Goal: Task Accomplishment & Management: Manage account settings

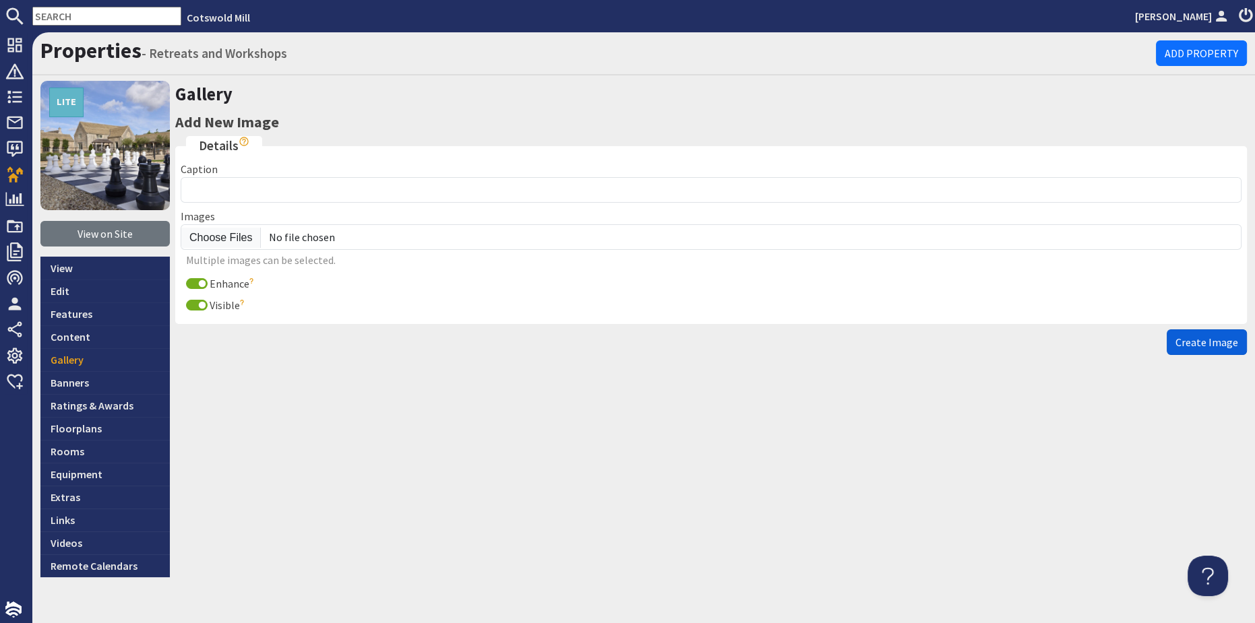
click at [1184, 340] on span "Create Image" at bounding box center [1206, 342] width 63 height 13
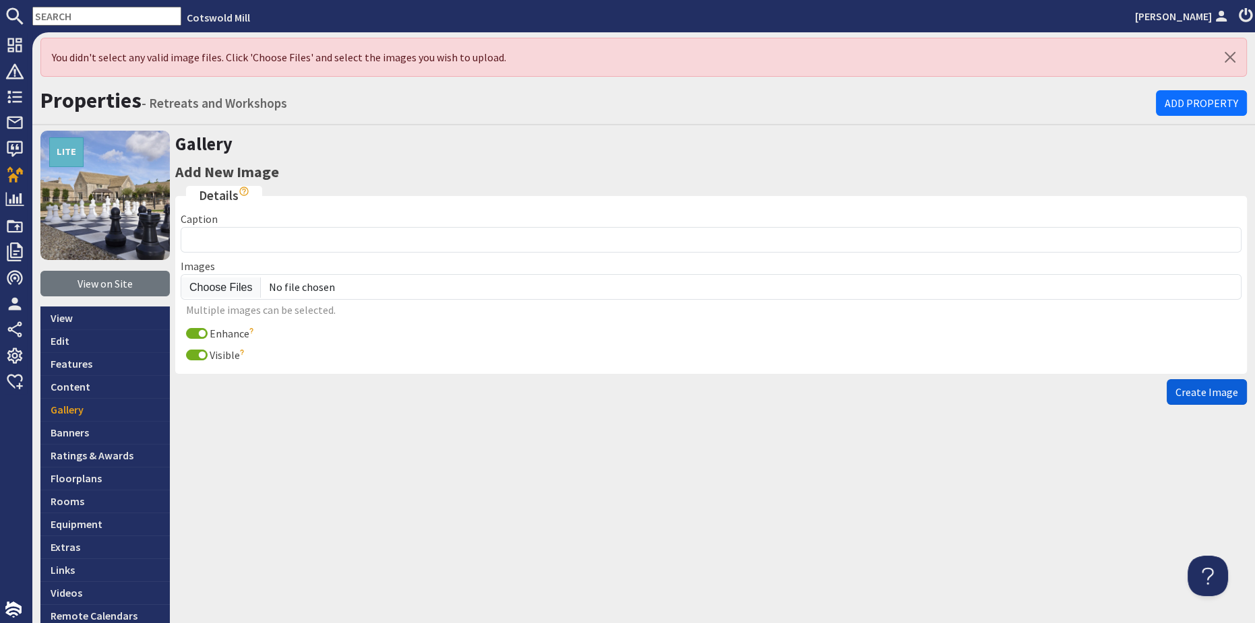
click at [1202, 393] on span "Create Image" at bounding box center [1206, 392] width 63 height 13
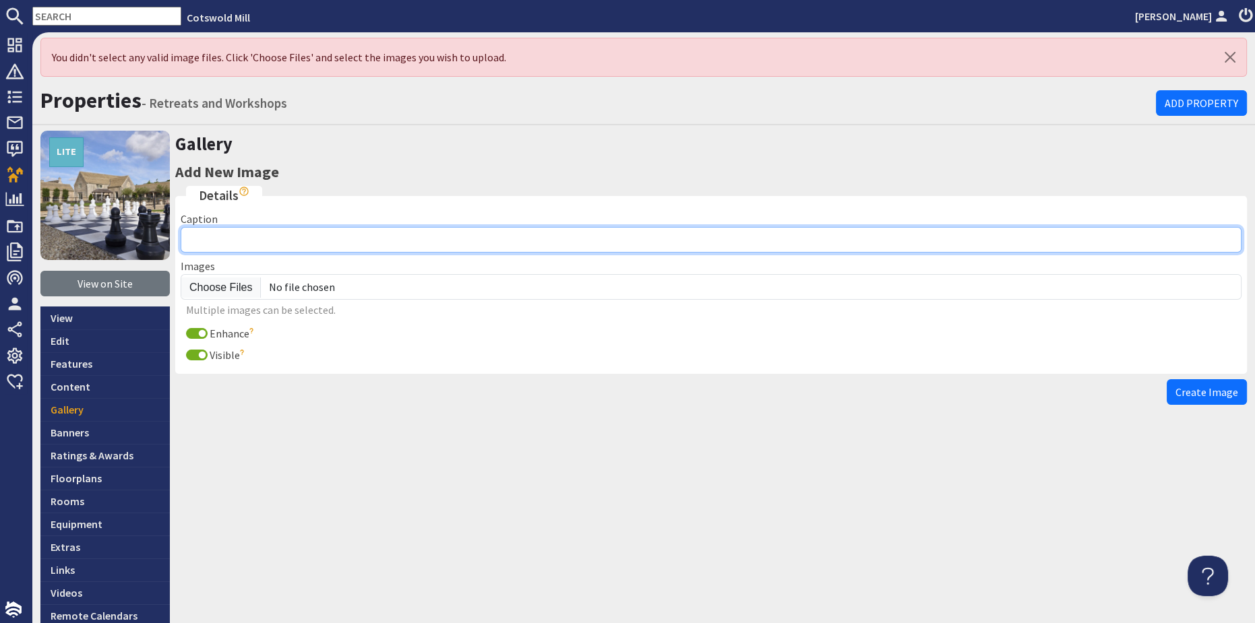
click at [229, 242] on input "Caption" at bounding box center [711, 240] width 1061 height 26
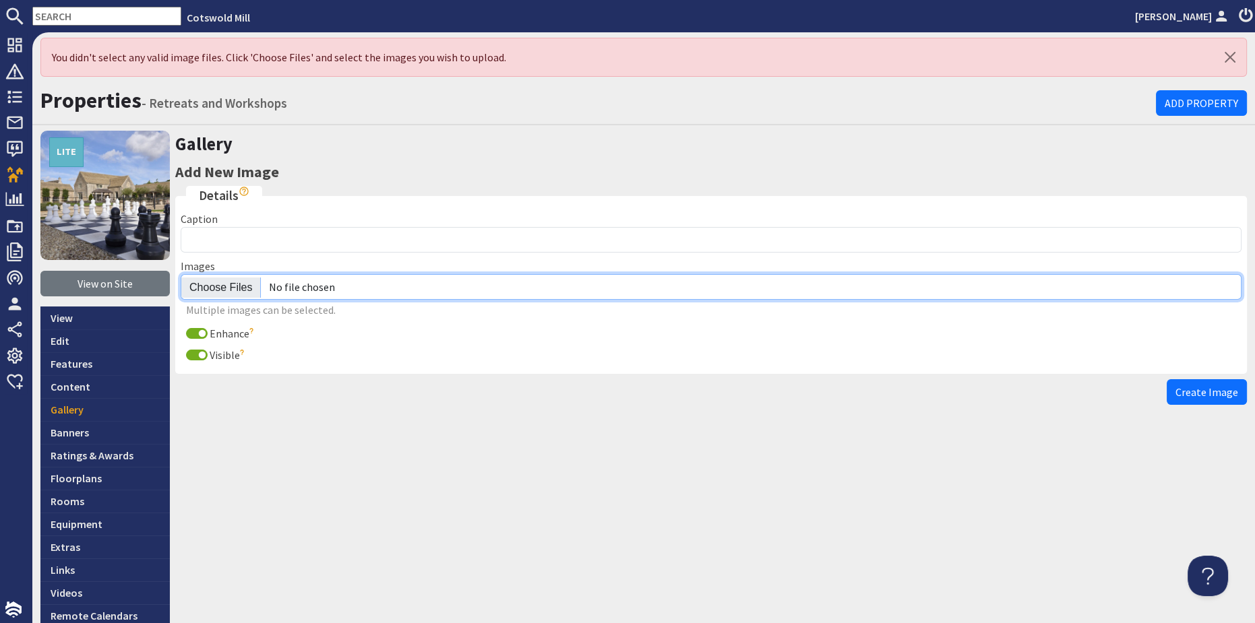
click at [223, 282] on input "file" at bounding box center [711, 287] width 1061 height 26
type input "C:\fakepath\5dc1f991-b4dc-416c-9f13-0d2ea14d8395.jpg"
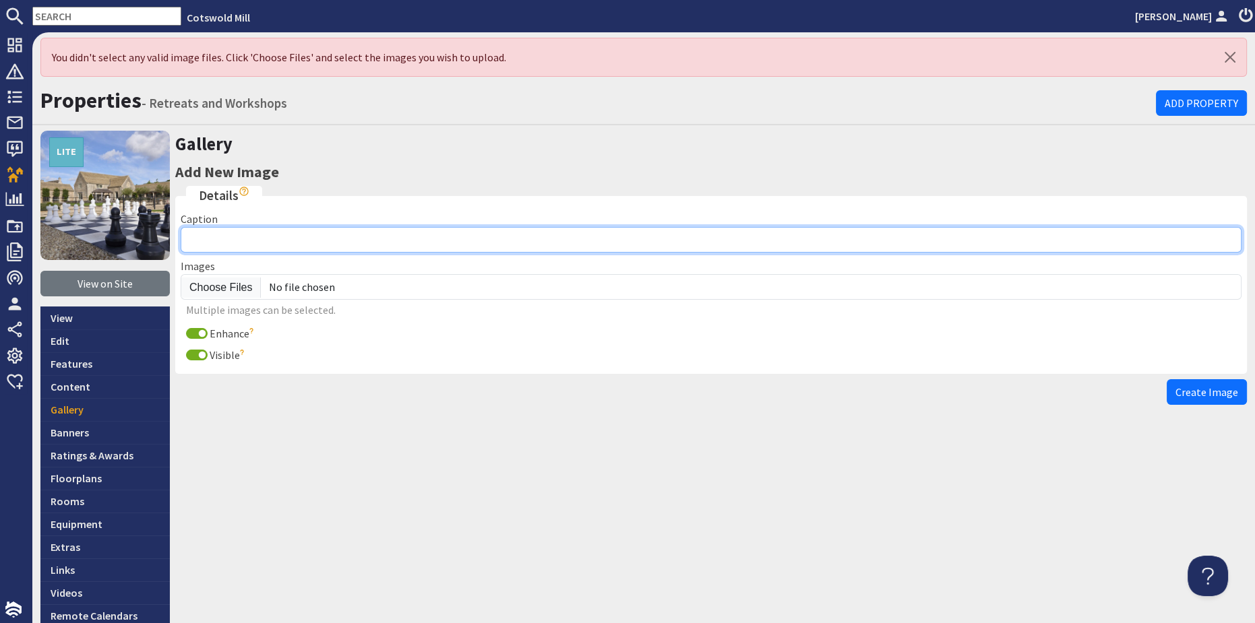
click at [224, 245] on input "Caption" at bounding box center [711, 240] width 1061 height 26
type input "m"
type input "Marquee in the grounds"
click at [1167, 379] on button "Create Image" at bounding box center [1207, 392] width 80 height 26
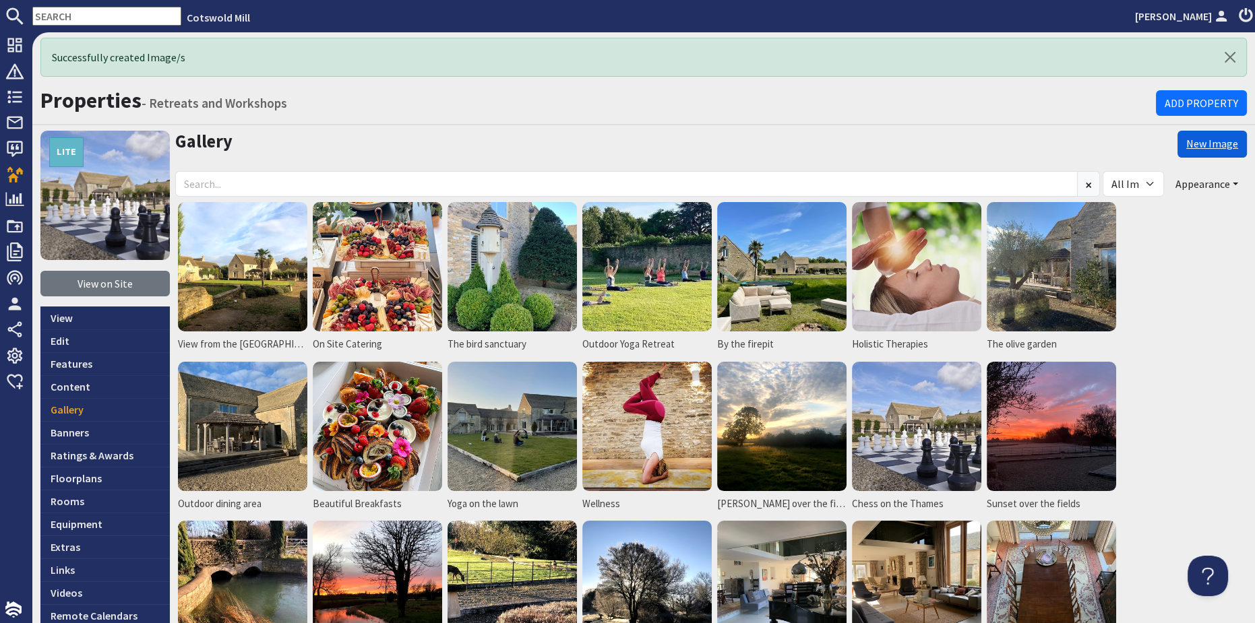
click at [1186, 139] on link "New Image" at bounding box center [1211, 144] width 69 height 27
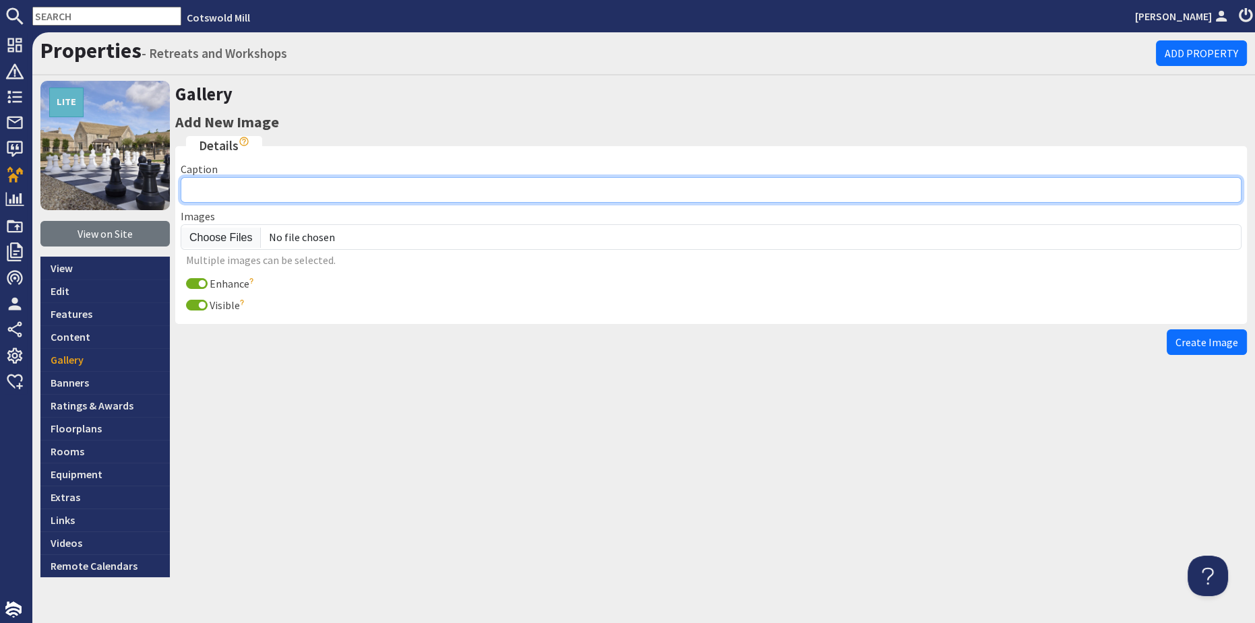
click at [206, 188] on input "Caption" at bounding box center [711, 190] width 1061 height 26
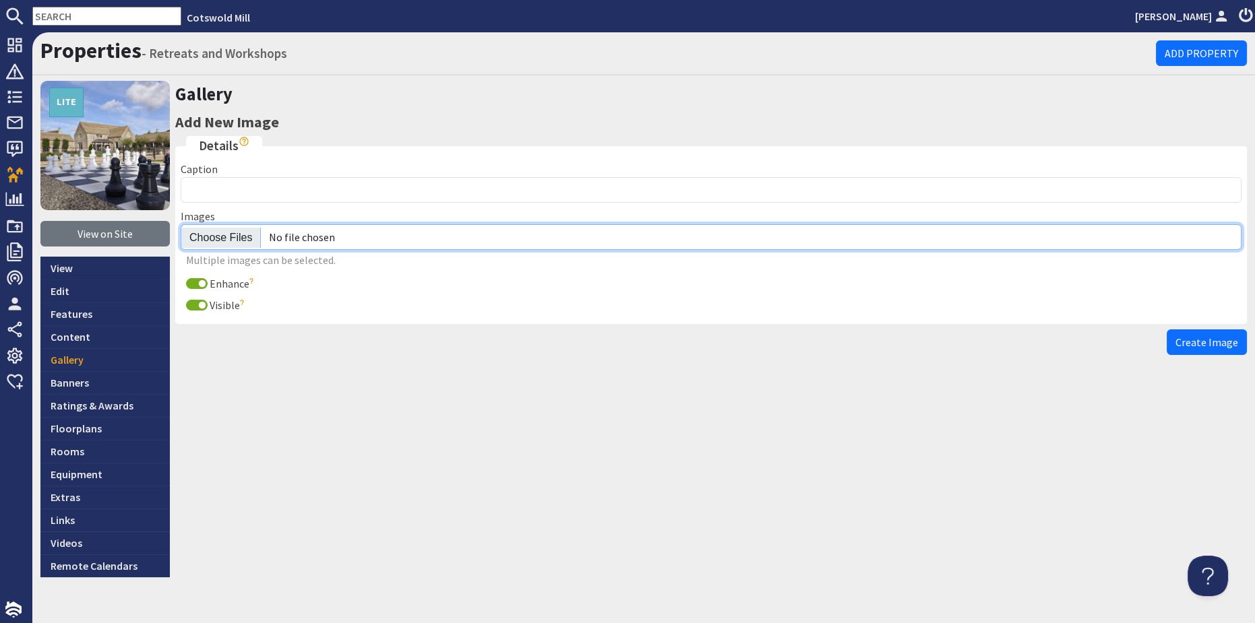
click at [208, 237] on input "file" at bounding box center [711, 237] width 1061 height 26
type input "C:\fakepath\IMG_0292.HEIC"
click at [233, 239] on input "file" at bounding box center [711, 237] width 1061 height 26
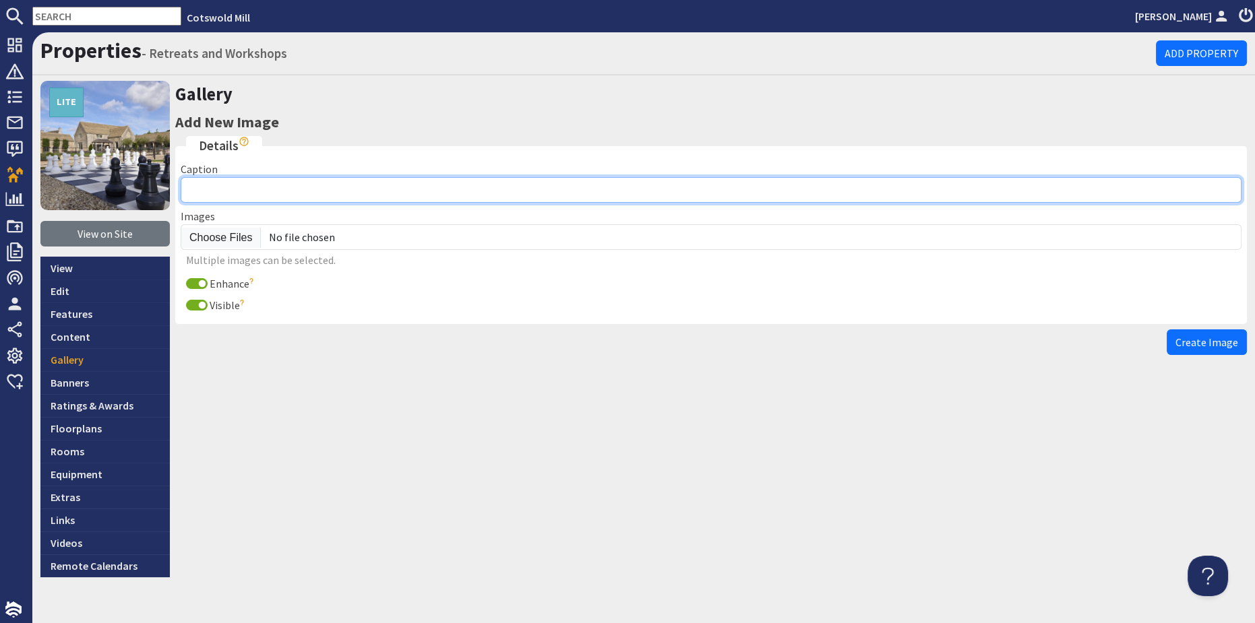
click at [216, 191] on input "Caption" at bounding box center [711, 190] width 1061 height 26
type input "Morning Yoga"
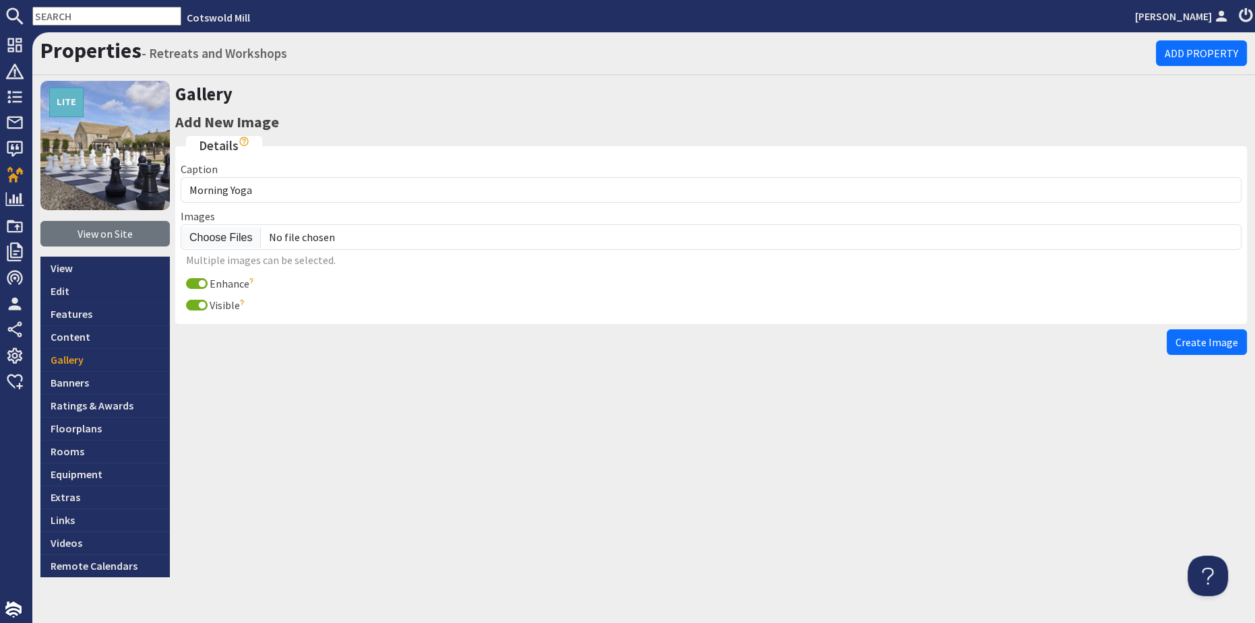
click at [1175, 343] on span "Create Image" at bounding box center [1206, 342] width 63 height 13
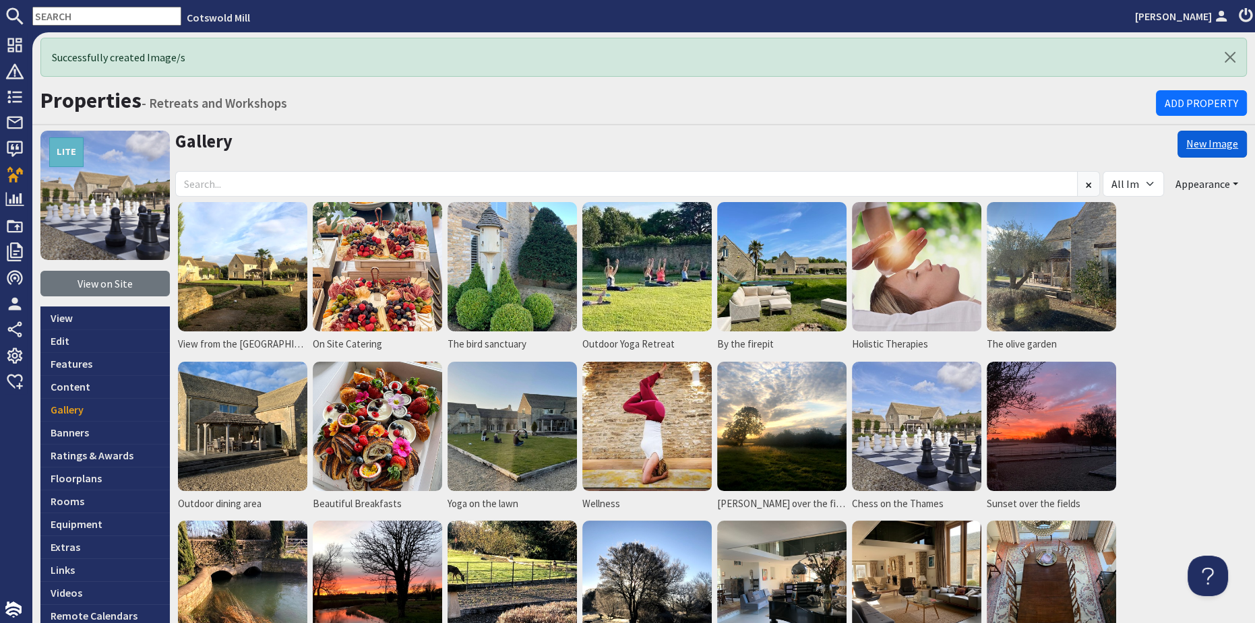
click at [1195, 141] on link "New Image" at bounding box center [1211, 144] width 69 height 27
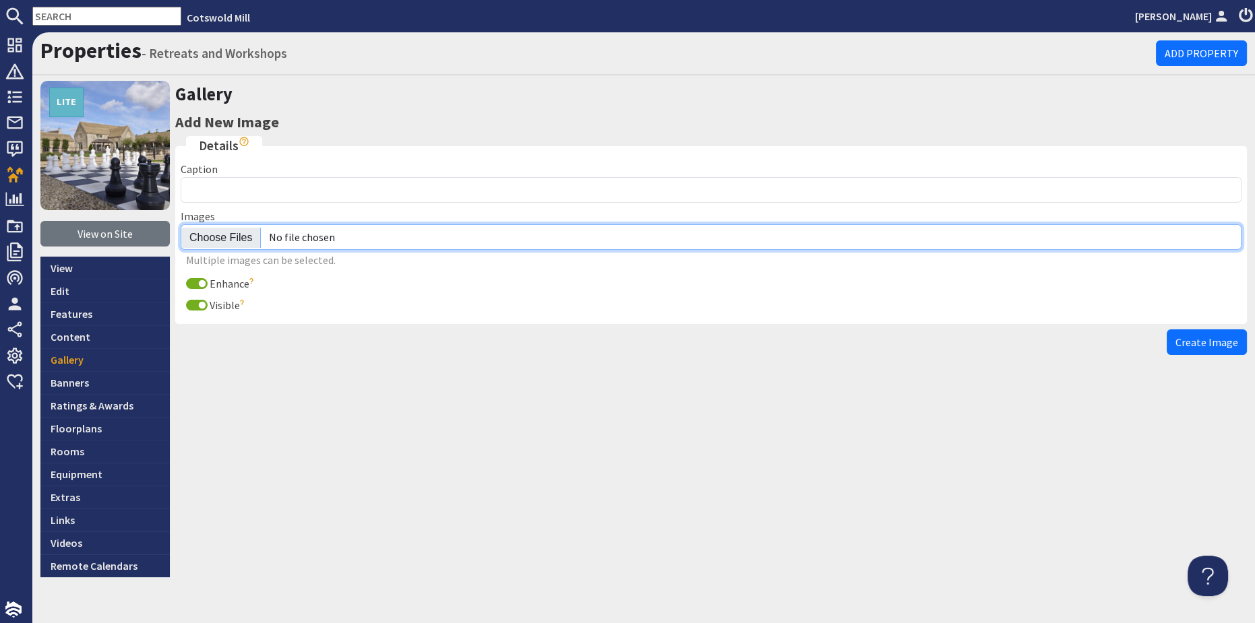
click at [224, 239] on input "file" at bounding box center [711, 237] width 1061 height 26
type input "C:\fakepath\IMG_0262.HEIC"
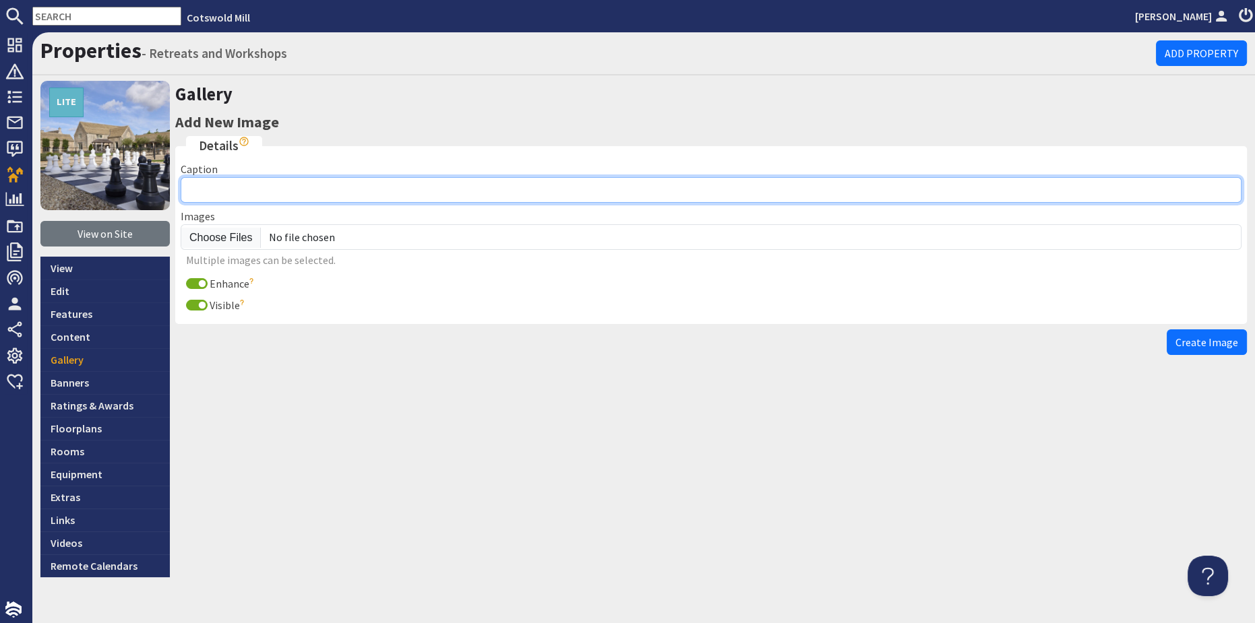
click at [222, 192] on input "Caption" at bounding box center [711, 190] width 1061 height 26
type input "Within the barns"
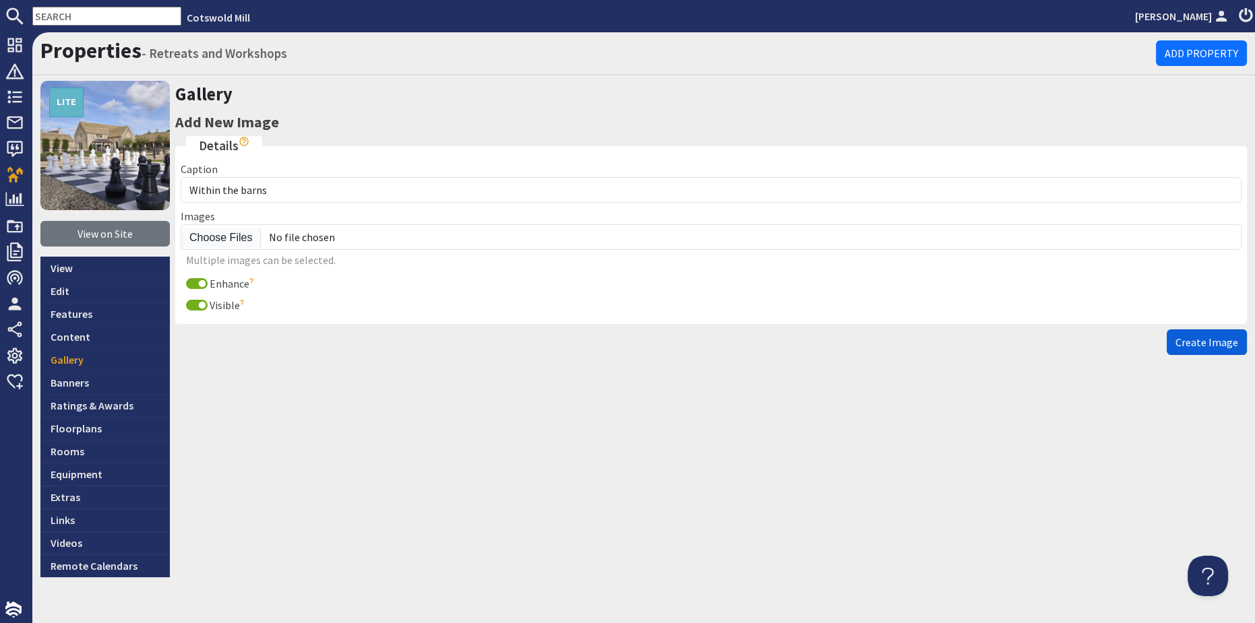
click at [1194, 348] on button "Create Image" at bounding box center [1207, 343] width 80 height 26
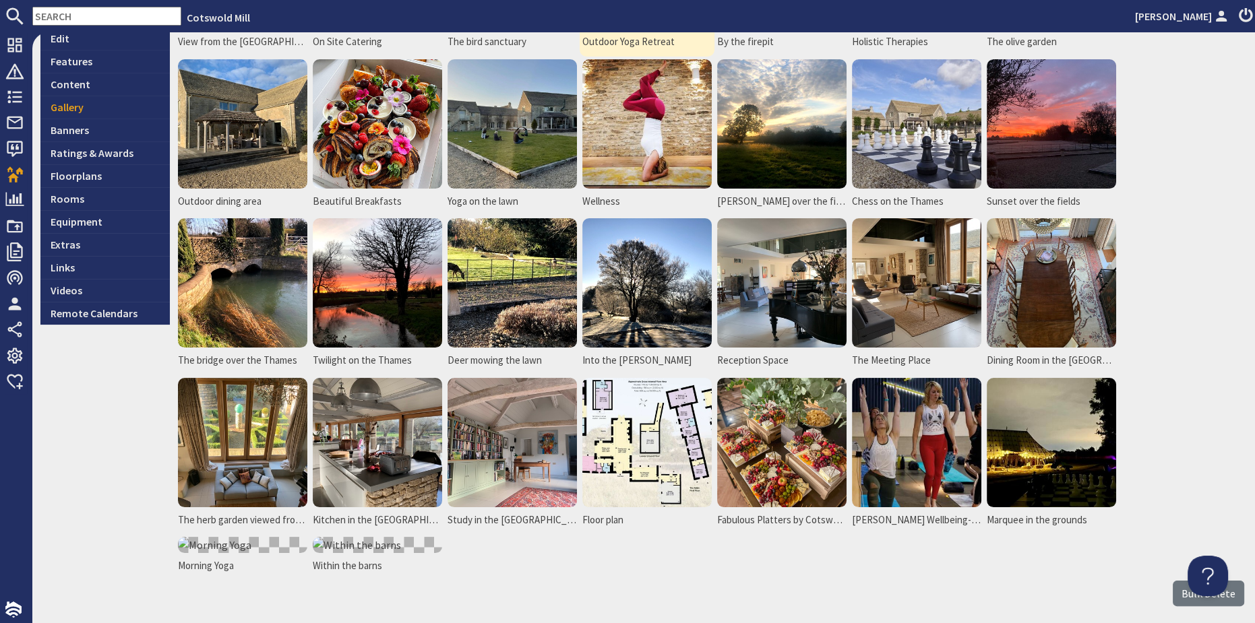
scroll to position [359, 0]
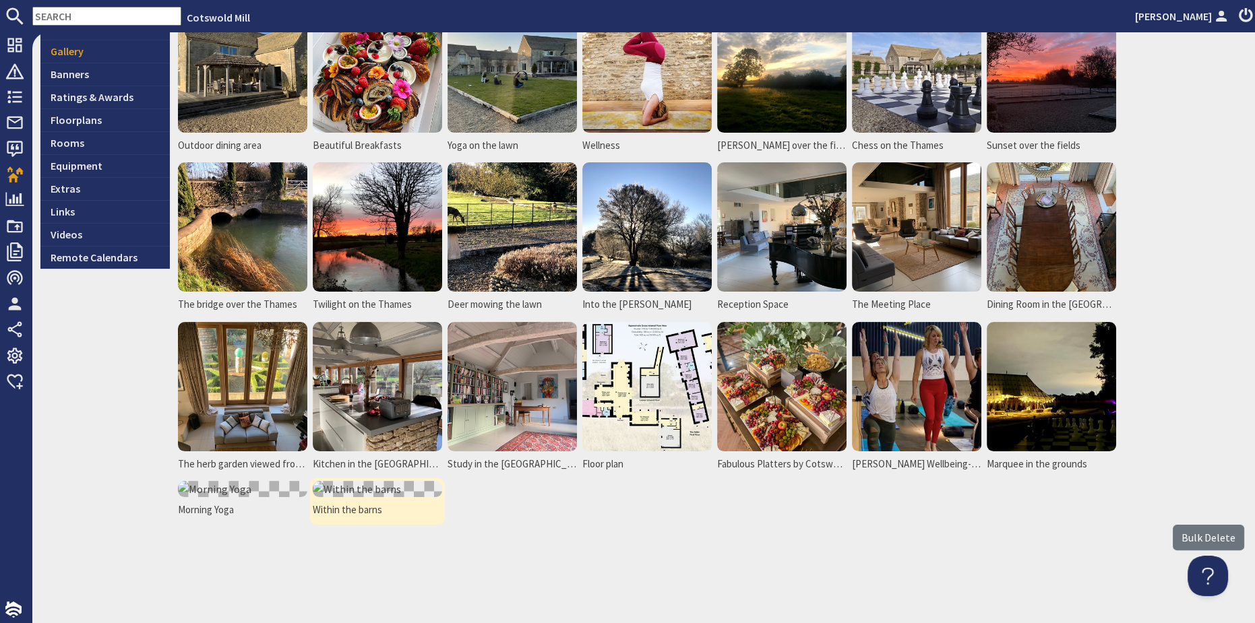
click at [359, 486] on img at bounding box center [377, 489] width 129 height 16
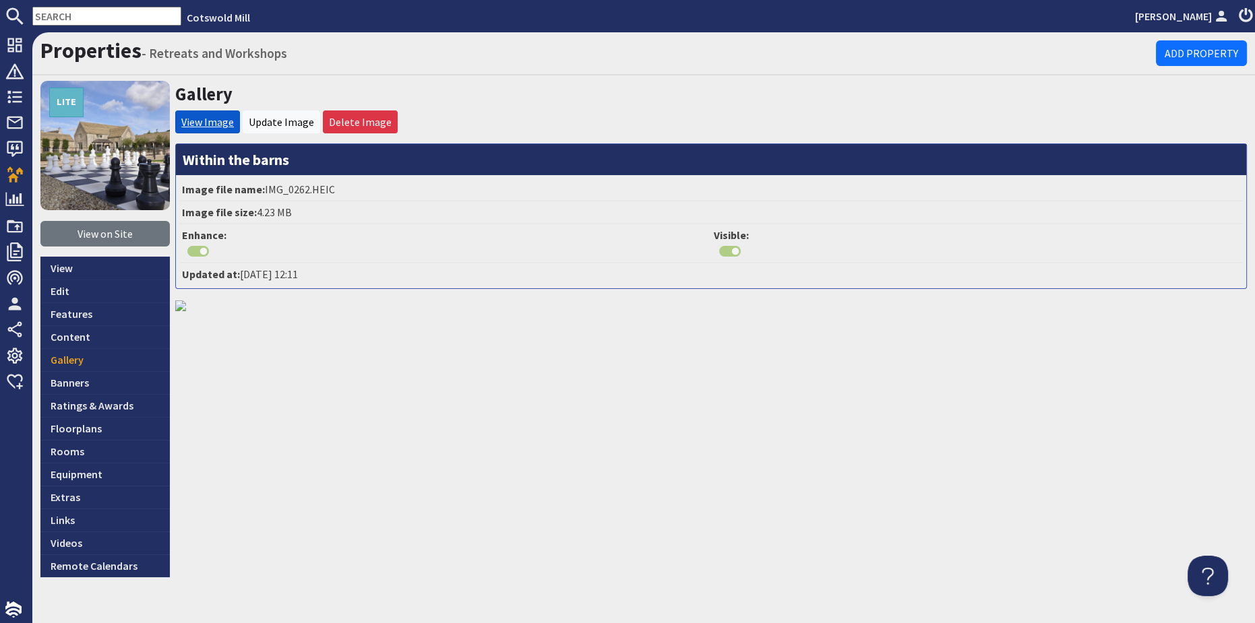
click at [228, 120] on link "View Image" at bounding box center [207, 121] width 53 height 13
click at [75, 361] on link "Gallery" at bounding box center [104, 359] width 129 height 23
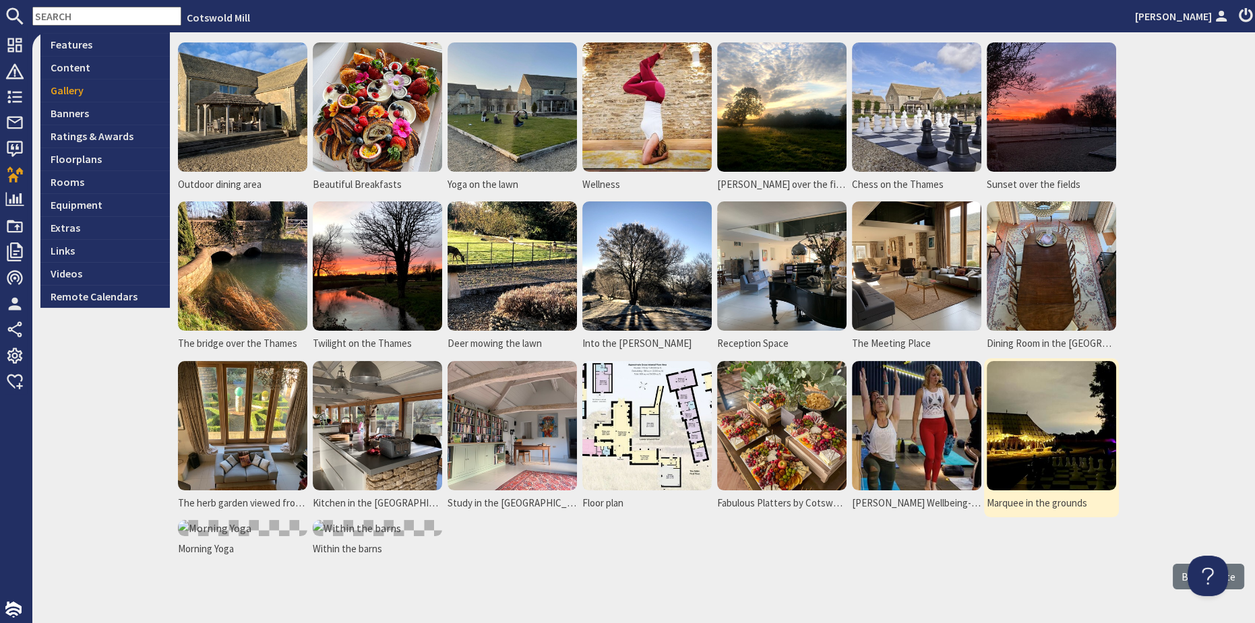
scroll to position [248, 0]
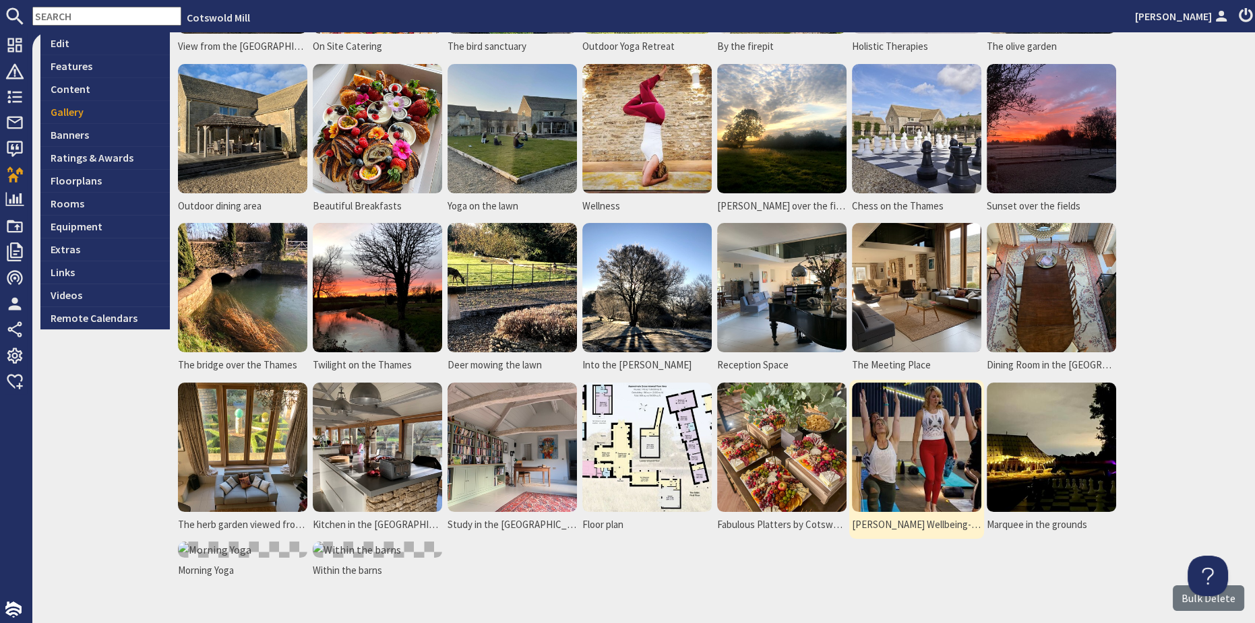
click at [967, 393] on img at bounding box center [916, 447] width 129 height 129
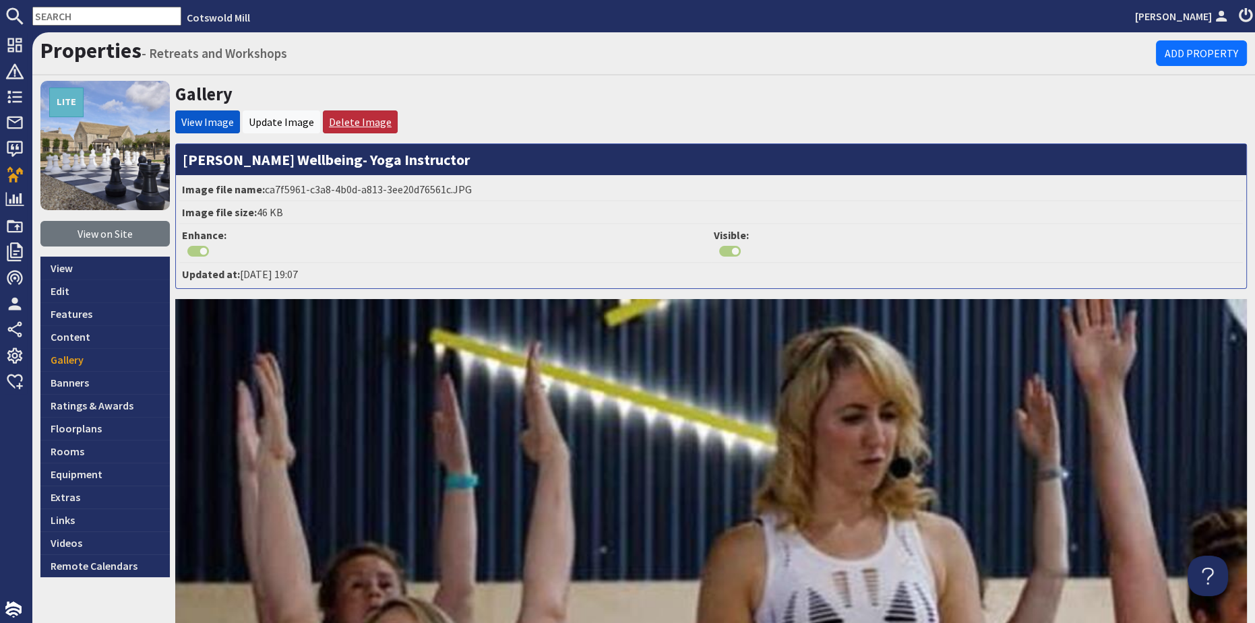
click at [364, 121] on link "Delete Image" at bounding box center [360, 121] width 63 height 13
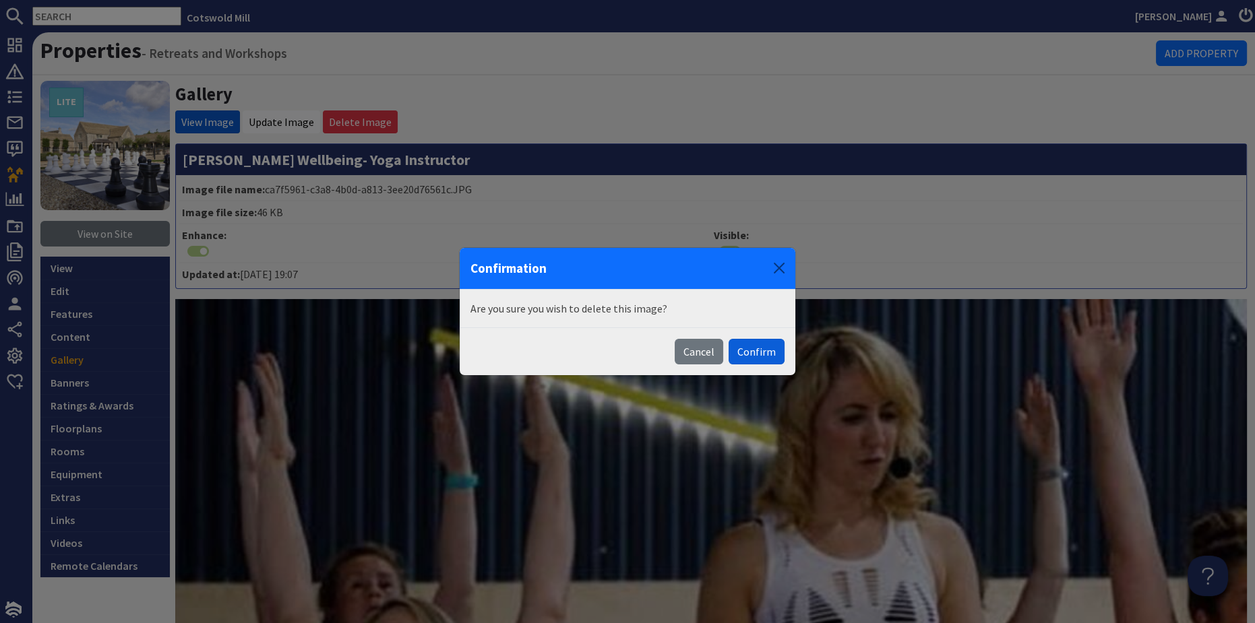
click at [741, 355] on button "Confirm" at bounding box center [757, 352] width 56 height 26
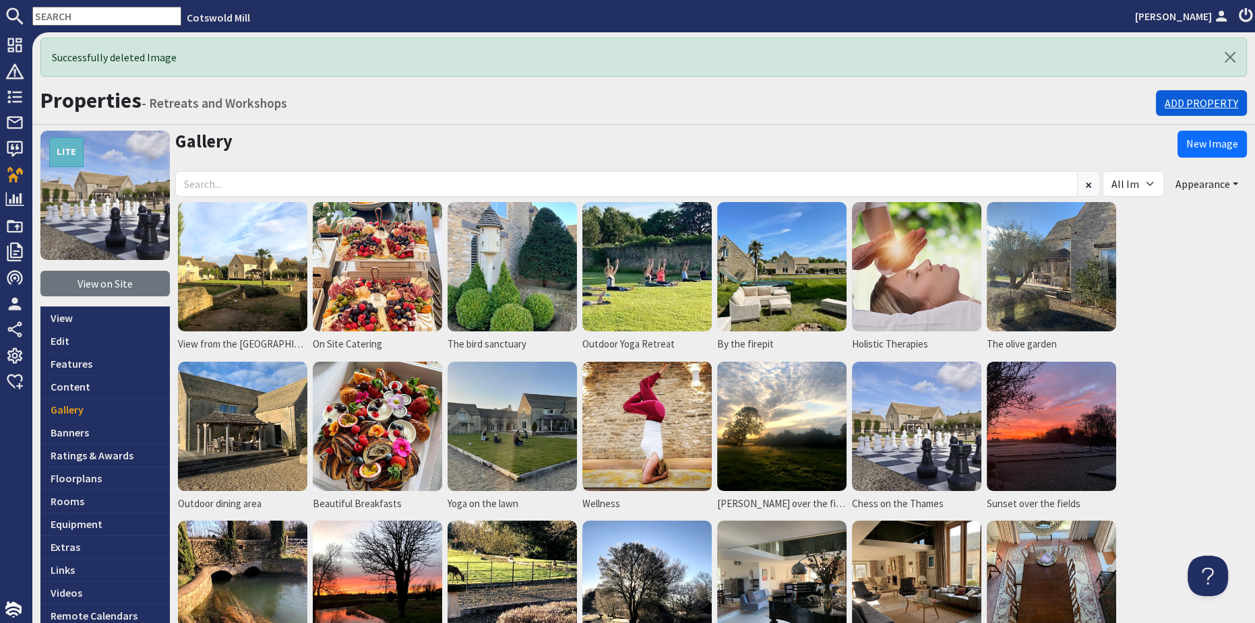
click at [1225, 102] on link "Add Property" at bounding box center [1201, 103] width 91 height 26
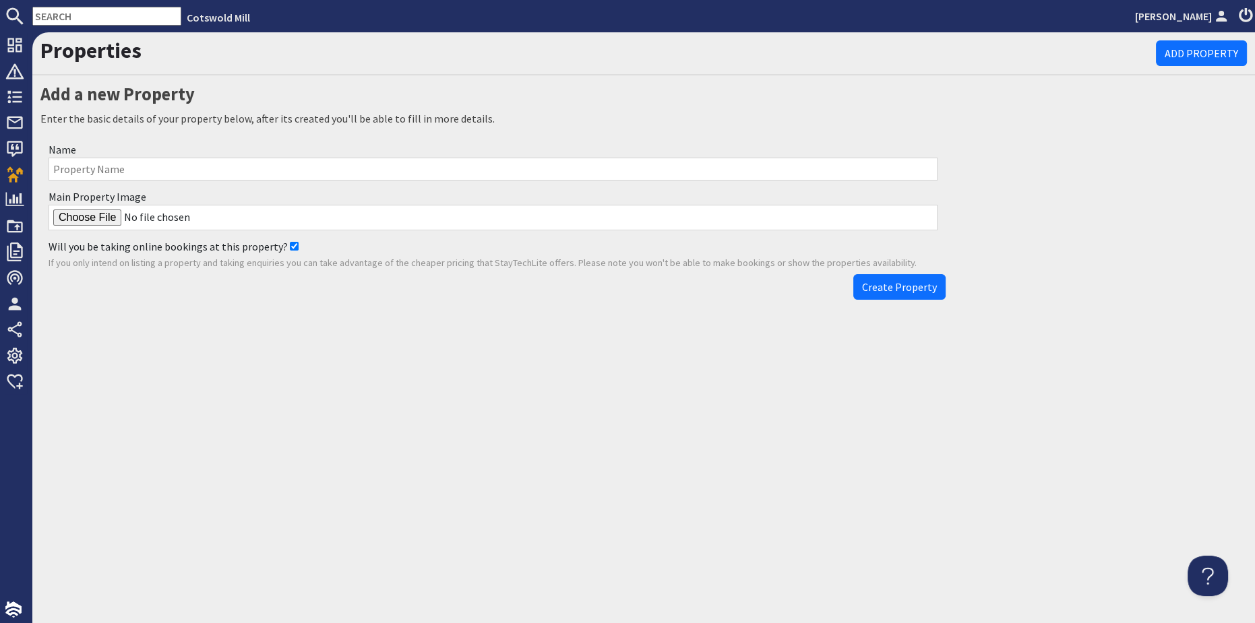
click at [104, 222] on input "Main Property Image" at bounding box center [493, 218] width 889 height 26
type input "C:\fakepath\IMG_0266.HEIC"
click at [110, 169] on input "Name" at bounding box center [493, 169] width 889 height 23
type input "Our stone stage"
click at [853, 274] on button "Create Property" at bounding box center [899, 287] width 92 height 26
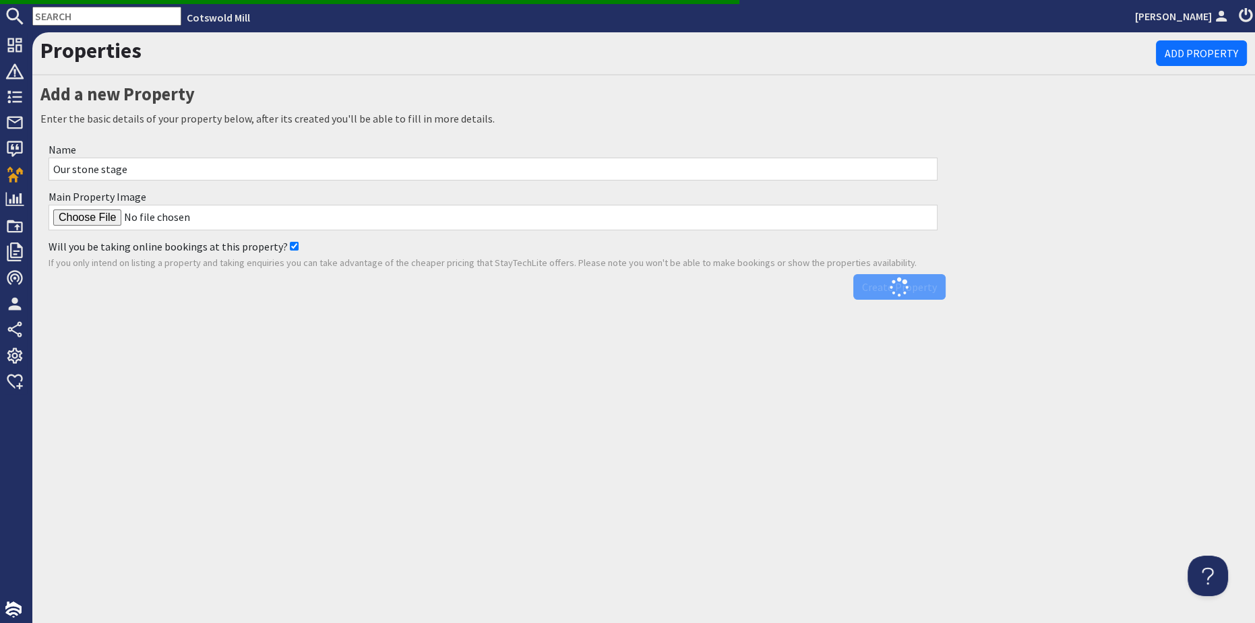
click at [238, 165] on input "Our stone stage" at bounding box center [493, 169] width 889 height 23
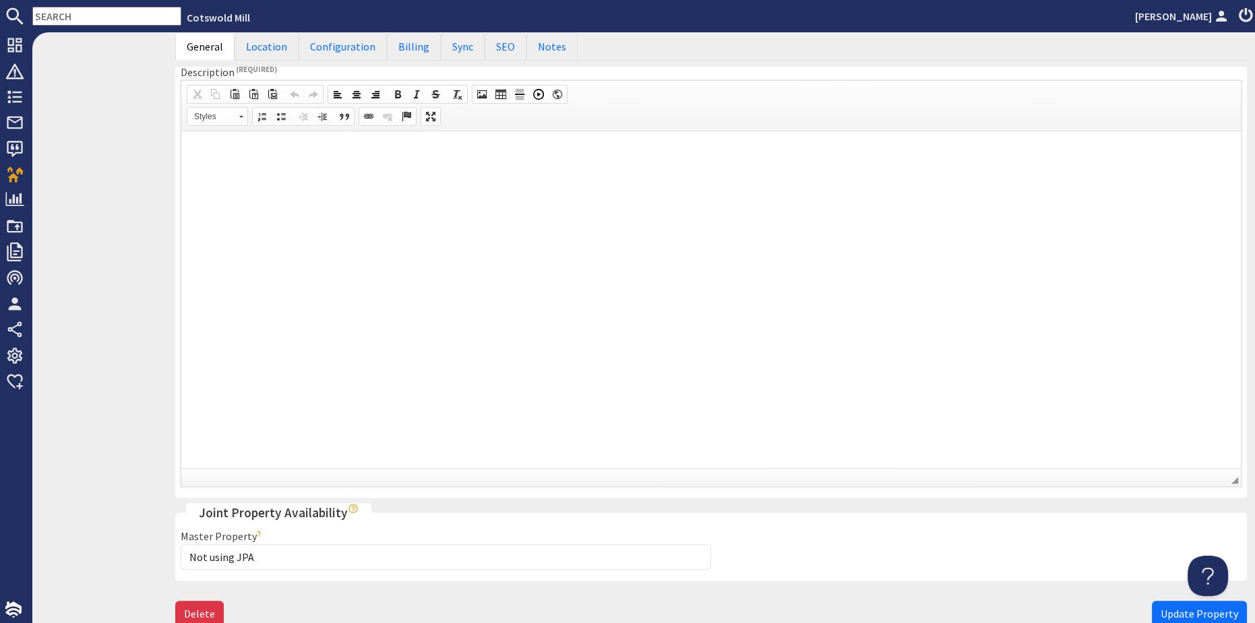
scroll to position [661, 0]
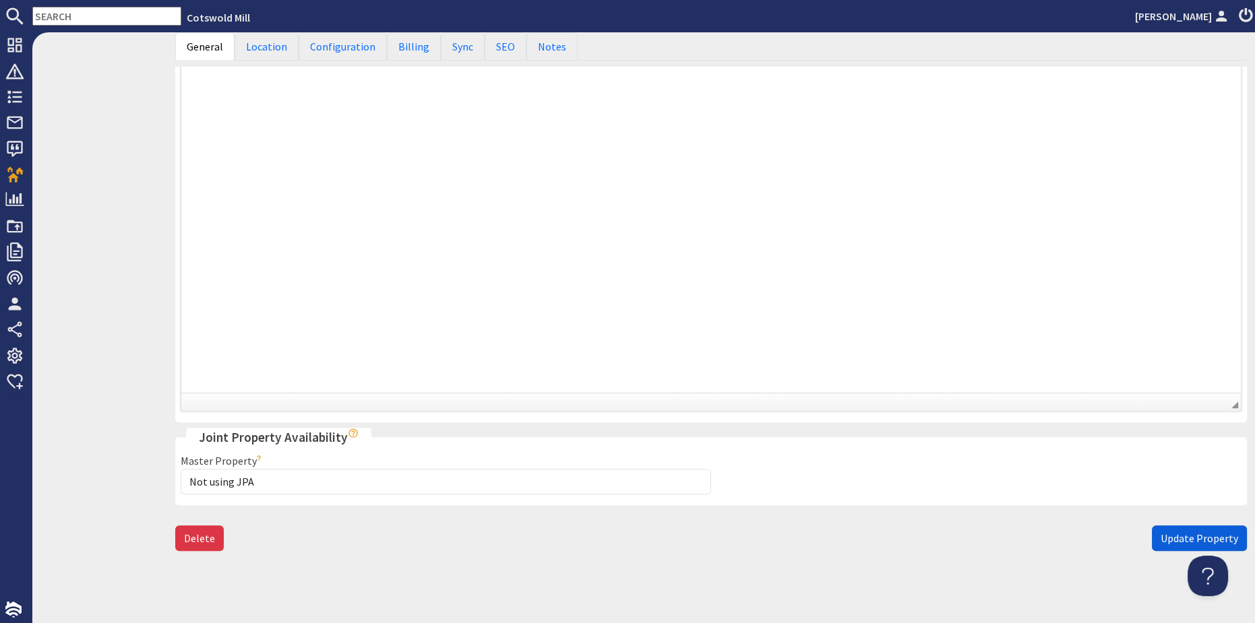
click at [1163, 534] on span "Update Property" at bounding box center [1200, 538] width 78 height 13
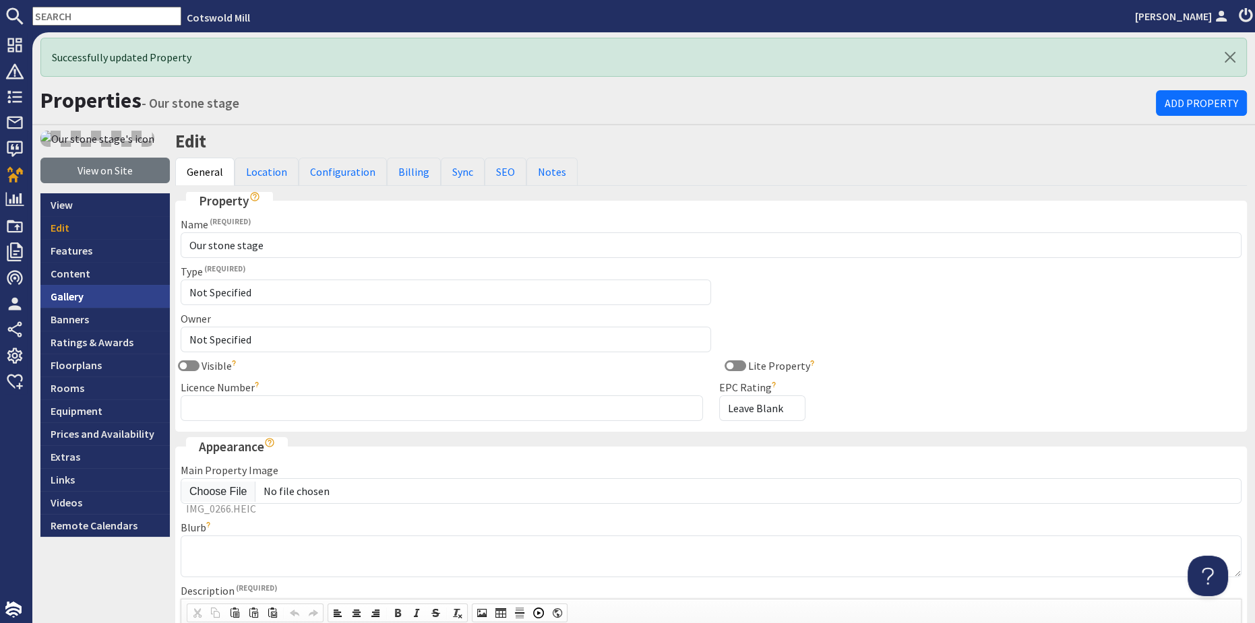
click at [77, 298] on link "Gallery" at bounding box center [104, 296] width 129 height 23
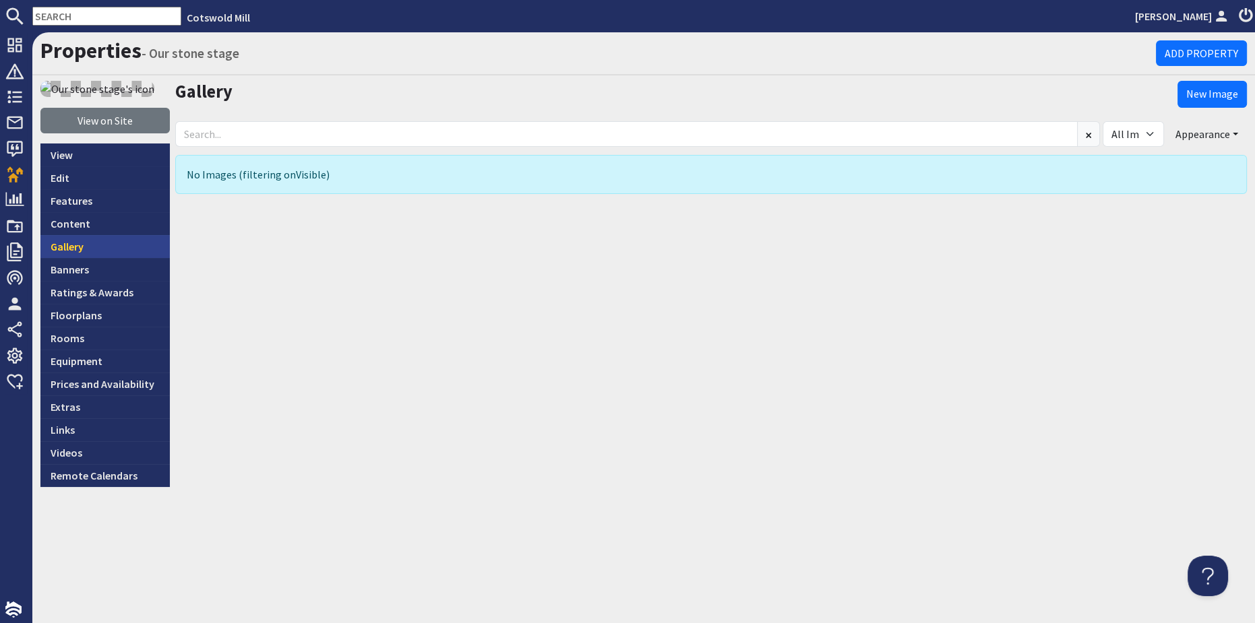
click at [67, 245] on link "Gallery" at bounding box center [104, 246] width 129 height 23
click at [72, 117] on link "View on Site" at bounding box center [104, 121] width 129 height 26
click at [130, 90] on img at bounding box center [97, 89] width 114 height 16
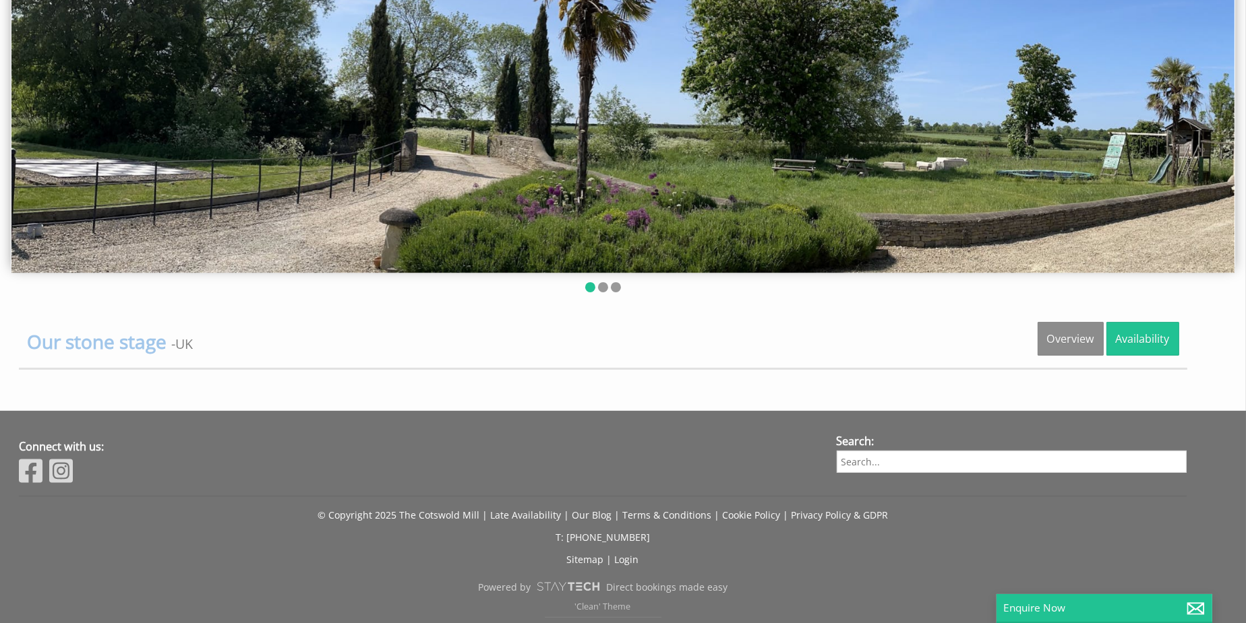
scroll to position [297, 0]
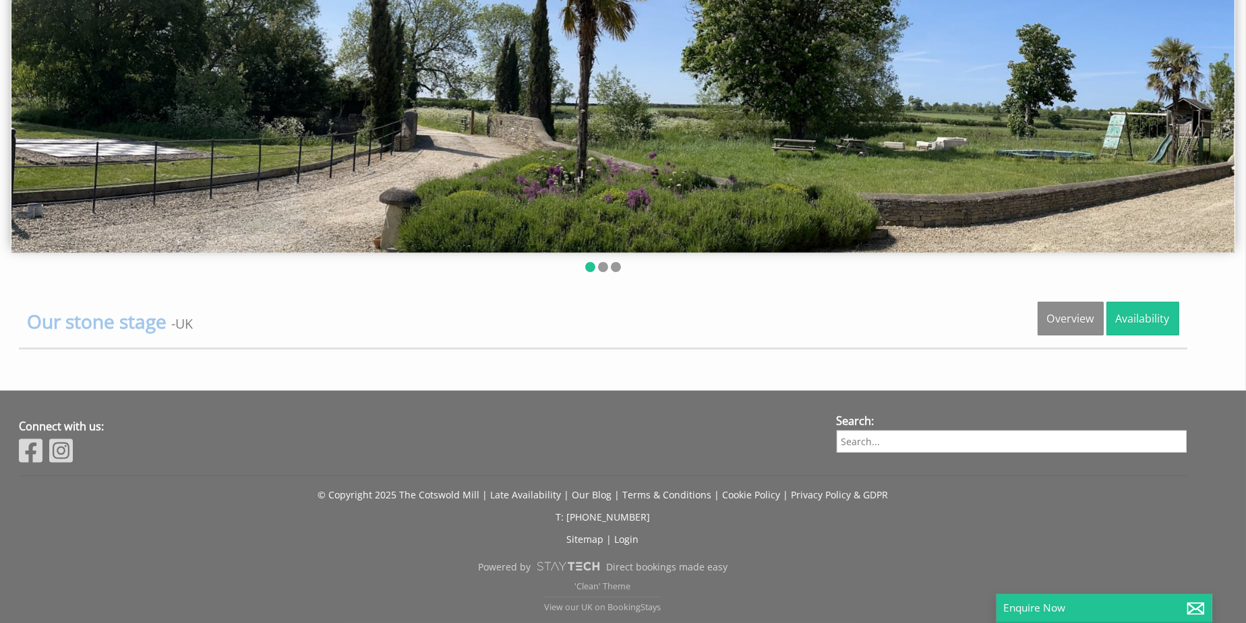
drag, startPoint x: 884, startPoint y: 111, endPoint x: 588, endPoint y: 126, distance: 296.9
click at [555, 127] on img at bounding box center [622, 43] width 1223 height 420
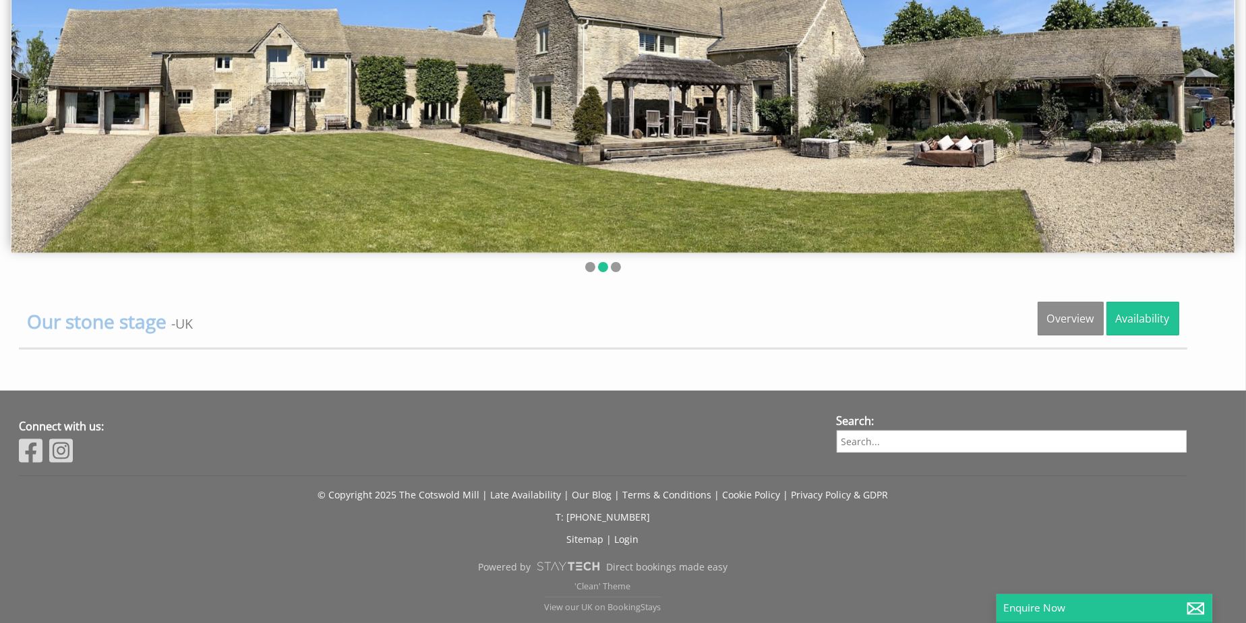
drag, startPoint x: 589, startPoint y: 161, endPoint x: 478, endPoint y: 163, distance: 111.2
click at [497, 162] on img at bounding box center [622, 43] width 1223 height 420
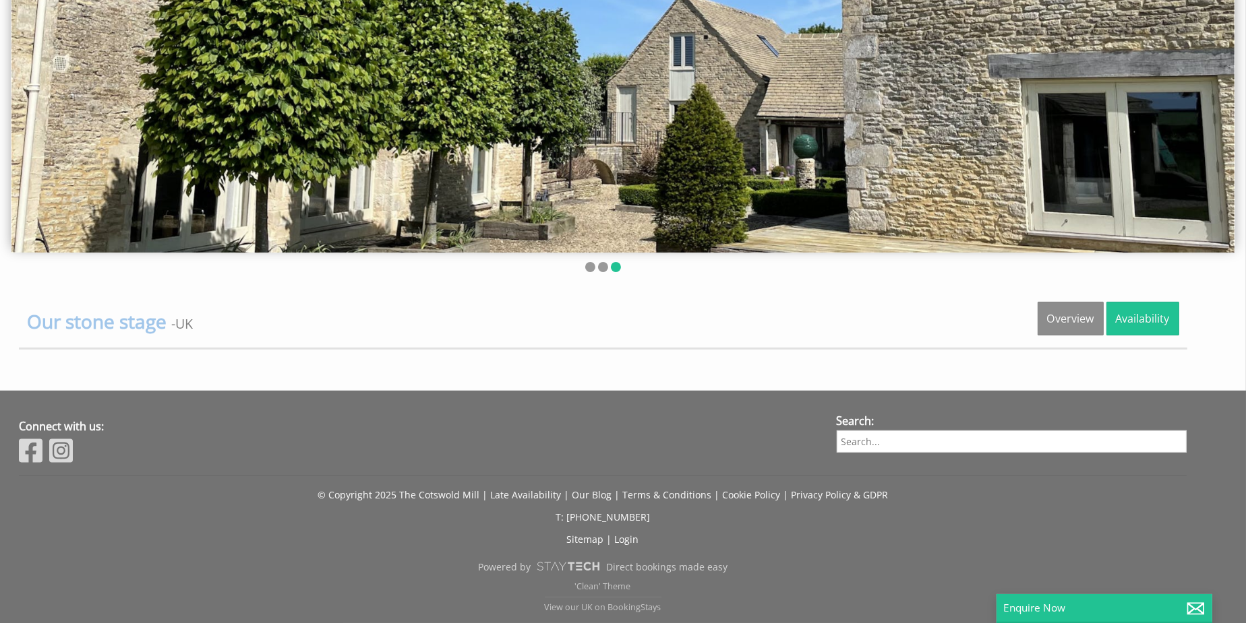
scroll to position [0, 0]
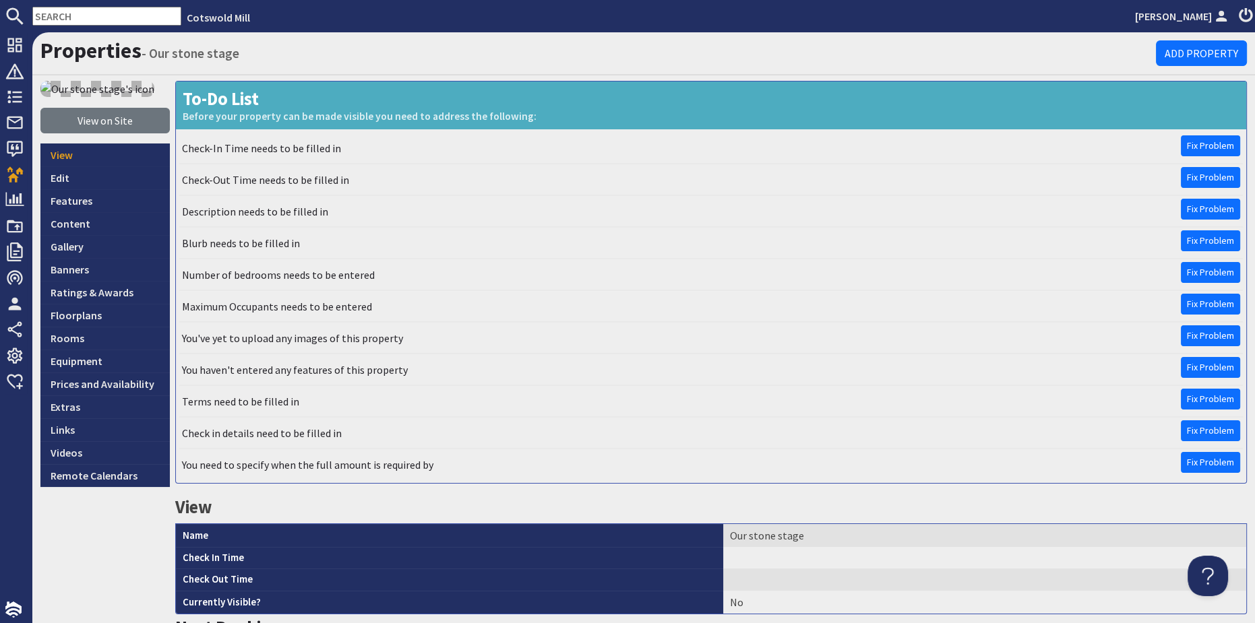
click at [130, 90] on img at bounding box center [97, 89] width 114 height 16
click at [69, 228] on link "Content" at bounding box center [104, 223] width 129 height 23
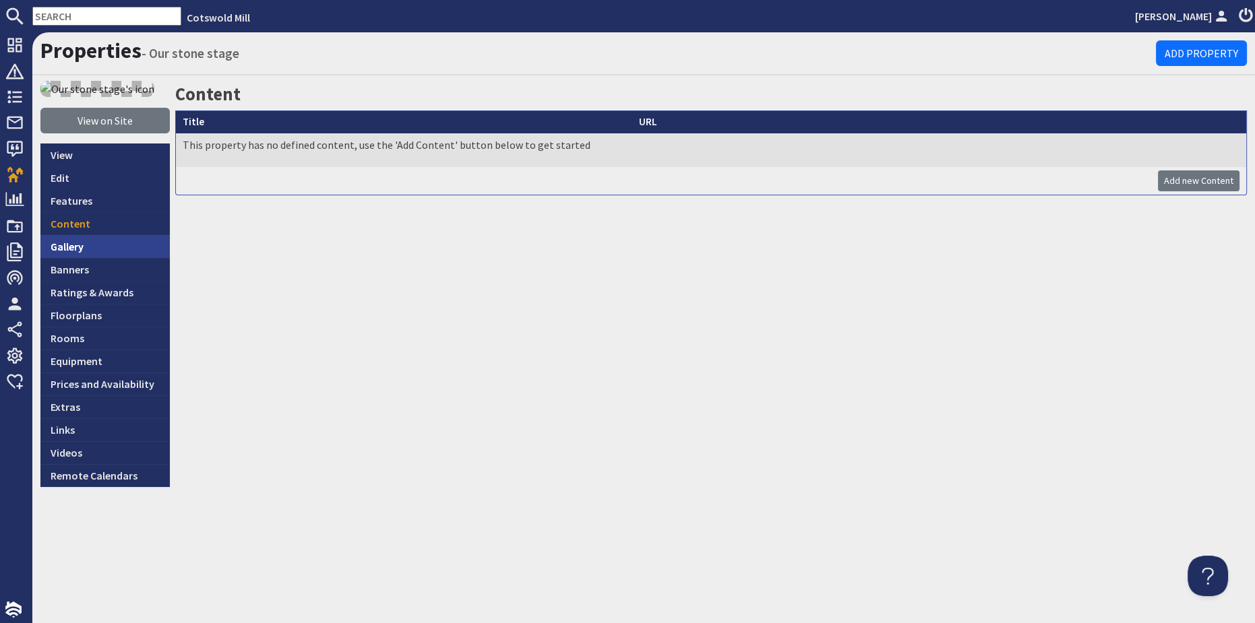
click at [68, 245] on link "Gallery" at bounding box center [104, 246] width 129 height 23
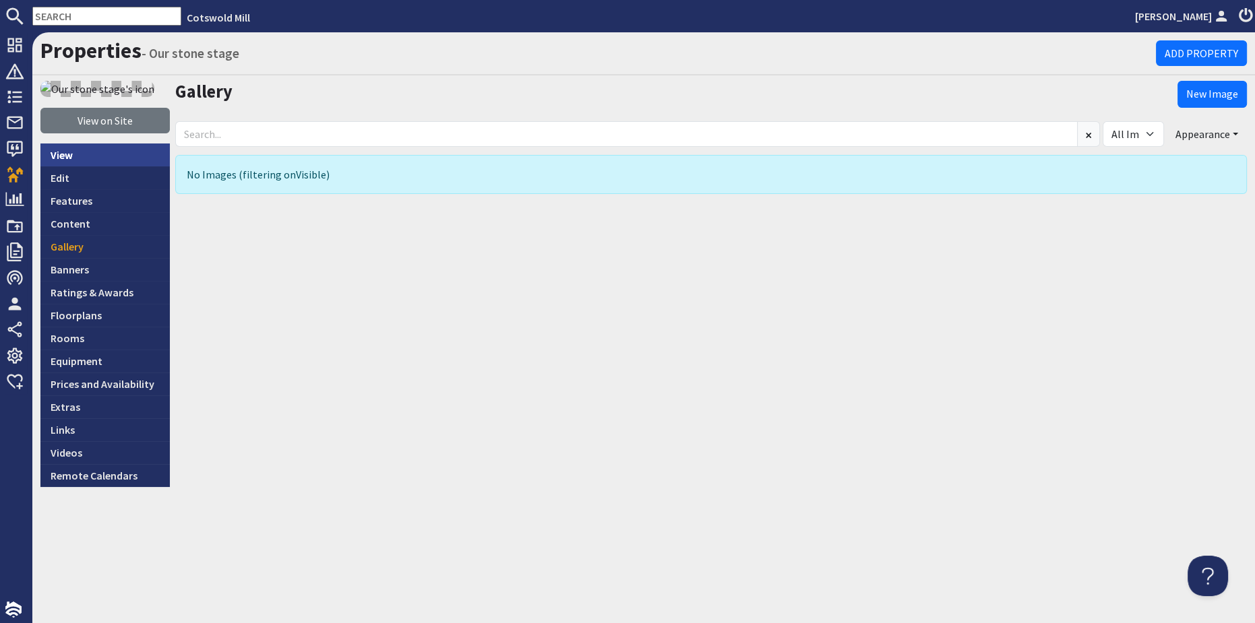
click at [73, 152] on link "View" at bounding box center [104, 155] width 129 height 23
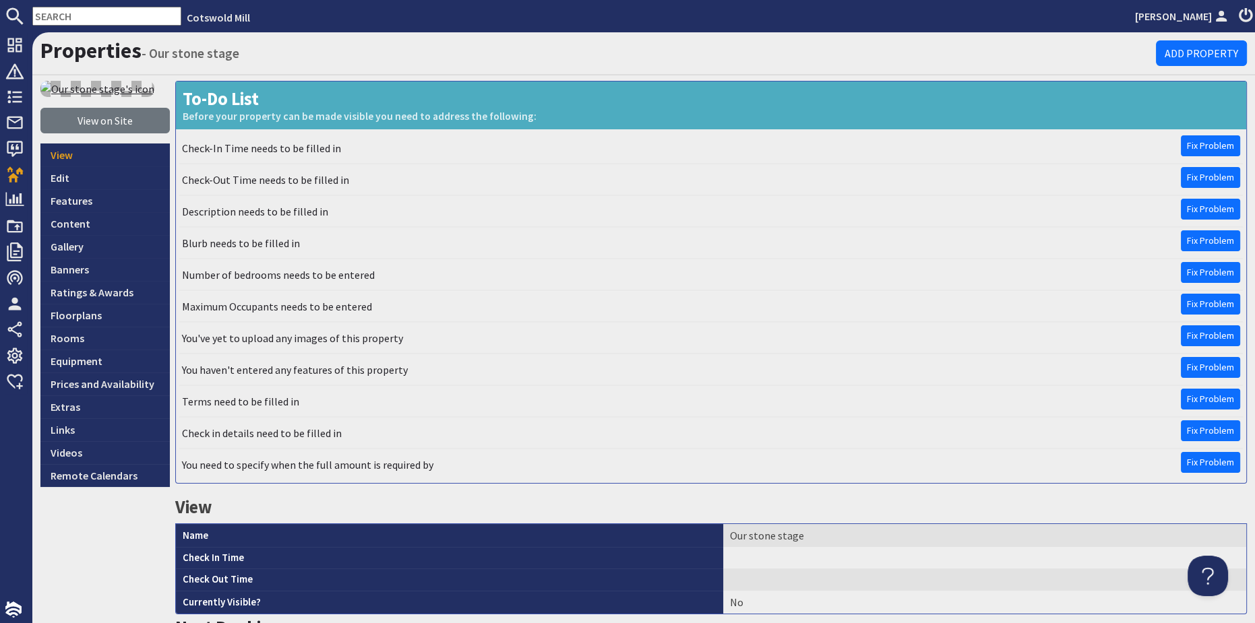
click at [64, 90] on img at bounding box center [97, 89] width 114 height 16
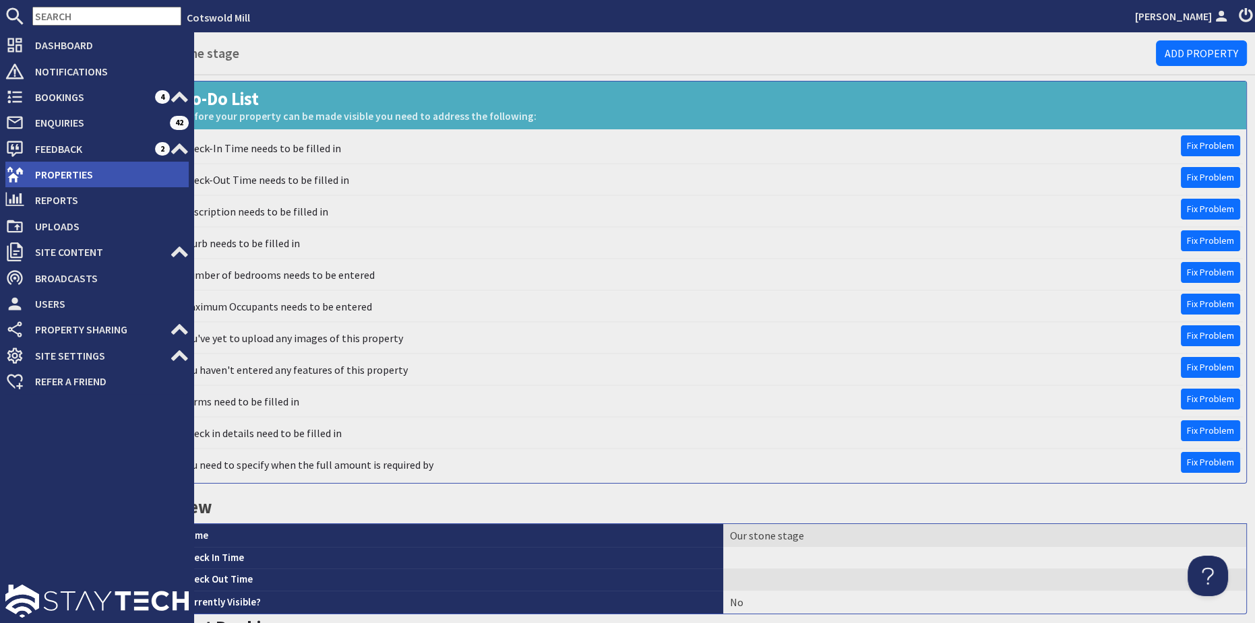
click at [55, 171] on span "Properties" at bounding box center [106, 175] width 164 height 22
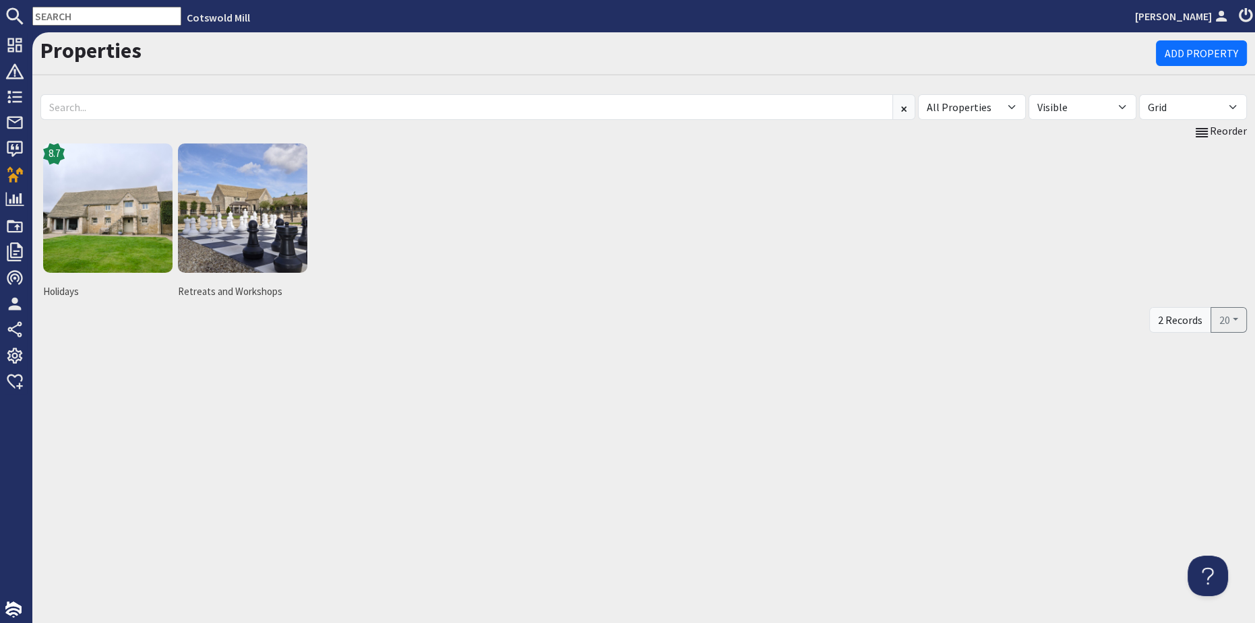
click at [313, 334] on div "All Properties Holidays Retreats and Workshops All Visible Not Visible Grid Tab…" at bounding box center [643, 213] width 1206 height 243
click at [258, 218] on img at bounding box center [242, 208] width 129 height 129
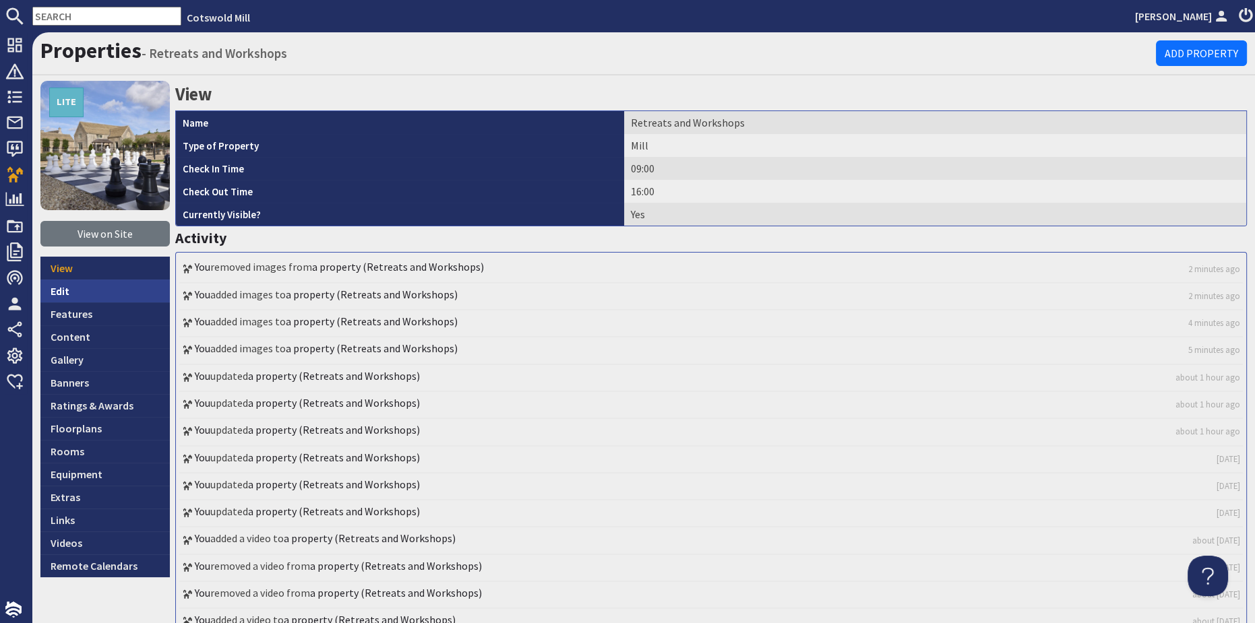
click at [67, 286] on link "Edit" at bounding box center [104, 291] width 129 height 23
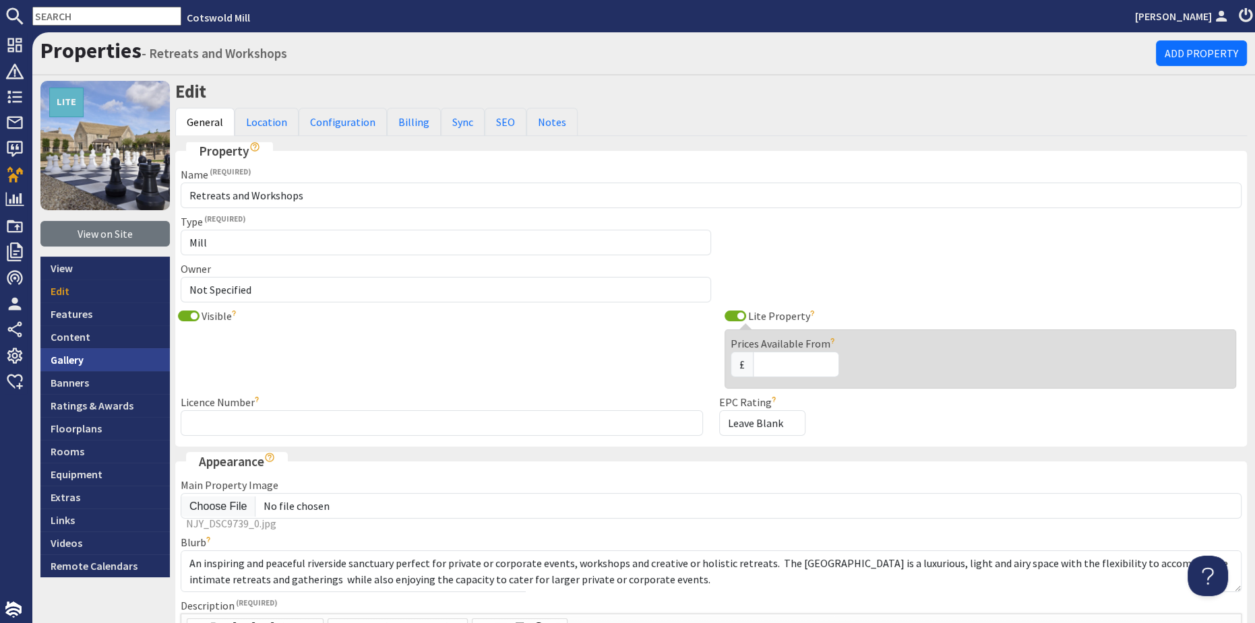
click at [69, 364] on link "Gallery" at bounding box center [104, 359] width 129 height 23
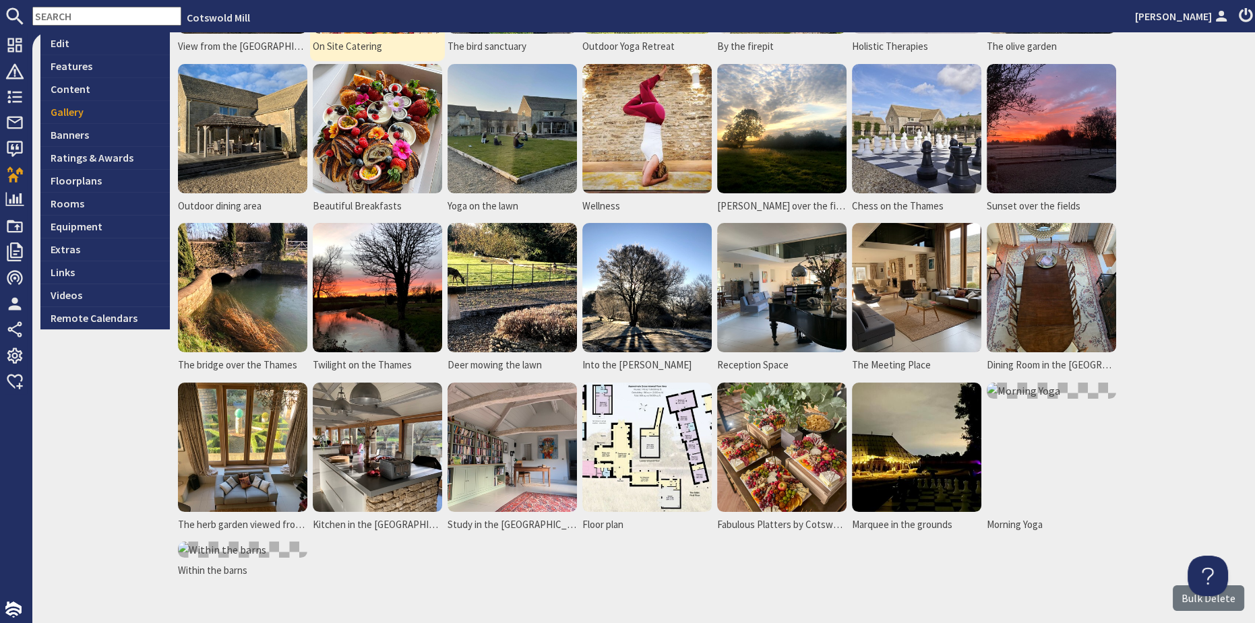
scroll to position [125, 0]
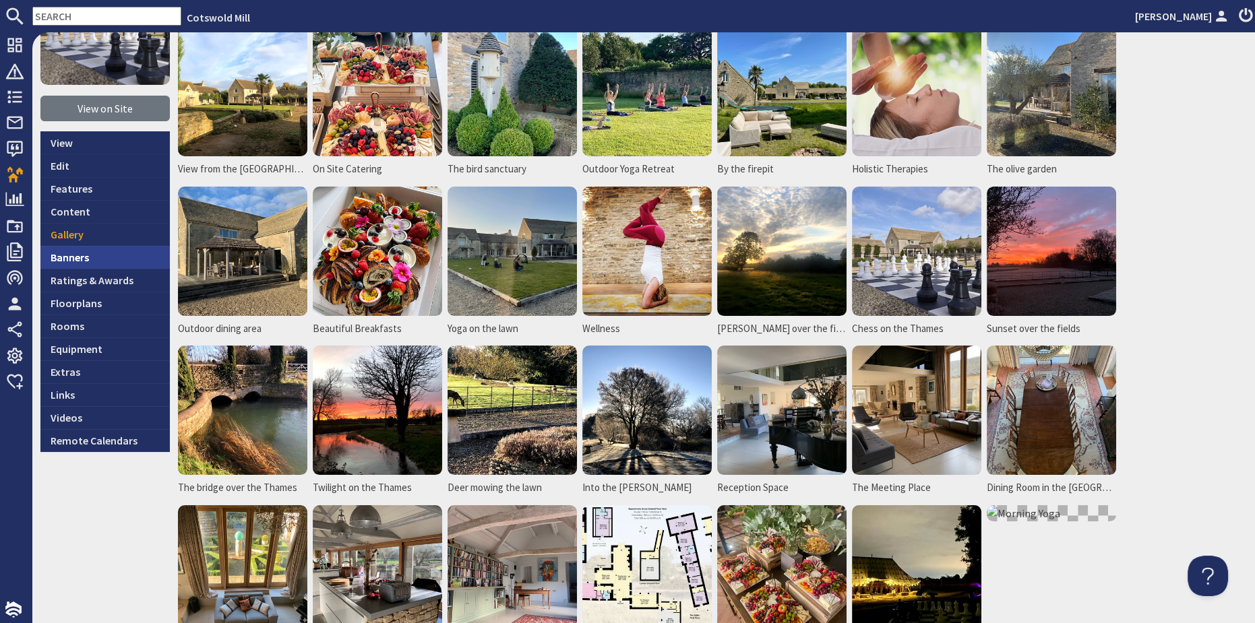
click at [55, 257] on link "Banners" at bounding box center [104, 257] width 129 height 23
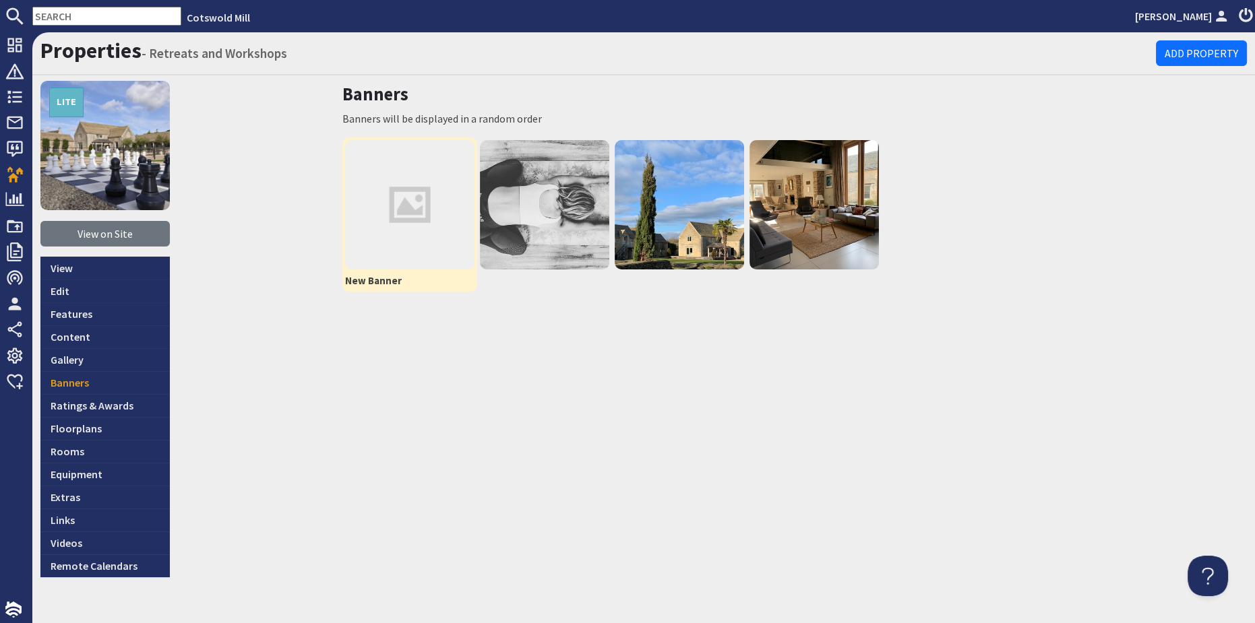
click at [410, 222] on img at bounding box center [409, 204] width 129 height 129
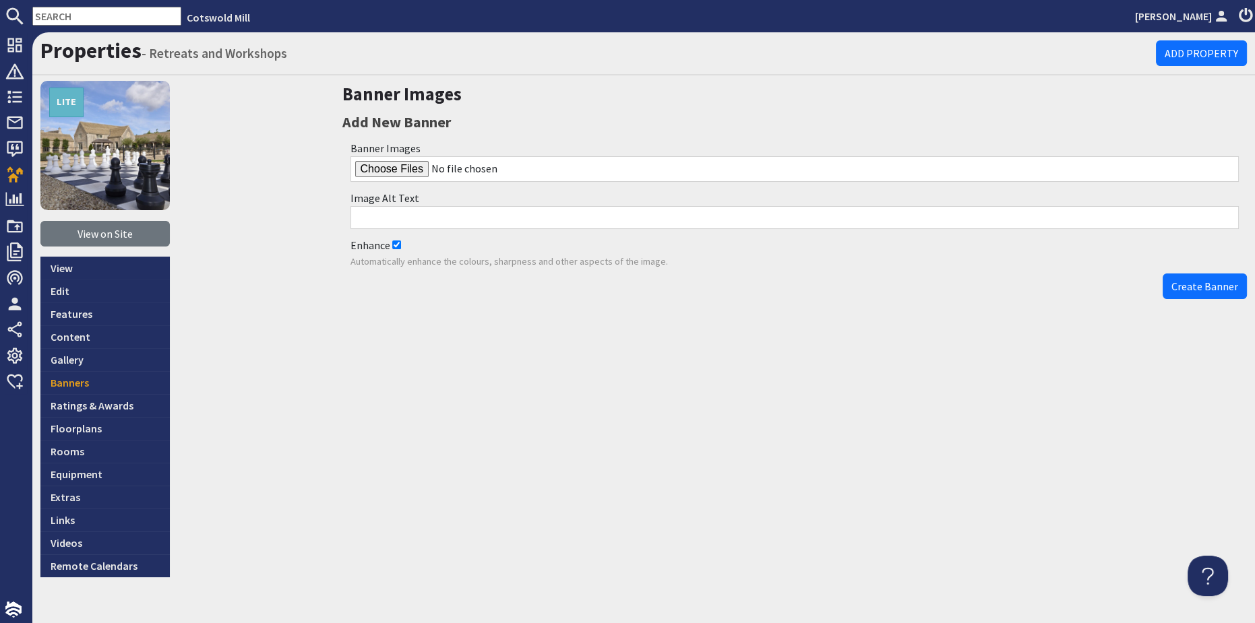
click at [393, 165] on input "file" at bounding box center [794, 169] width 889 height 26
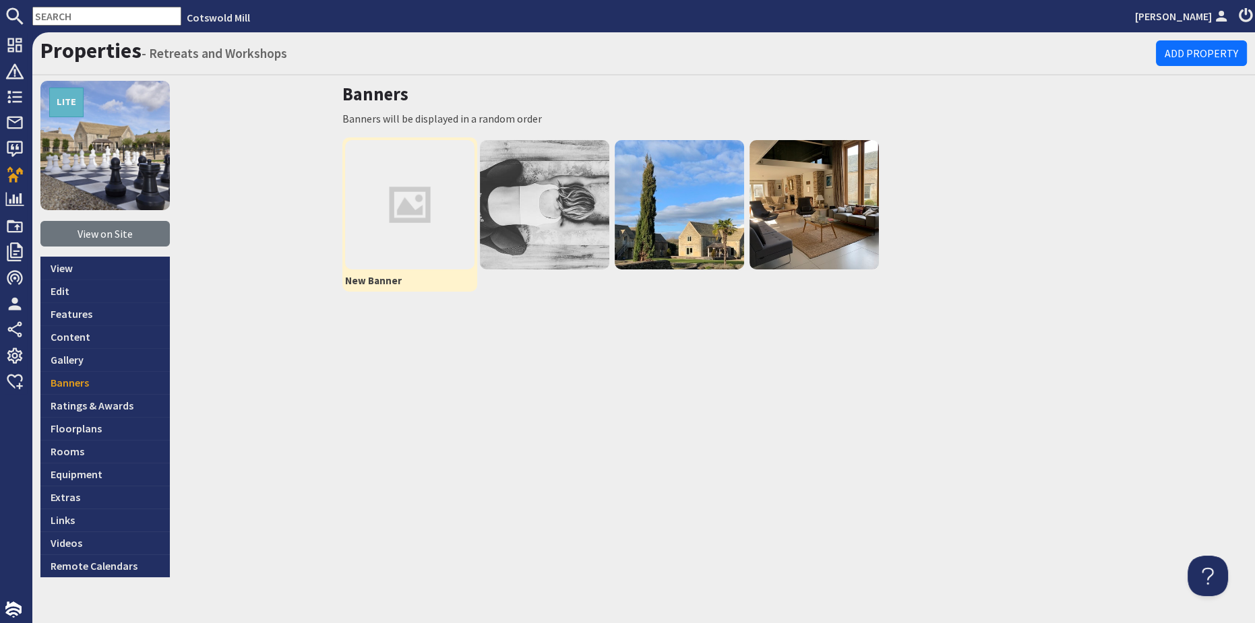
click at [415, 212] on img at bounding box center [409, 204] width 129 height 129
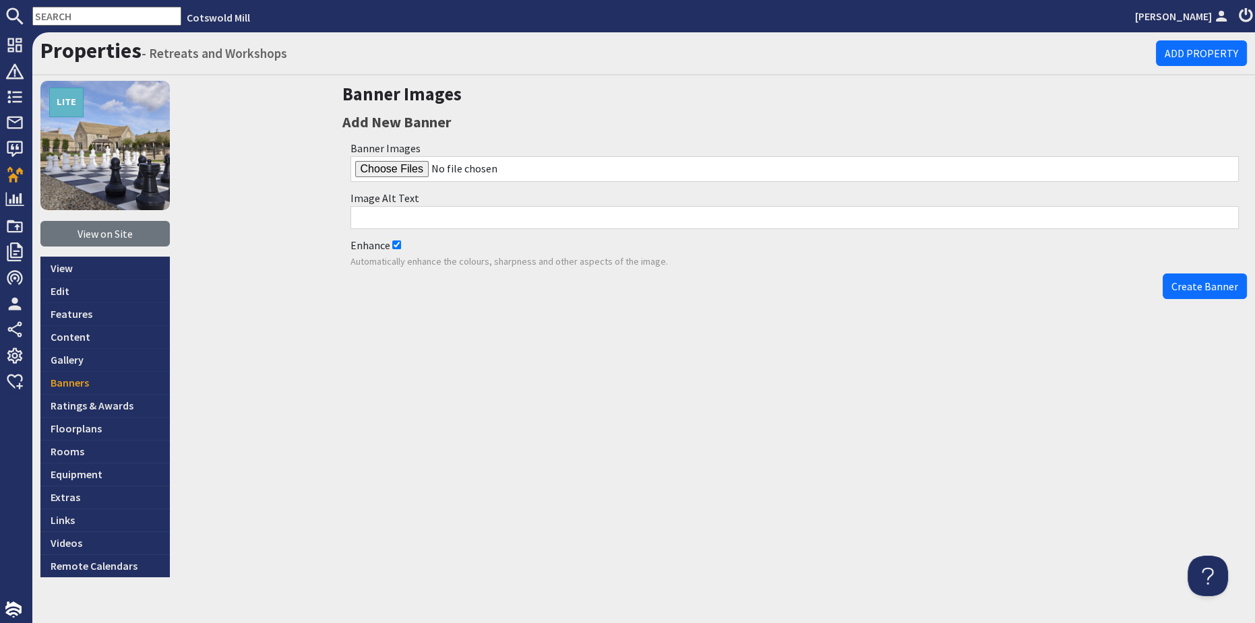
click at [402, 165] on input "file" at bounding box center [794, 169] width 889 height 26
type input "C:\fakepath\Untitled design (3).png"
click at [1173, 283] on span "Create Banner" at bounding box center [1204, 286] width 67 height 13
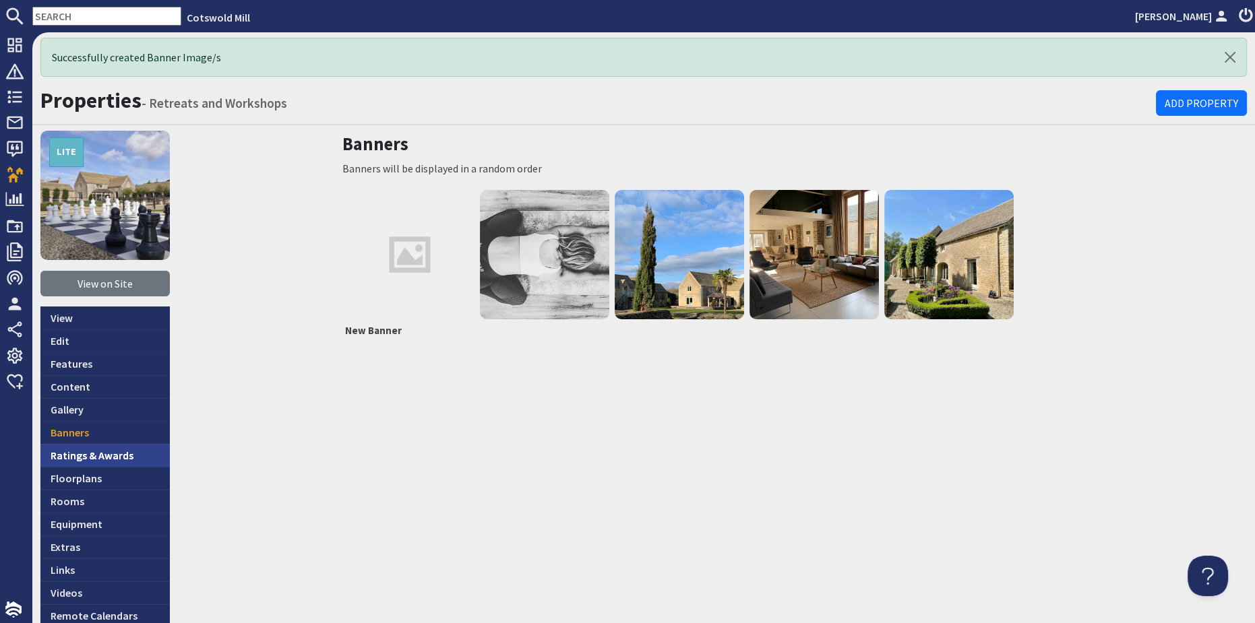
click at [93, 450] on link "Ratings & Awards" at bounding box center [104, 455] width 129 height 23
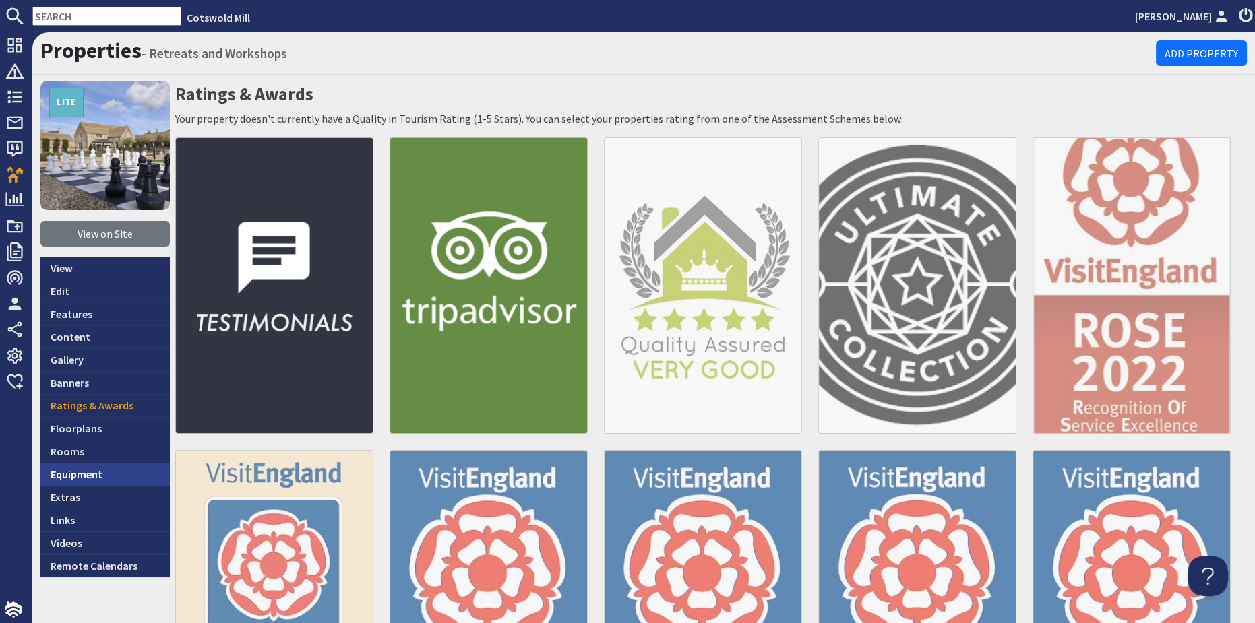
click at [88, 464] on link "Equipment" at bounding box center [104, 474] width 129 height 23
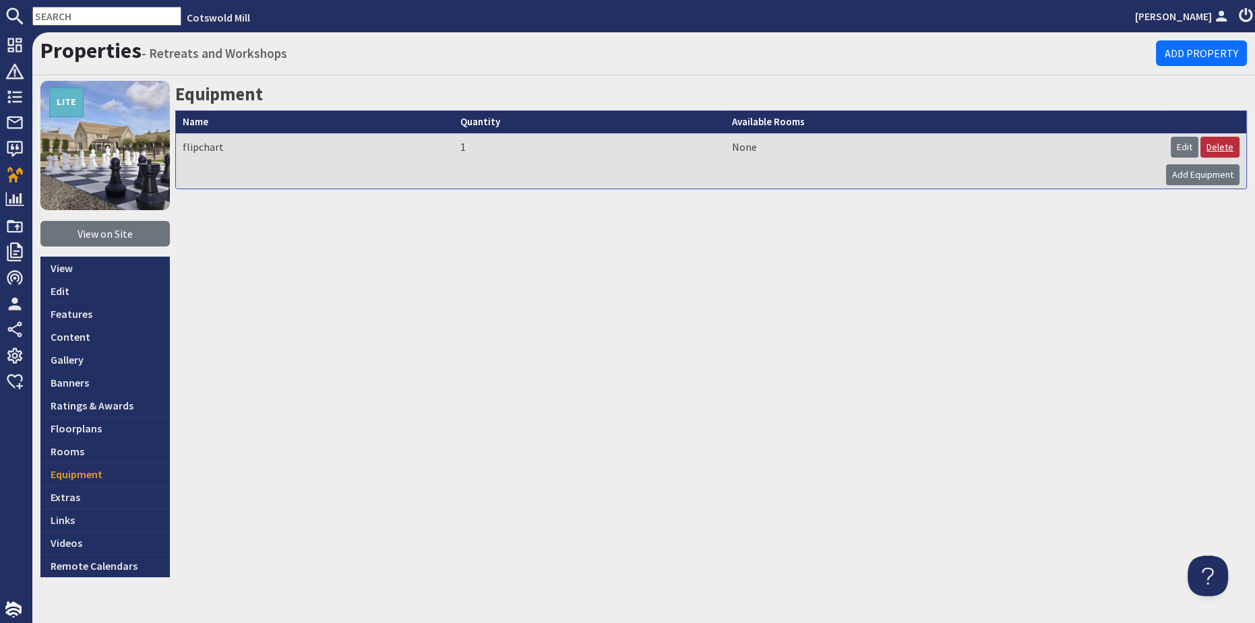
click at [1216, 142] on link "Delete" at bounding box center [1219, 147] width 39 height 21
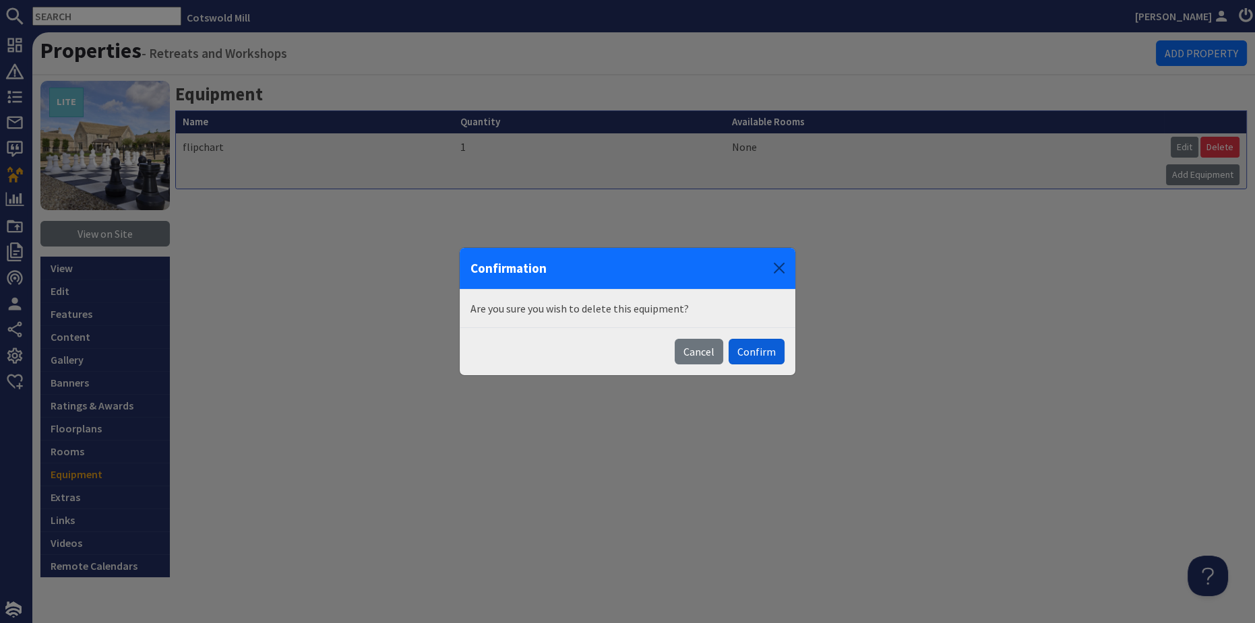
click at [760, 346] on button "Confirm" at bounding box center [757, 352] width 56 height 26
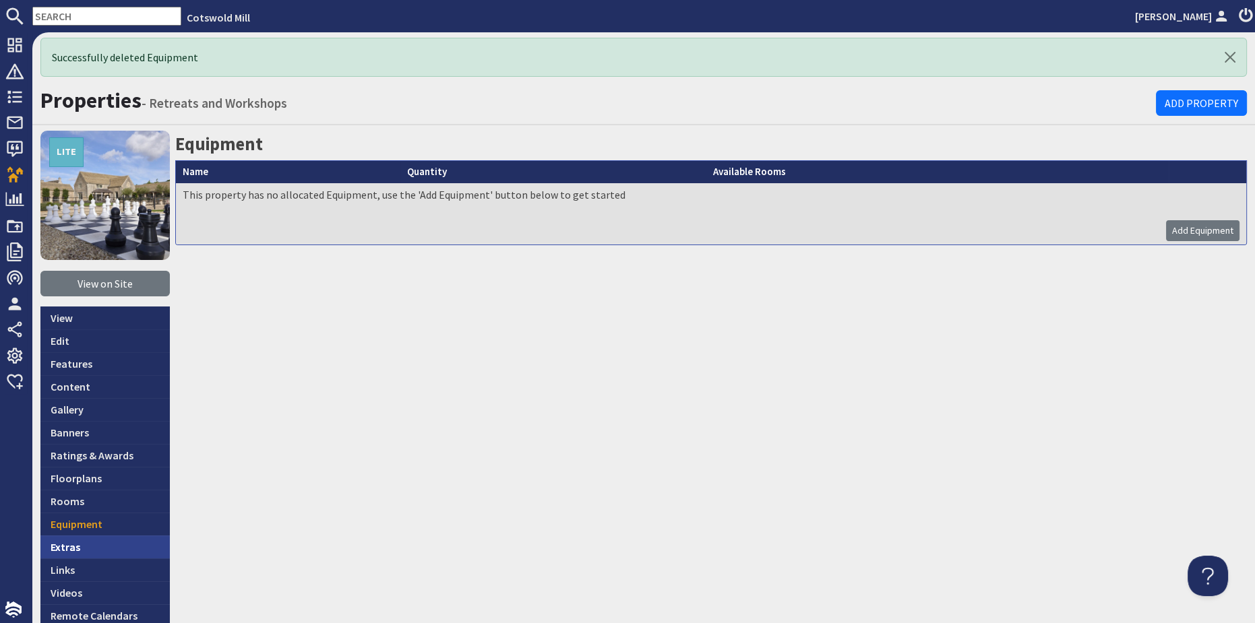
click at [65, 543] on link "Extras" at bounding box center [104, 547] width 129 height 23
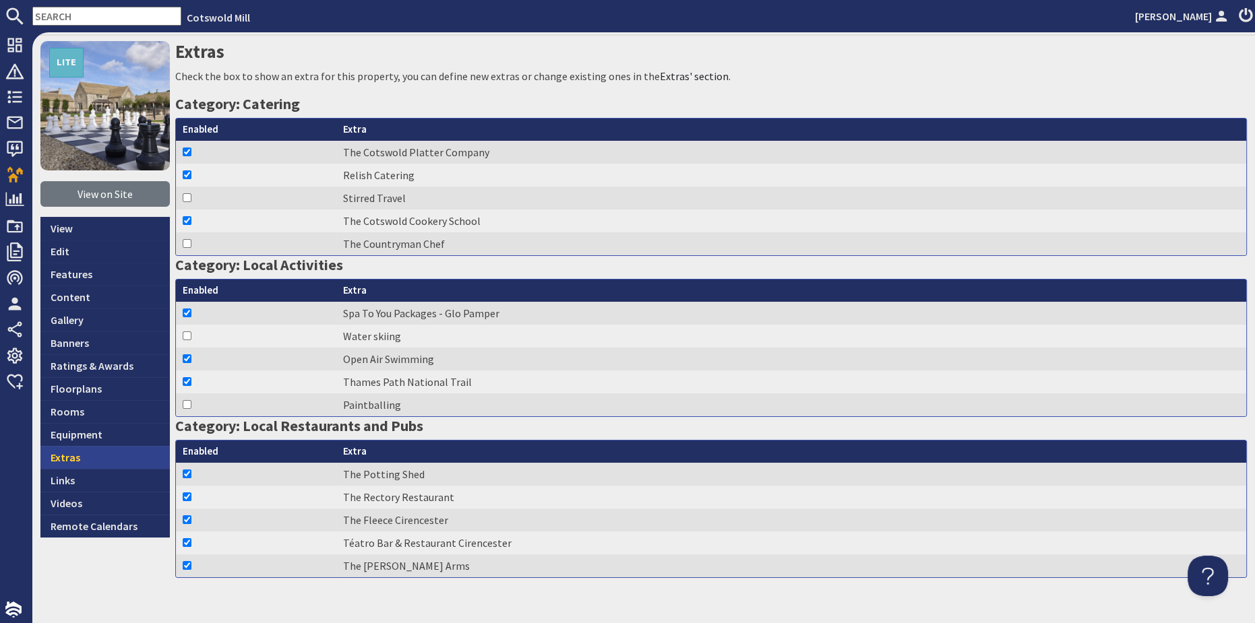
scroll to position [61, 0]
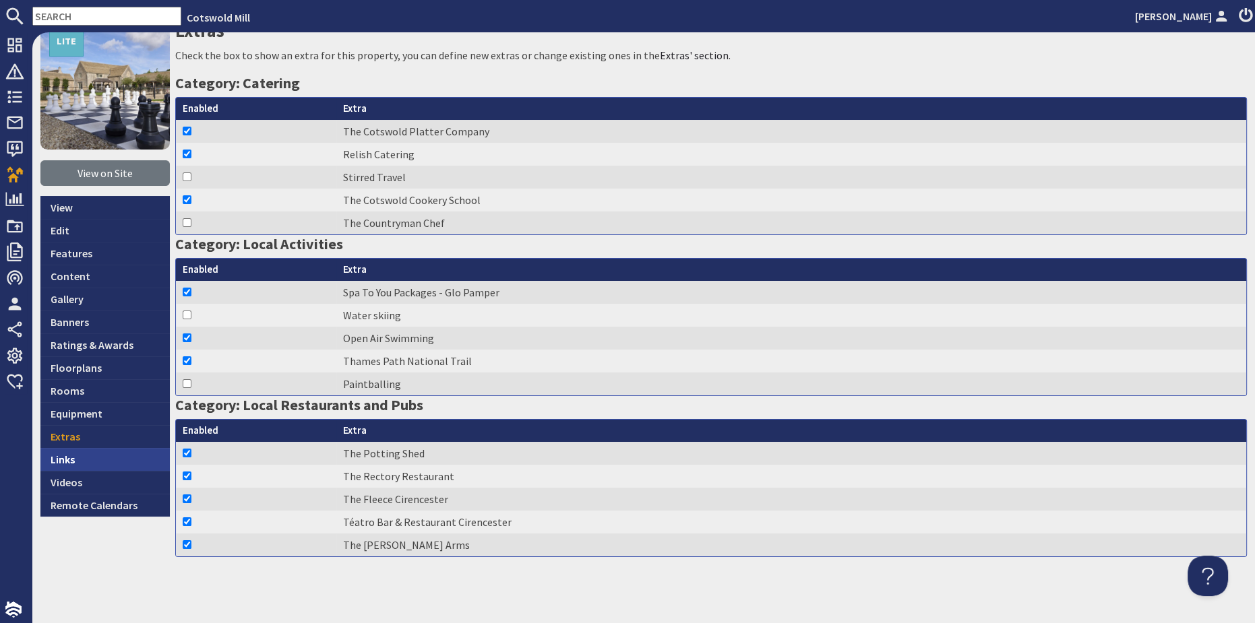
click at [65, 460] on link "Links" at bounding box center [104, 459] width 129 height 23
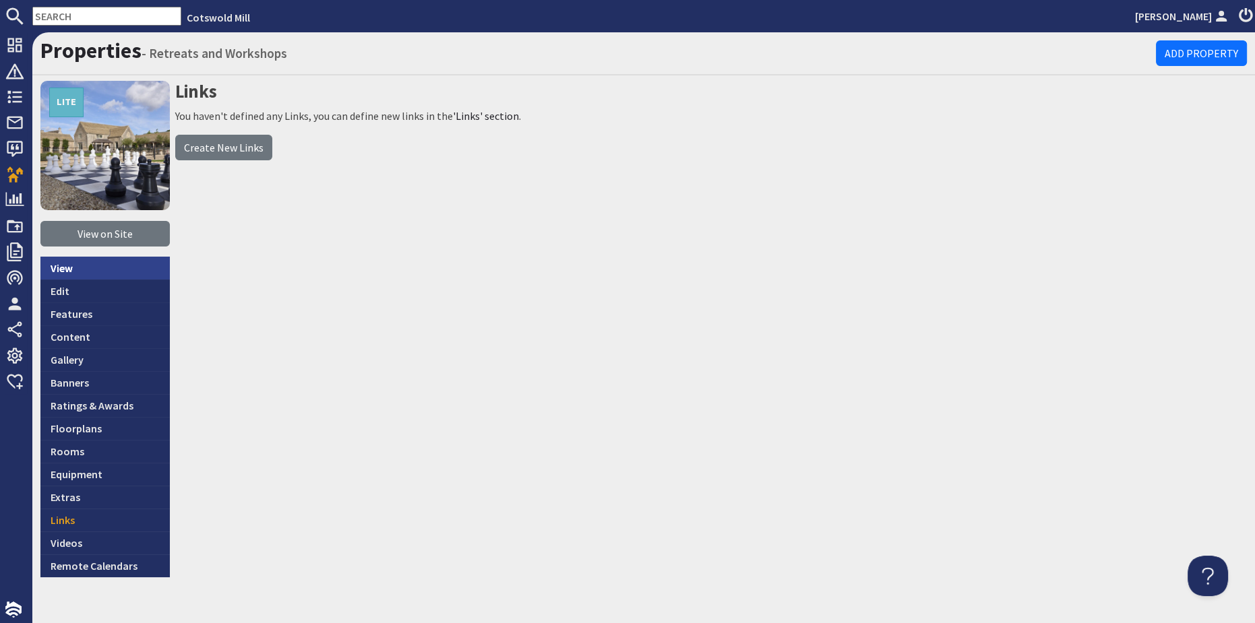
click at [65, 270] on link "View" at bounding box center [104, 268] width 129 height 23
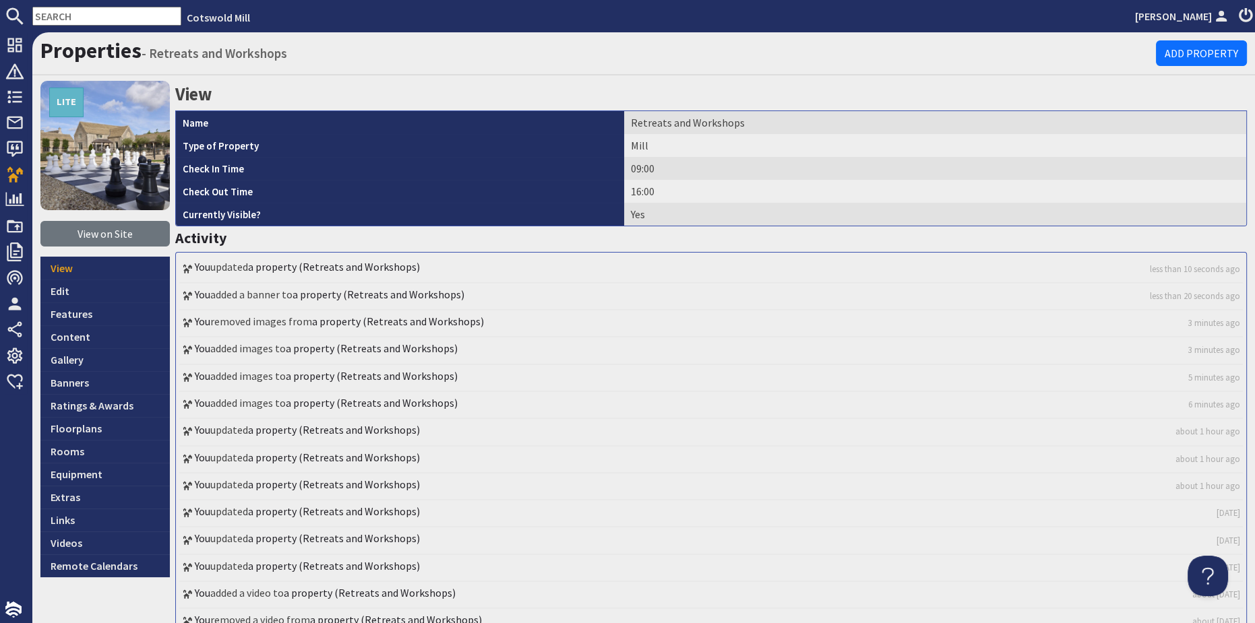
click at [212, 347] on li "You added images to a property (Retreats and Workshops) 3 minutes ago" at bounding box center [711, 351] width 1064 height 27
drag, startPoint x: 255, startPoint y: 352, endPoint x: 249, endPoint y: 346, distance: 9.1
click at [255, 352] on li "You added images to a property (Retreats and Workshops) 3 minutes ago" at bounding box center [711, 351] width 1064 height 27
click at [190, 347] on use at bounding box center [187, 350] width 9 height 9
drag, startPoint x: 182, startPoint y: 346, endPoint x: 231, endPoint y: 343, distance: 49.3
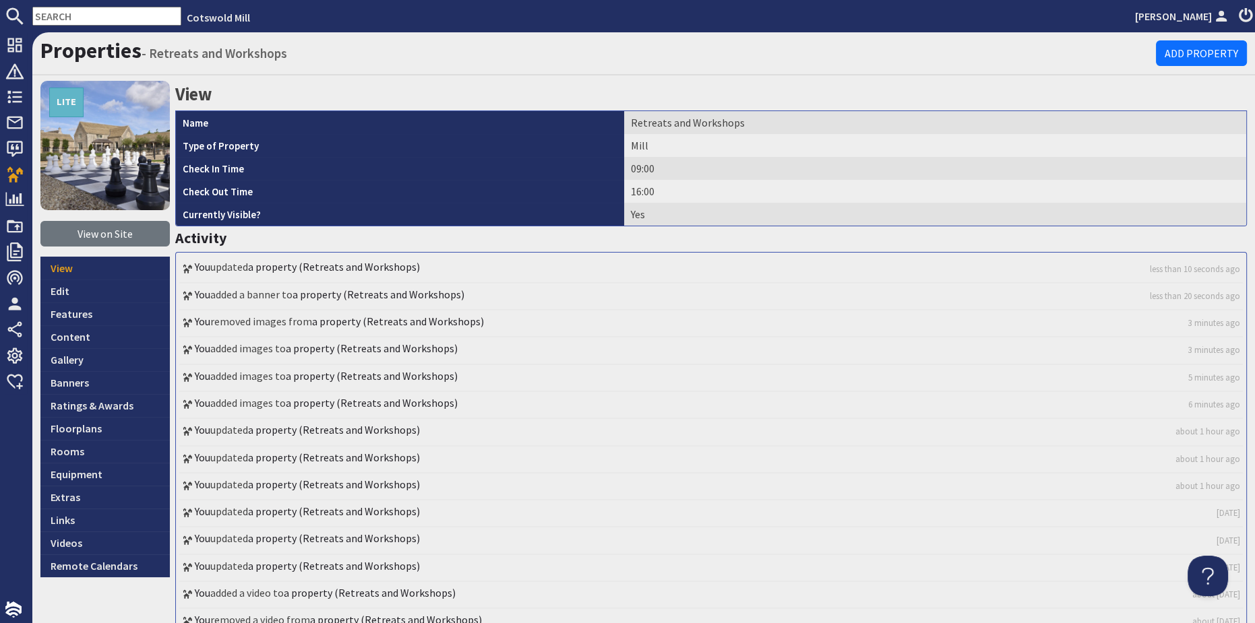
click at [191, 346] on icon at bounding box center [187, 349] width 11 height 11
click at [288, 353] on li "You added images to a property (Retreats and Workshops) 3 minutes ago" at bounding box center [711, 351] width 1064 height 27
click at [78, 355] on link "Gallery" at bounding box center [104, 359] width 129 height 23
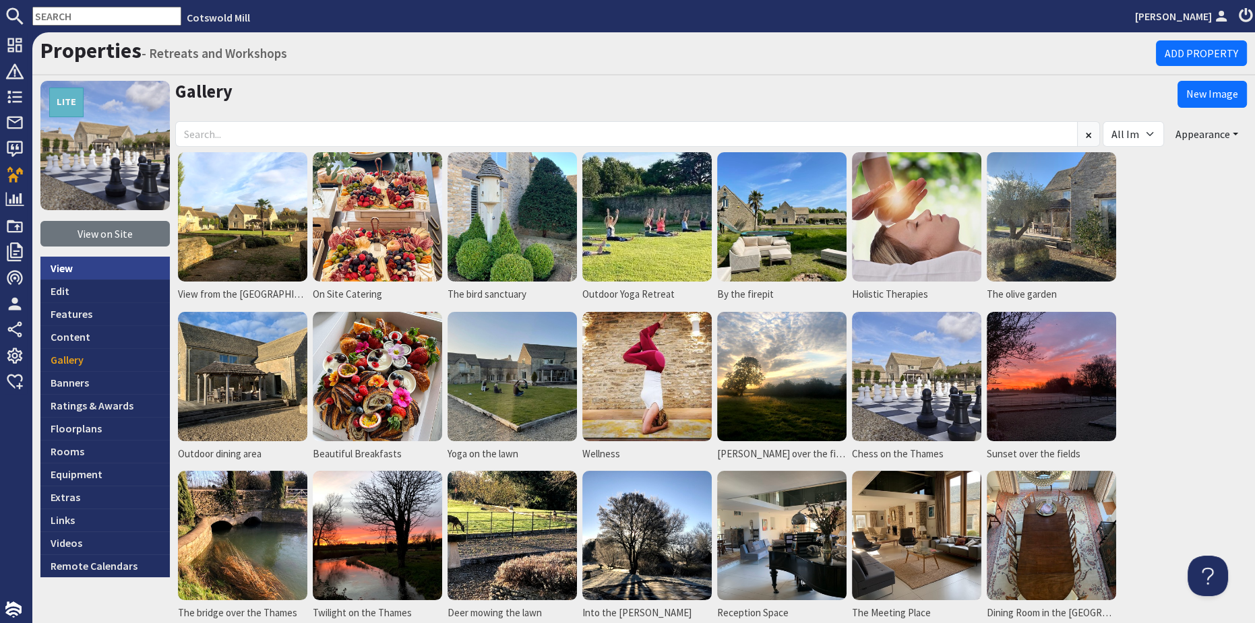
click at [73, 272] on link "View" at bounding box center [104, 268] width 129 height 23
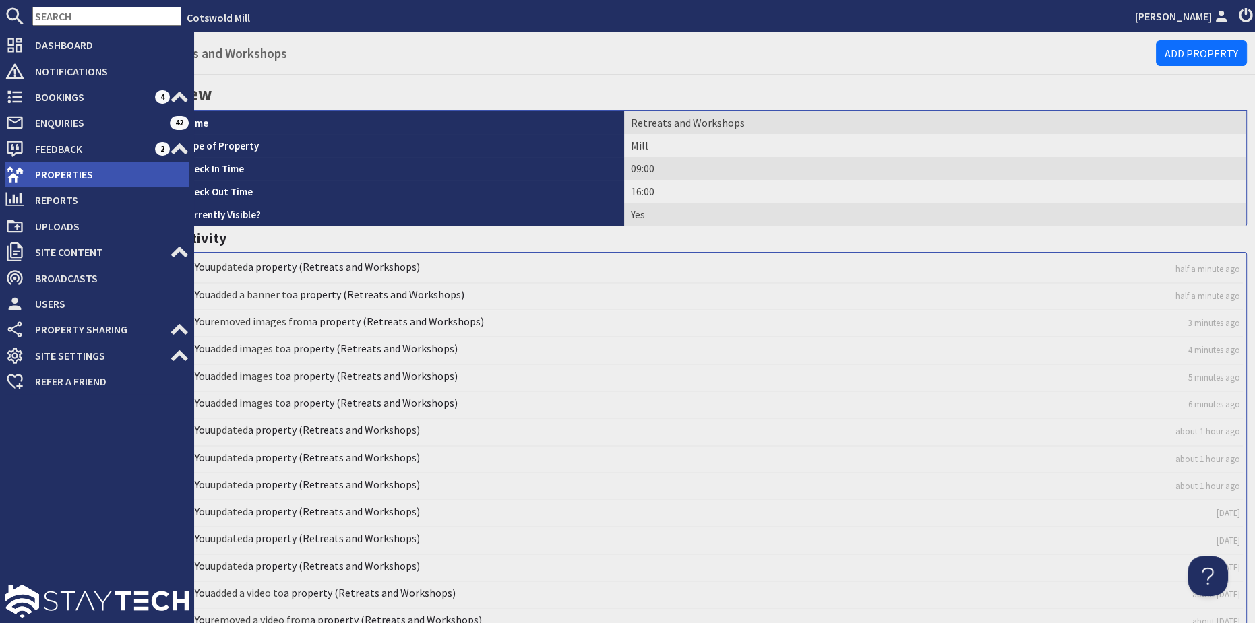
click at [65, 182] on span "Properties" at bounding box center [106, 175] width 164 height 22
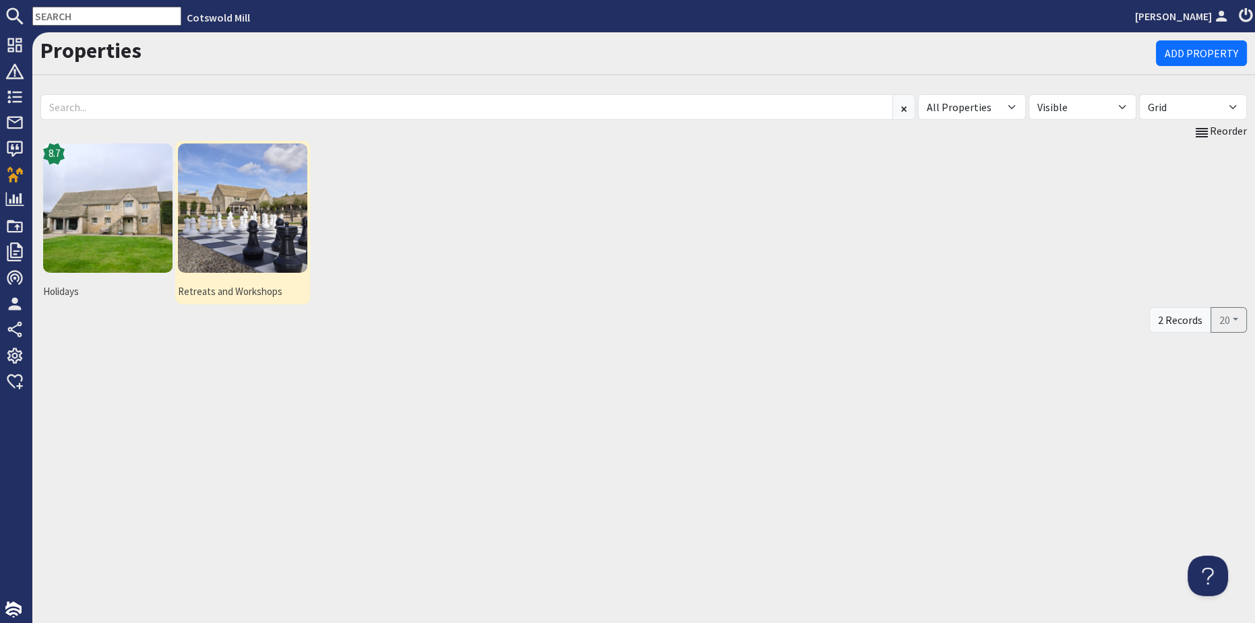
click at [210, 209] on img at bounding box center [242, 208] width 129 height 129
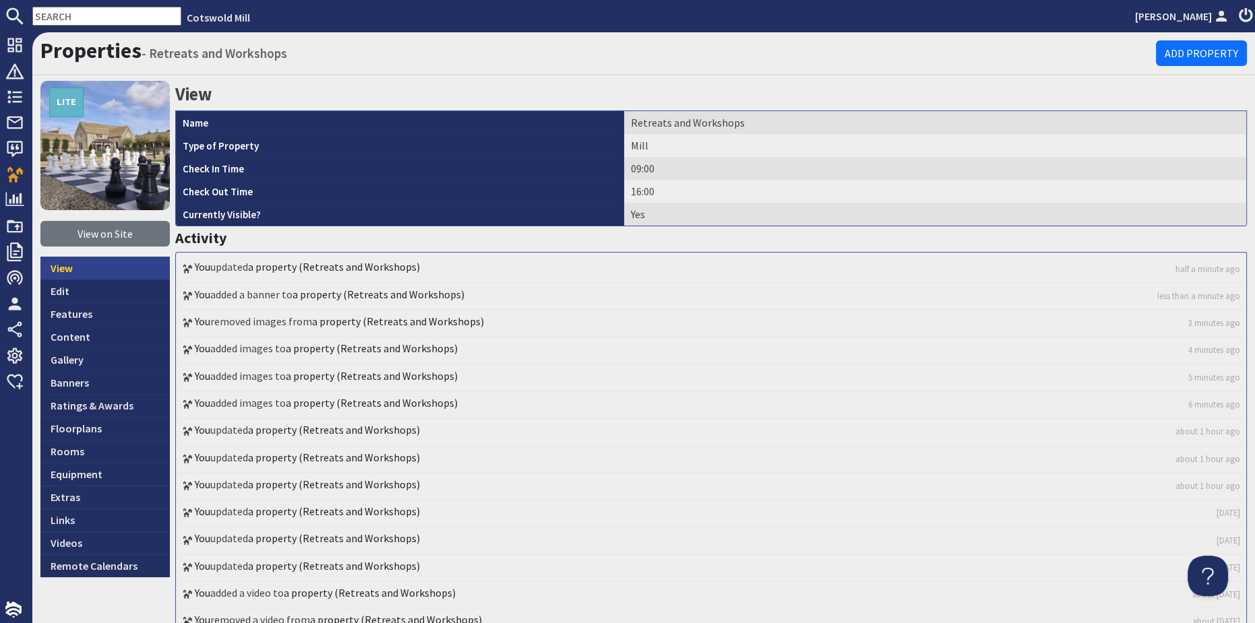
click at [75, 267] on link "View" at bounding box center [104, 268] width 129 height 23
click at [73, 381] on link "Banners" at bounding box center [104, 382] width 129 height 23
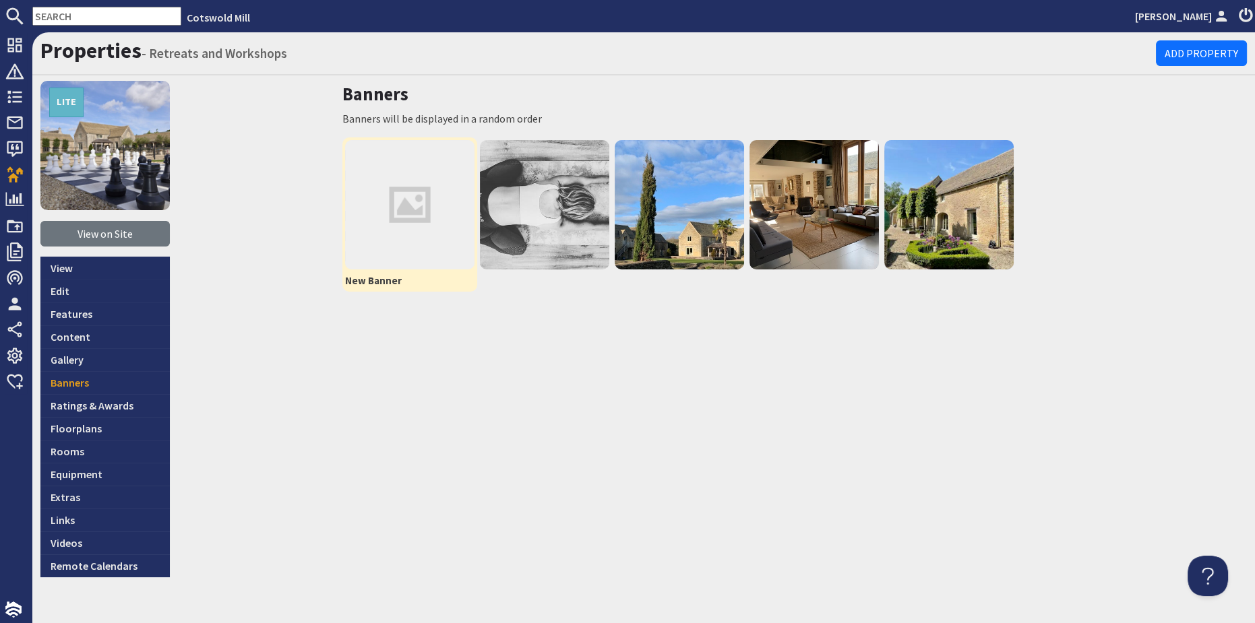
click at [434, 193] on img at bounding box center [409, 204] width 129 height 129
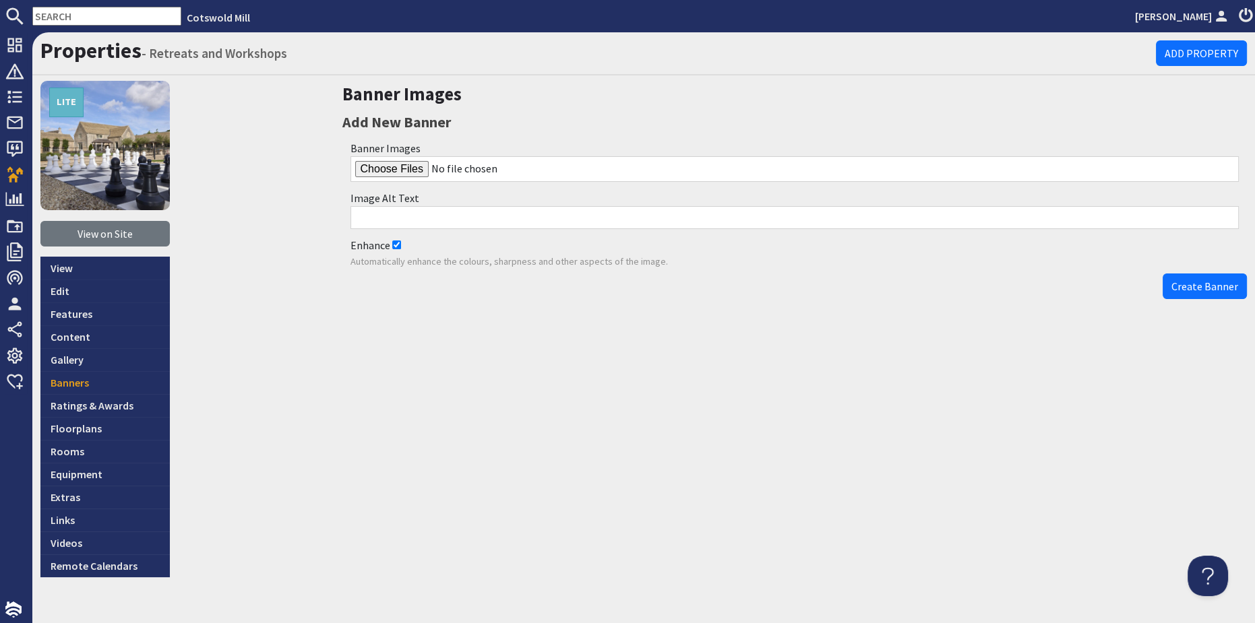
click at [406, 166] on input "file" at bounding box center [794, 169] width 889 height 26
type input "C:\fakepath\5dc1f991-b4dc-416c-9f13-0d2ea14d8395.jpg"
click at [460, 220] on input "Image Alt Text" at bounding box center [794, 217] width 889 height 23
type input "Marquee in the fields at [GEOGRAPHIC_DATA]"
click at [1195, 293] on button "Create Banner" at bounding box center [1205, 287] width 84 height 26
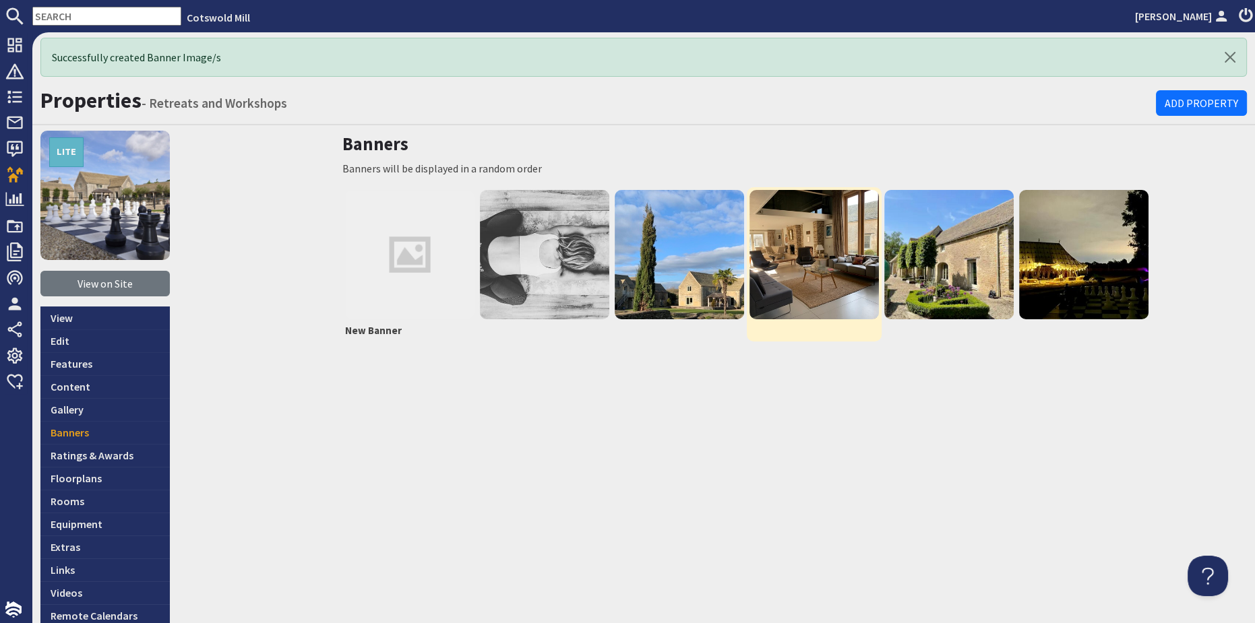
click at [797, 252] on img at bounding box center [813, 254] width 129 height 129
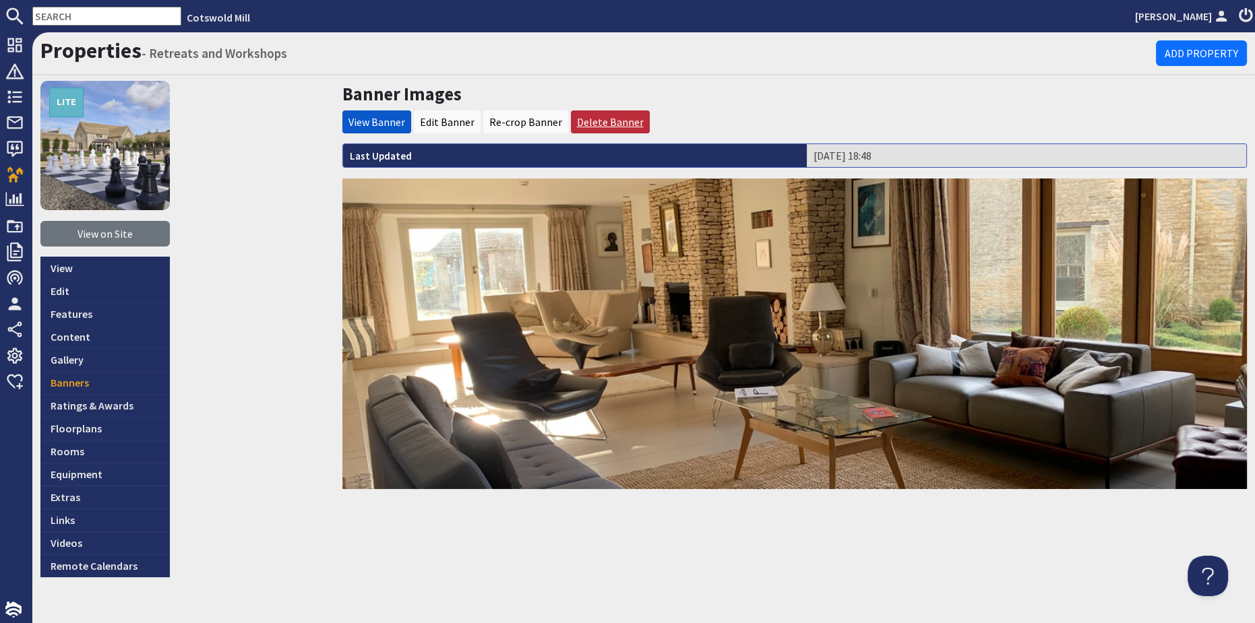
click at [609, 117] on link "Delete Banner" at bounding box center [610, 121] width 67 height 13
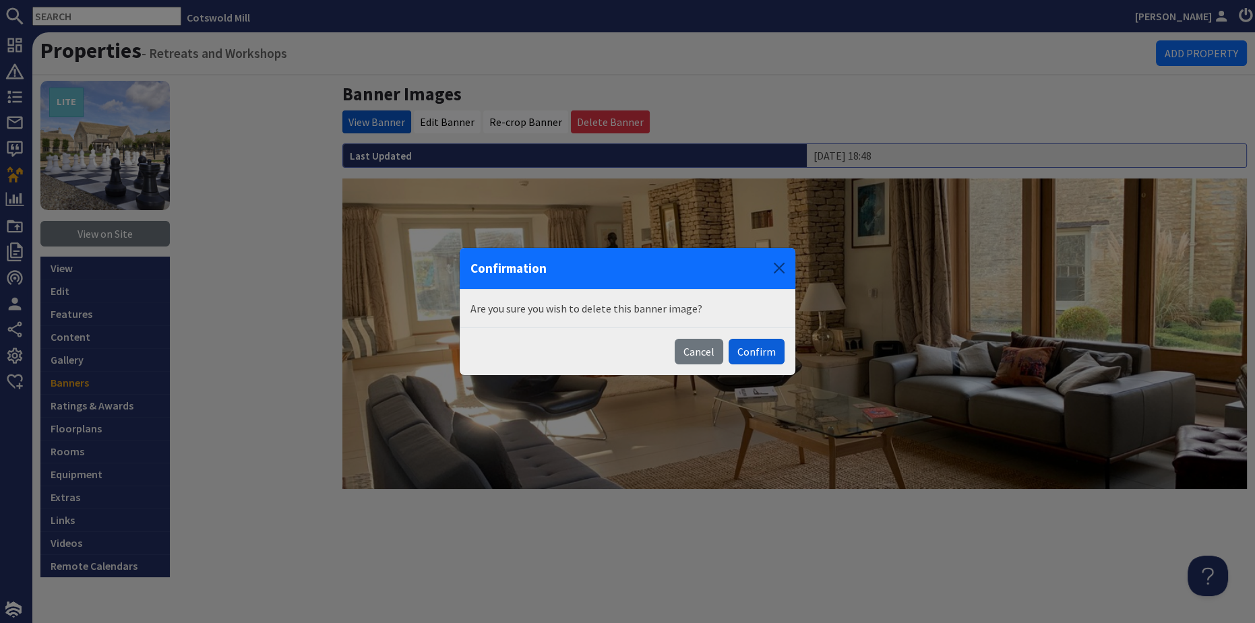
click at [762, 350] on button "Confirm" at bounding box center [757, 352] width 56 height 26
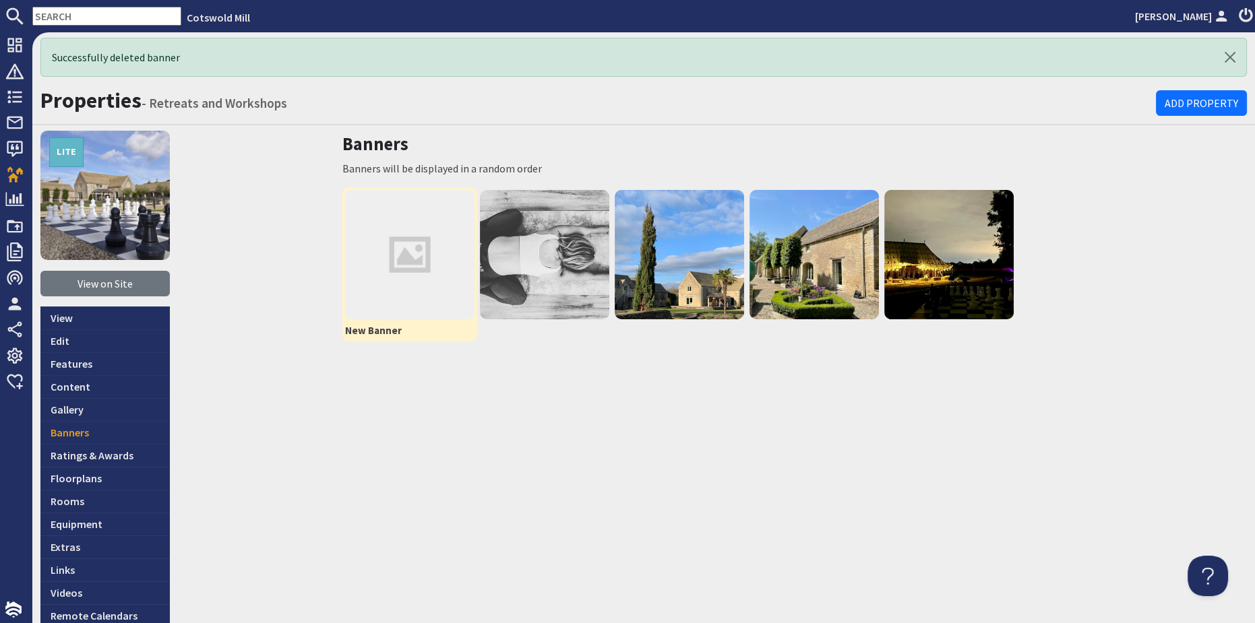
click at [411, 239] on img at bounding box center [409, 254] width 129 height 129
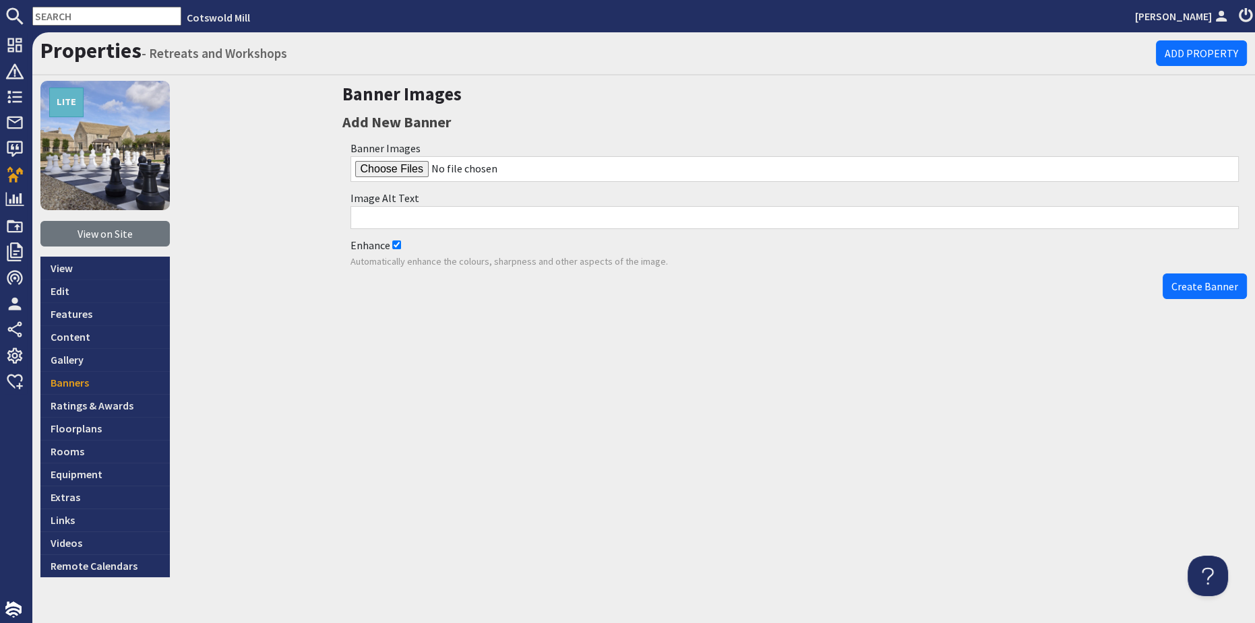
click at [378, 155] on div "Banner Images" at bounding box center [794, 161] width 905 height 50
click at [388, 170] on input "file" at bounding box center [794, 169] width 889 height 26
type input "C:\fakepath\IMG_0292.HEIC"
click at [392, 222] on input "Image Alt Text" at bounding box center [794, 217] width 889 height 23
click at [493, 218] on input "Morning Yoga in the fields at Coswold Mill" at bounding box center [794, 217] width 889 height 23
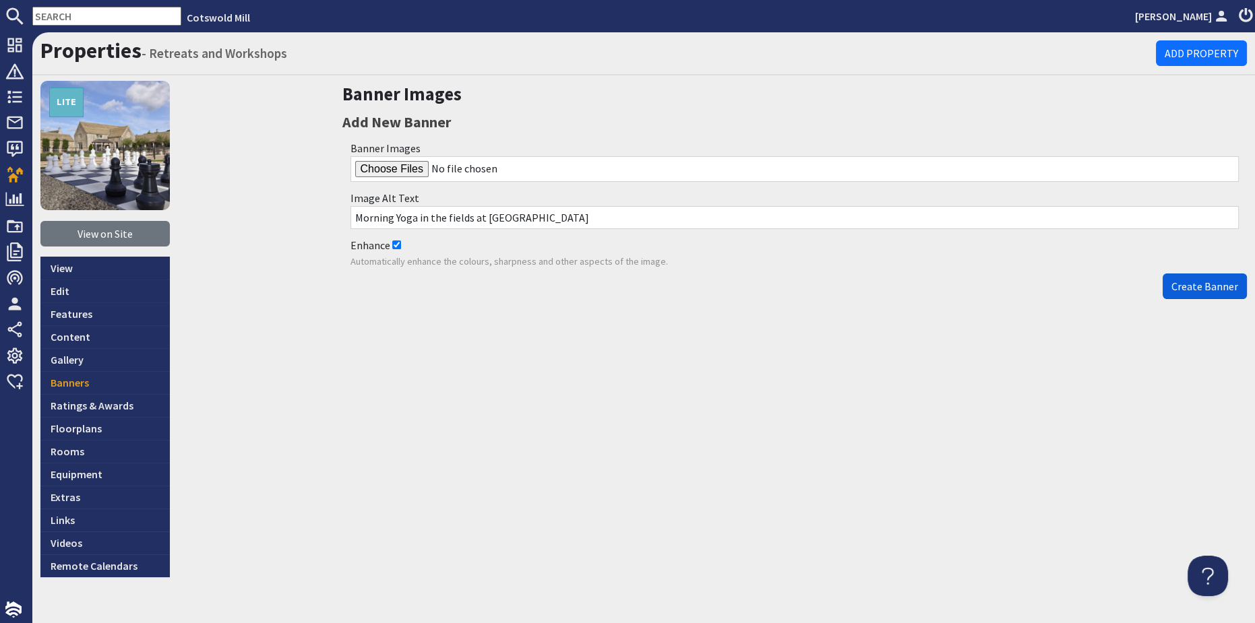
type input "Morning Yoga in the fields at Cotswold Mill"
click at [1184, 293] on button "Create Banner" at bounding box center [1205, 287] width 84 height 26
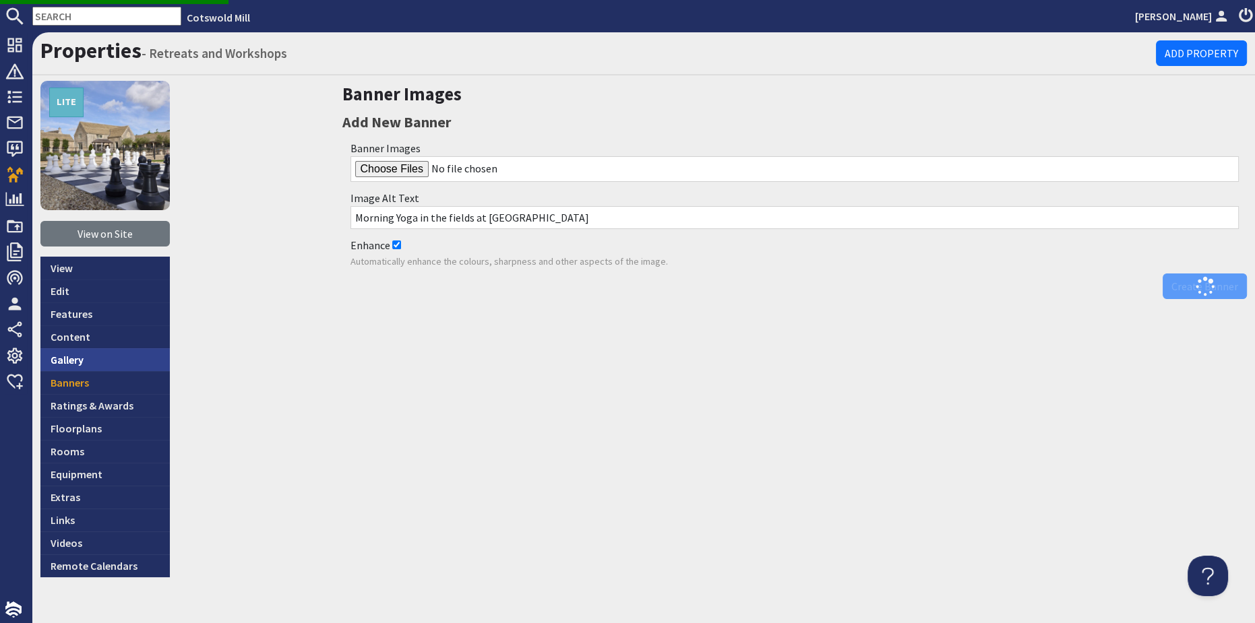
click at [74, 357] on link "Gallery" at bounding box center [104, 359] width 129 height 23
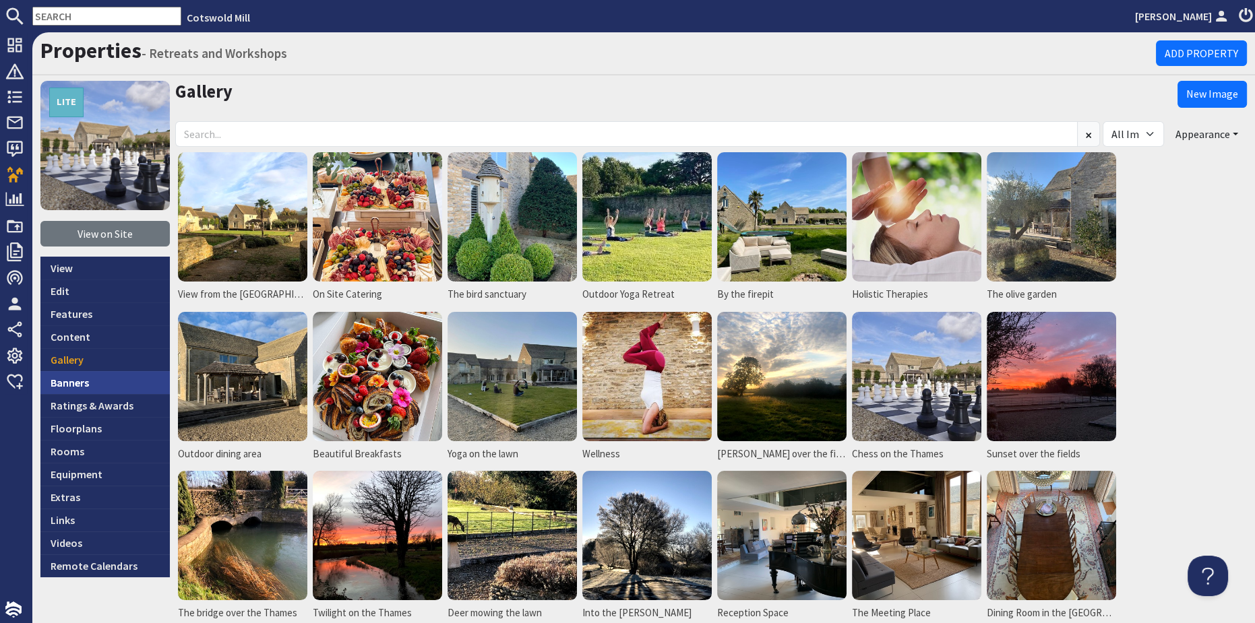
click at [80, 381] on link "Banners" at bounding box center [104, 382] width 129 height 23
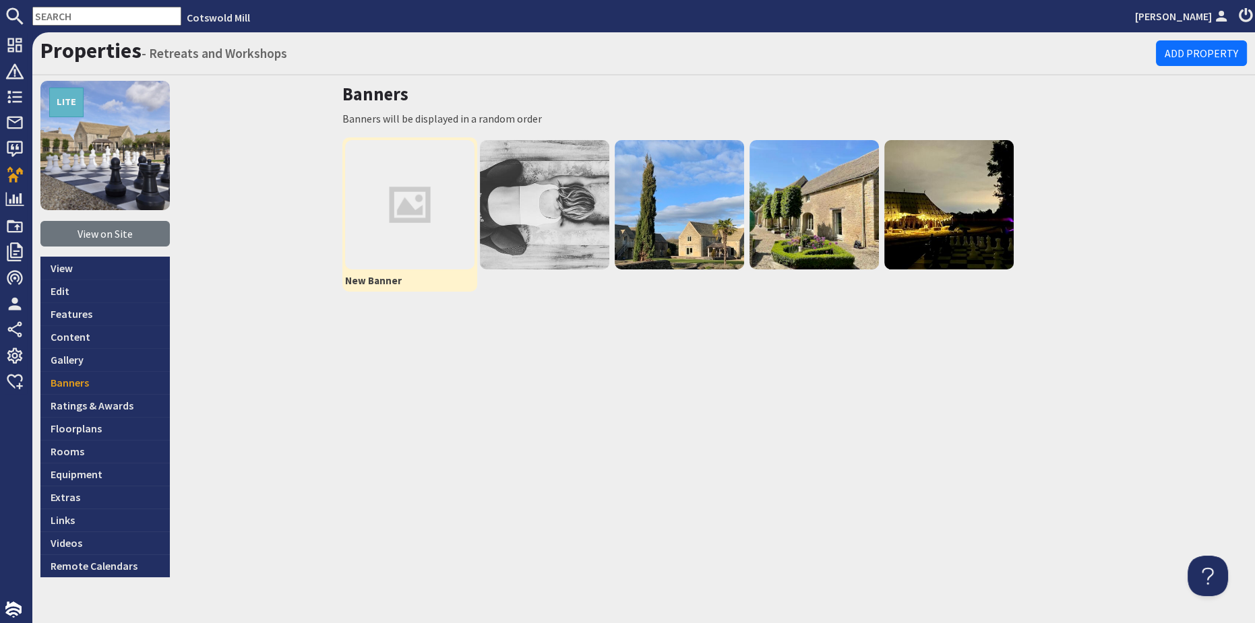
click at [402, 207] on img at bounding box center [409, 204] width 129 height 129
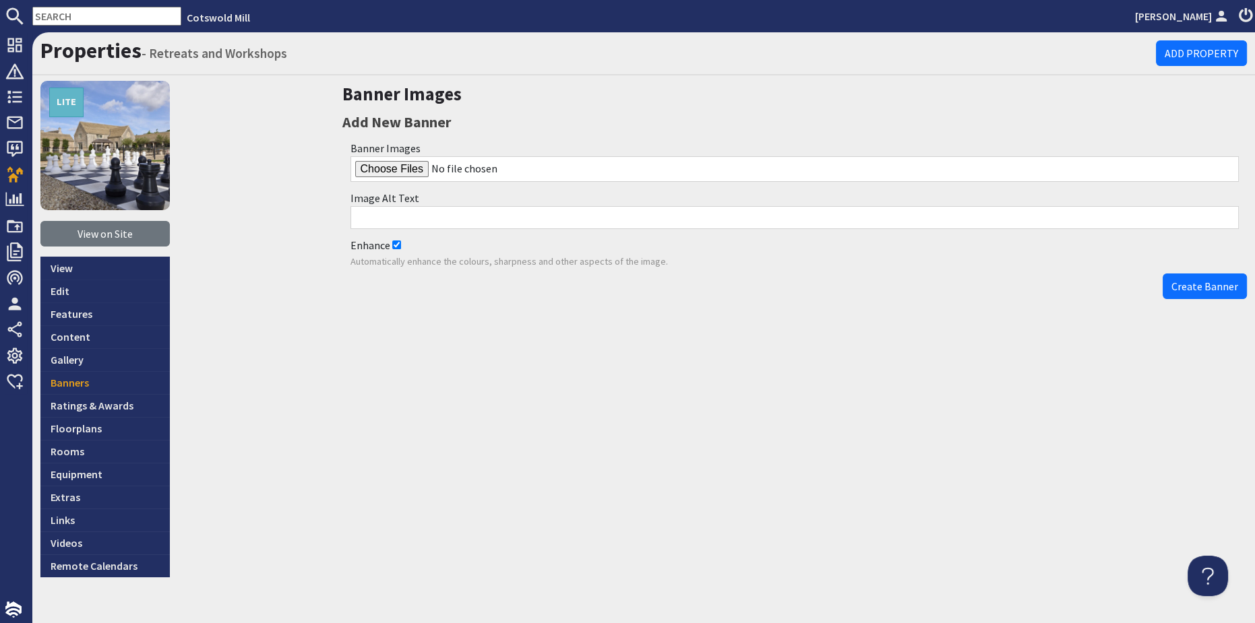
click at [401, 167] on input "file" at bounding box center [794, 169] width 889 height 26
type input "C:\fakepath\IMG_0292.HEIC"
click at [417, 221] on input "Image Alt Text" at bounding box center [794, 217] width 889 height 23
type input "Morning Yoga in the fields at Cotswold Mill"
click at [1195, 290] on span "Create Banner" at bounding box center [1204, 286] width 67 height 13
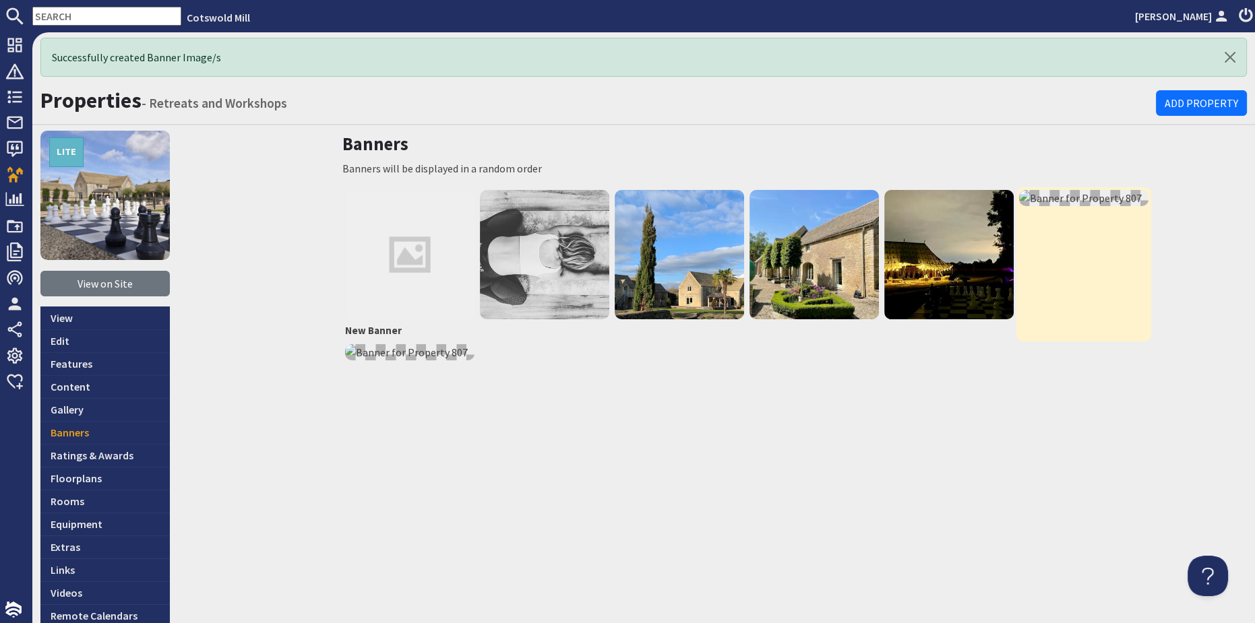
click at [1094, 204] on img at bounding box center [1083, 198] width 129 height 16
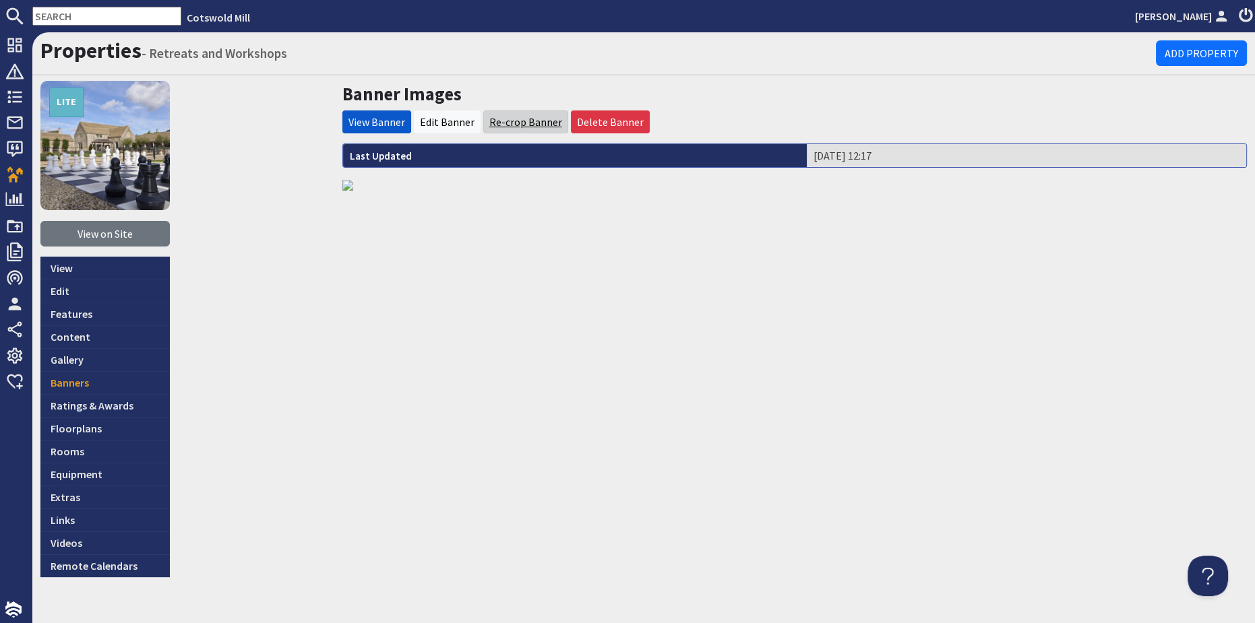
click at [510, 127] on link "Re-crop Banner" at bounding box center [525, 121] width 73 height 13
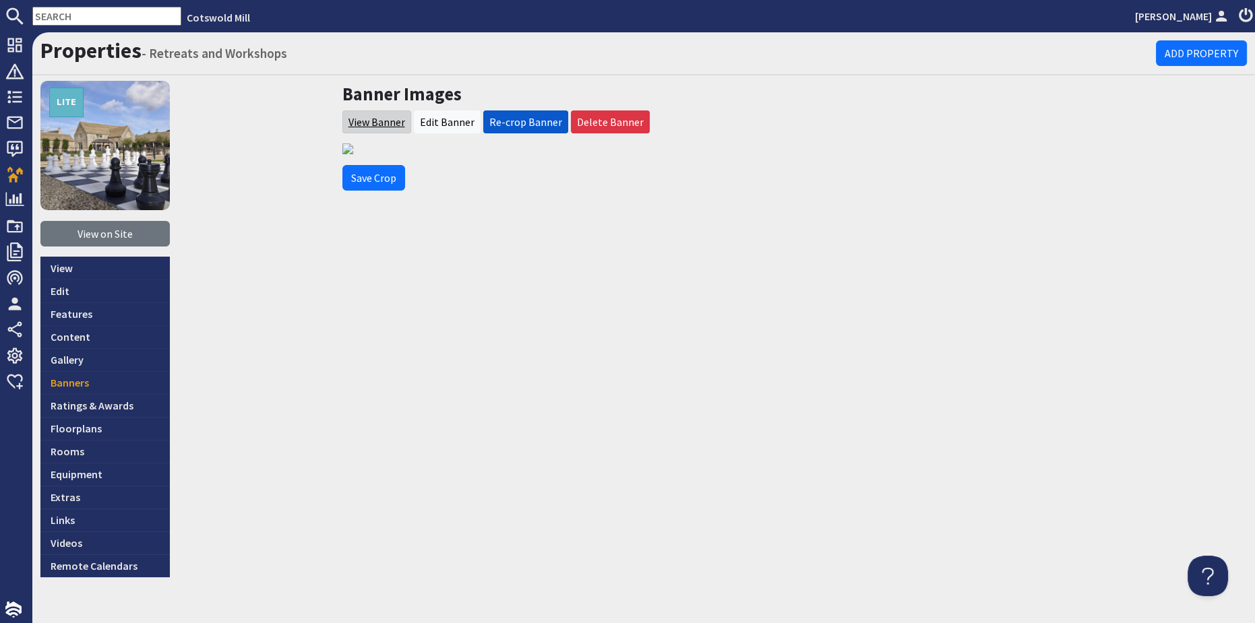
click at [375, 124] on link "View Banner" at bounding box center [376, 121] width 57 height 13
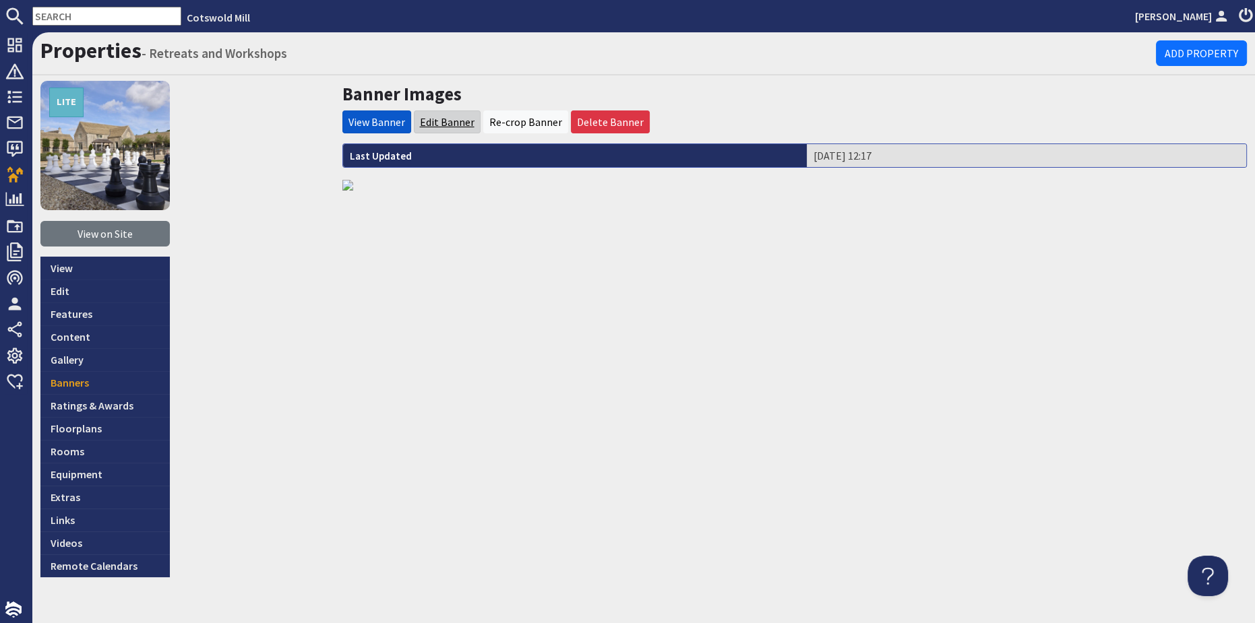
click at [452, 125] on link "Edit Banner" at bounding box center [447, 121] width 55 height 13
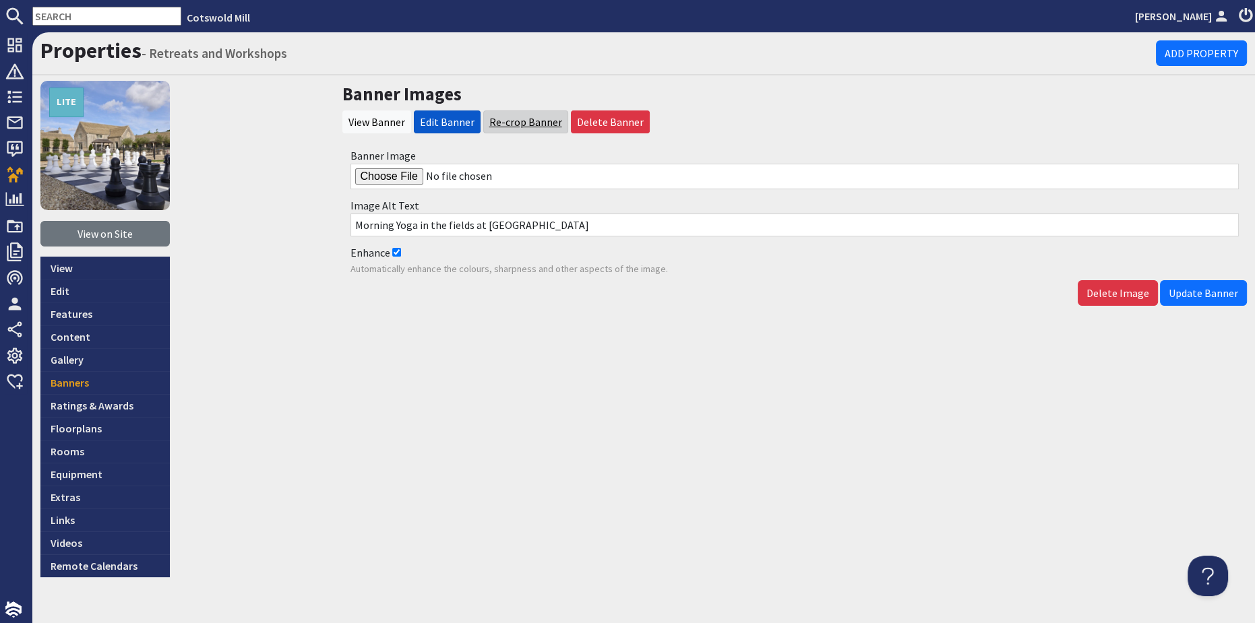
click at [510, 124] on link "Re-crop Banner" at bounding box center [525, 121] width 73 height 13
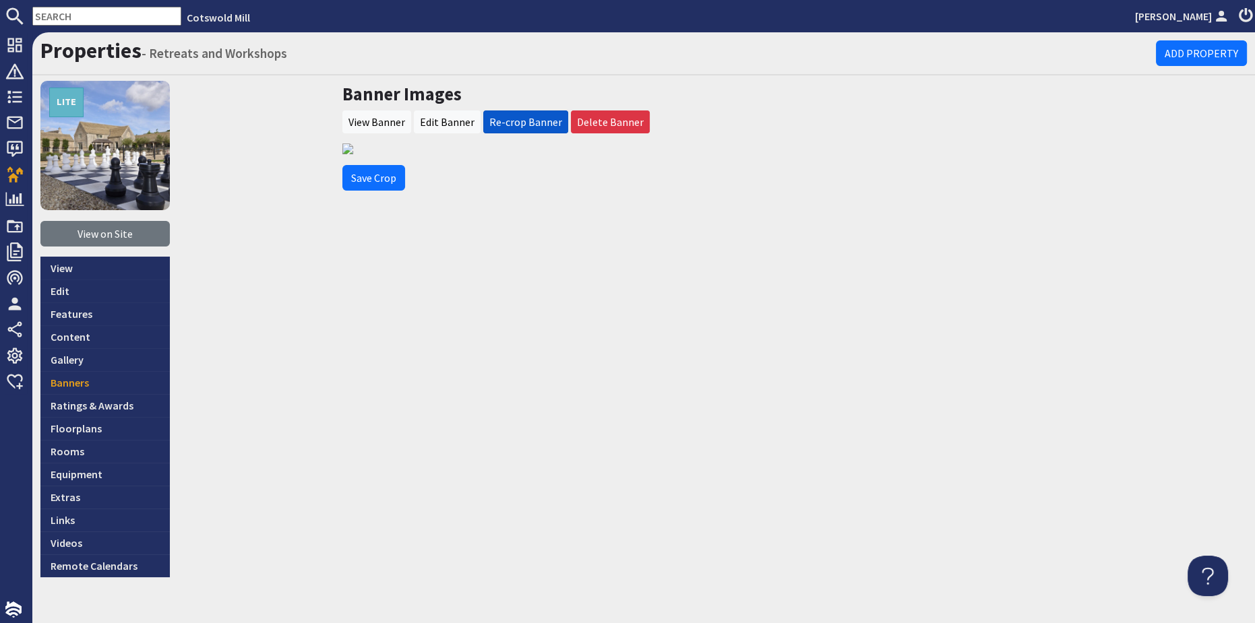
click at [347, 149] on img at bounding box center [578, 149] width 472 height 11
click at [381, 122] on link "View Banner" at bounding box center [376, 121] width 57 height 13
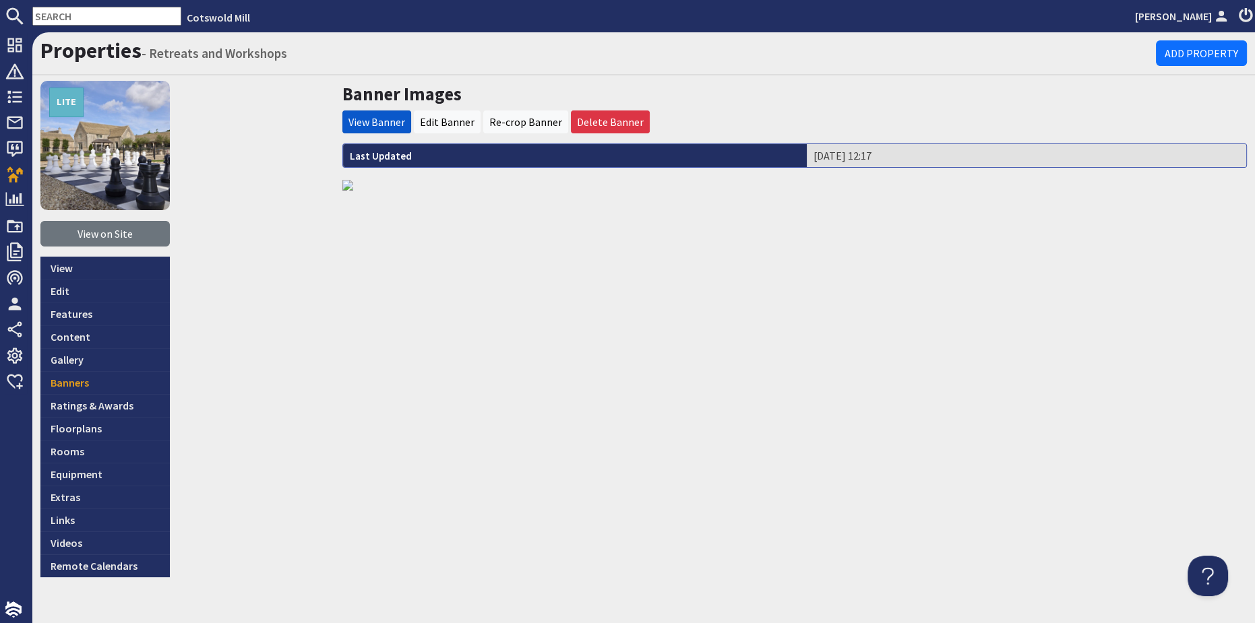
click at [379, 121] on link "View Banner" at bounding box center [376, 121] width 57 height 13
click at [78, 381] on link "Banners" at bounding box center [104, 382] width 129 height 23
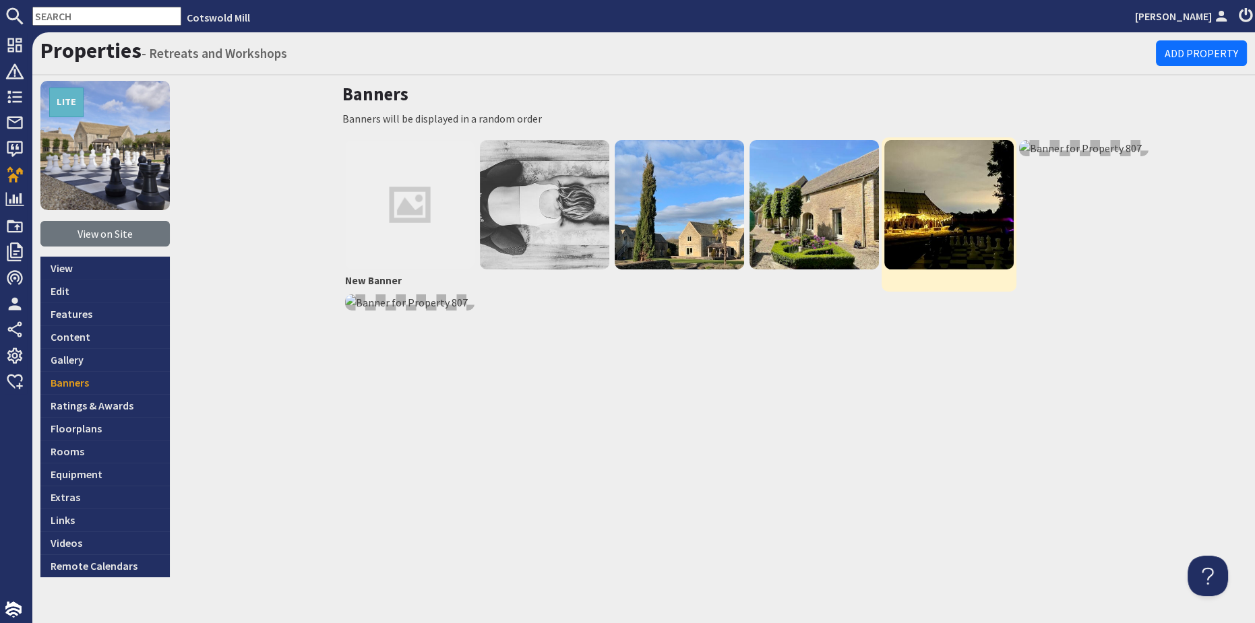
click at [959, 208] on img at bounding box center [948, 204] width 129 height 129
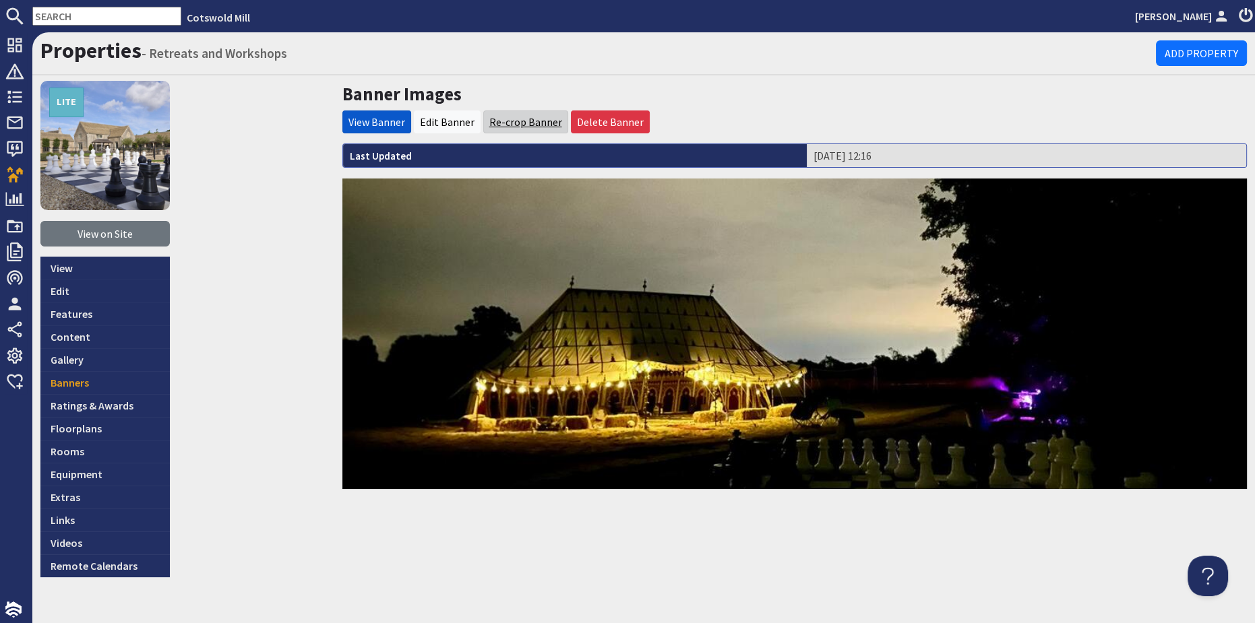
click at [508, 120] on link "Re-crop Banner" at bounding box center [525, 121] width 73 height 13
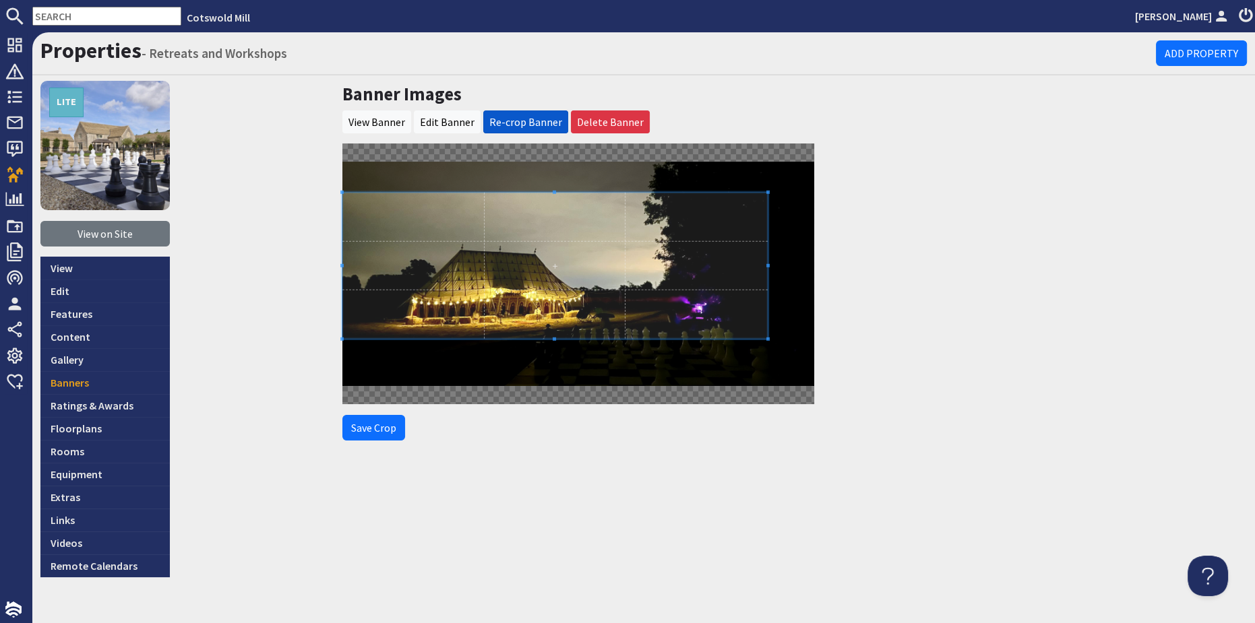
click at [381, 151] on div at bounding box center [578, 274] width 472 height 261
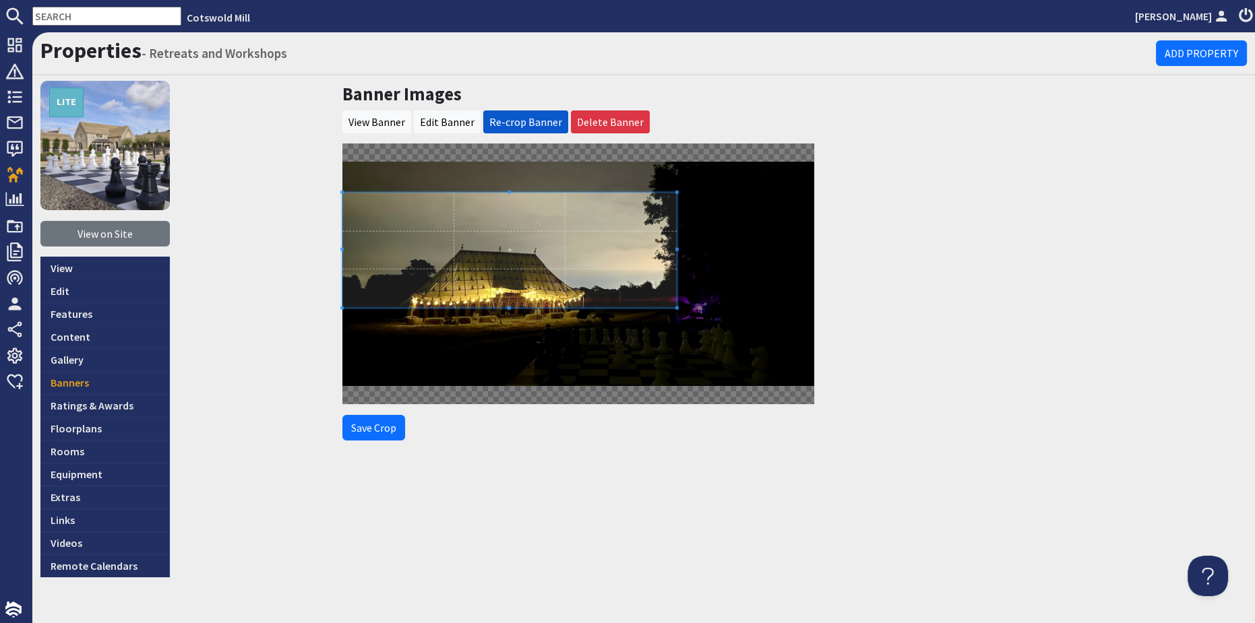
click at [619, 348] on div at bounding box center [578, 274] width 472 height 261
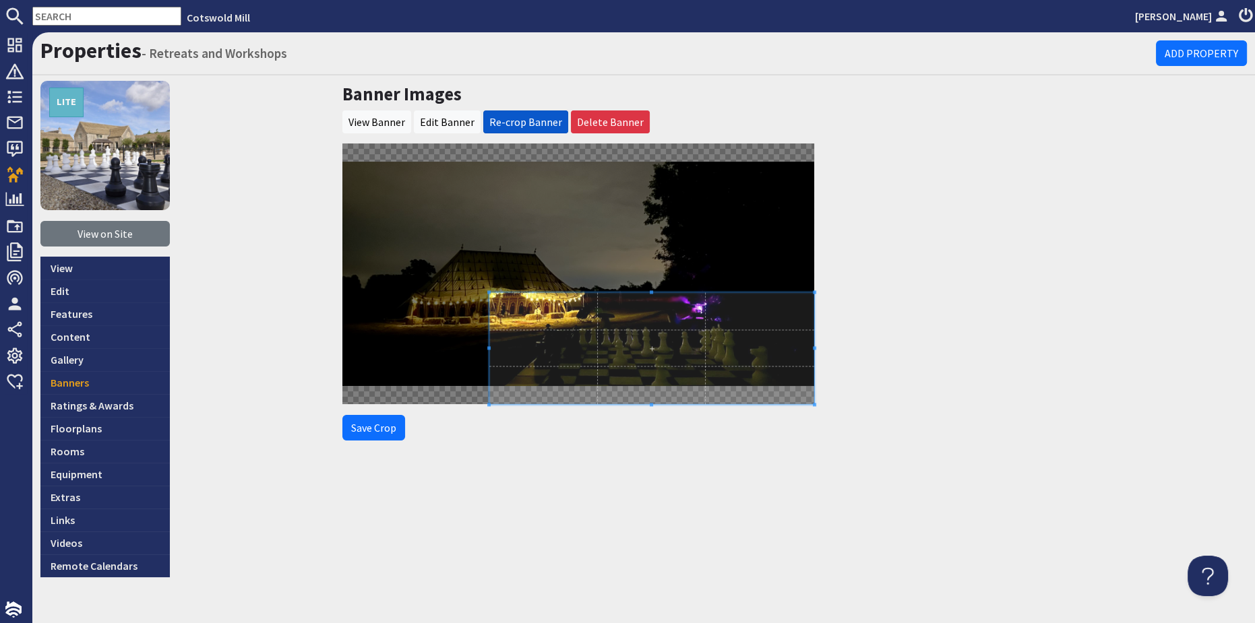
click at [408, 234] on div at bounding box center [578, 274] width 472 height 261
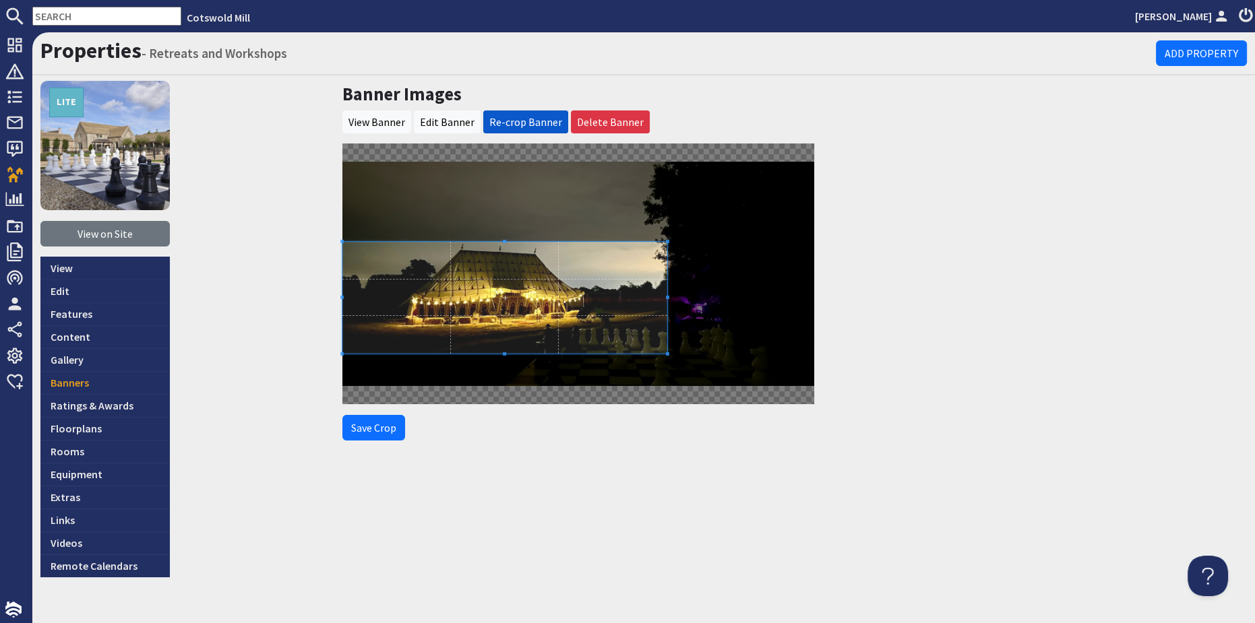
click at [371, 251] on span at bounding box center [504, 298] width 325 height 112
click at [379, 434] on button "Save Crop" at bounding box center [373, 428] width 63 height 26
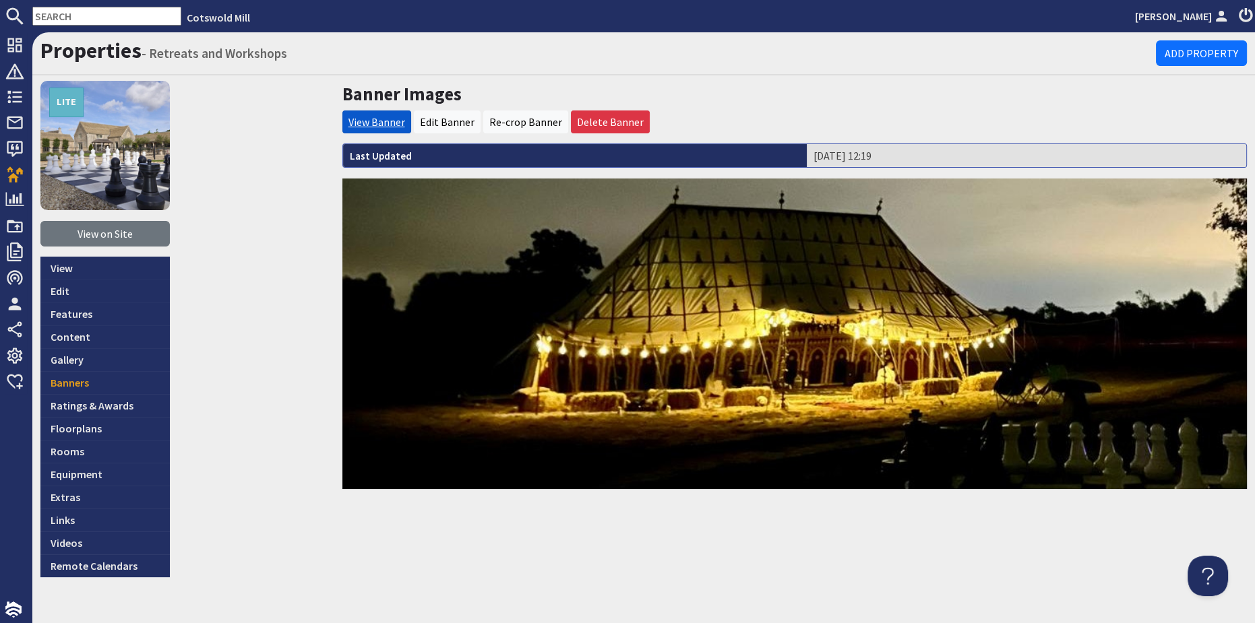
click at [363, 125] on link "View Banner" at bounding box center [376, 121] width 57 height 13
click at [368, 121] on link "View Banner" at bounding box center [376, 121] width 57 height 13
click at [78, 384] on link "Banners" at bounding box center [104, 382] width 129 height 23
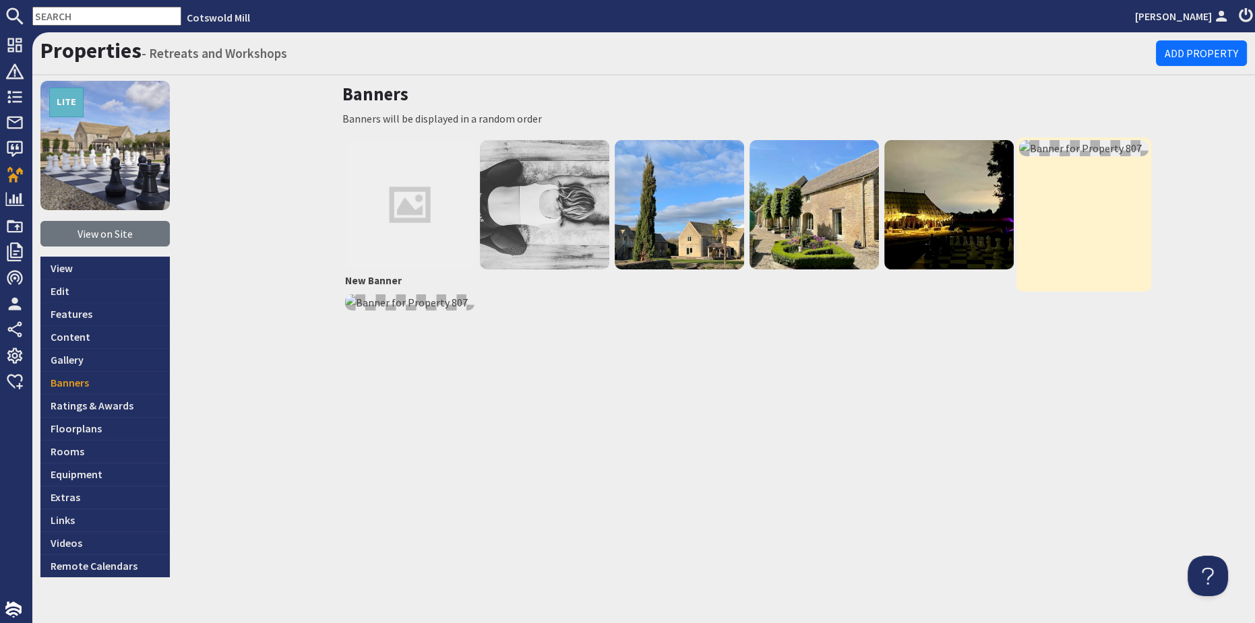
click at [1047, 154] on img at bounding box center [1083, 148] width 129 height 16
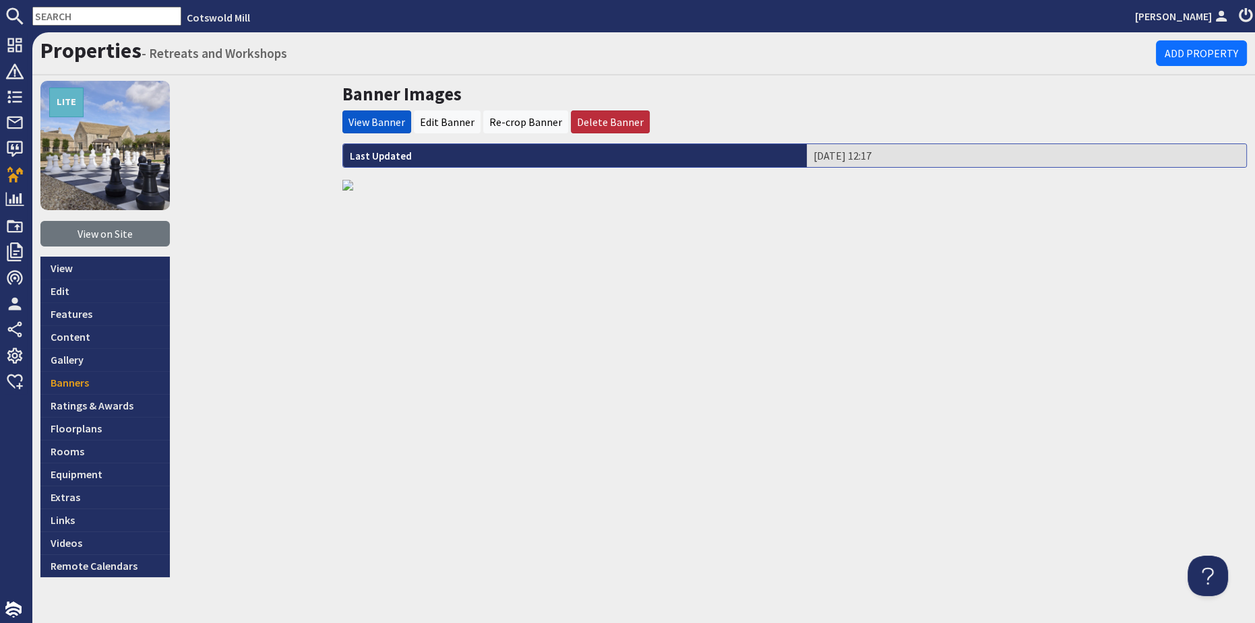
click at [617, 114] on li "Delete Banner" at bounding box center [610, 122] width 79 height 23
click at [614, 119] on link "Delete Banner" at bounding box center [610, 121] width 67 height 13
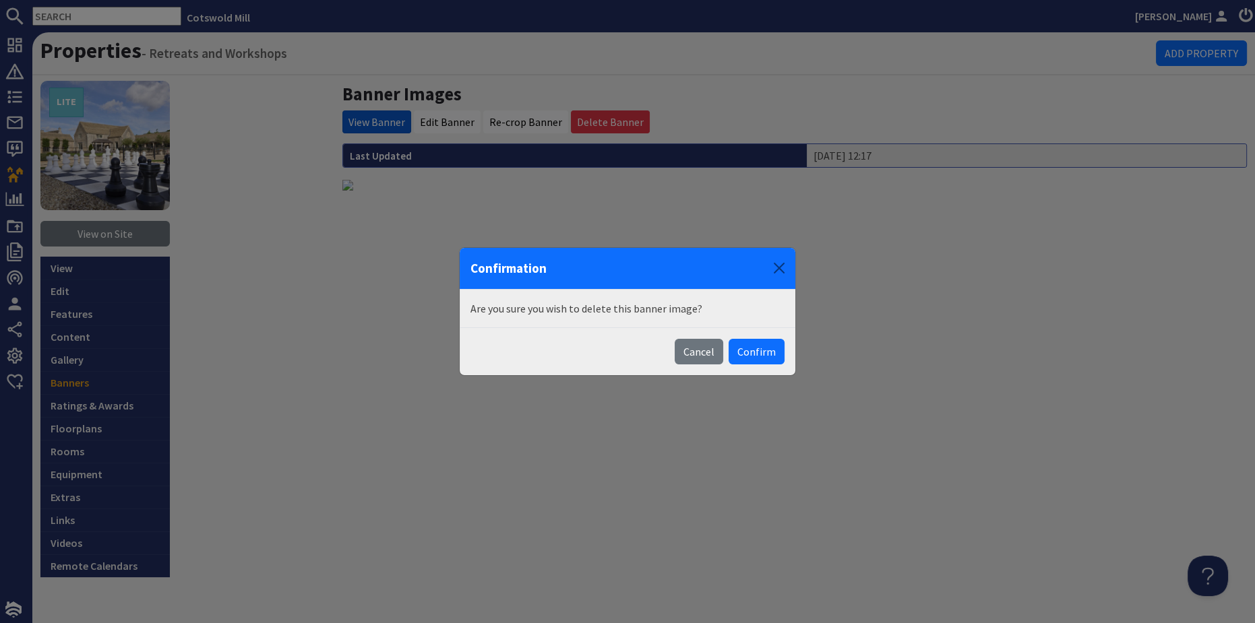
drag, startPoint x: 753, startPoint y: 358, endPoint x: 755, endPoint y: 348, distance: 10.3
click at [755, 348] on button "Confirm" at bounding box center [757, 352] width 56 height 26
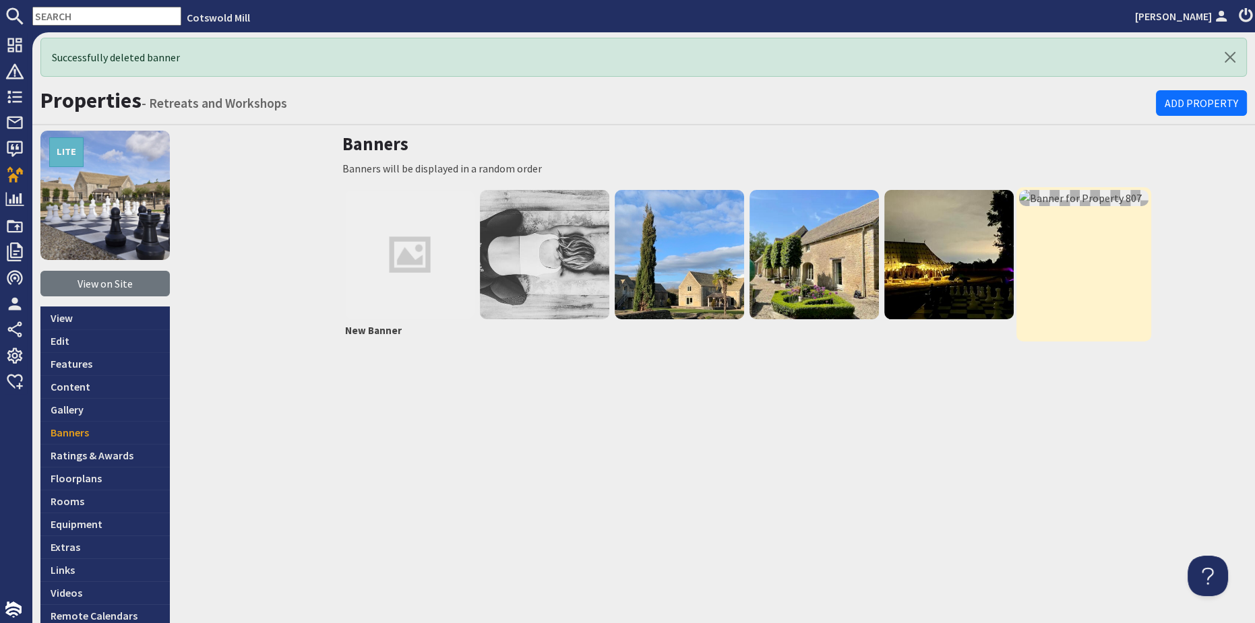
click at [1066, 196] on img at bounding box center [1083, 198] width 129 height 16
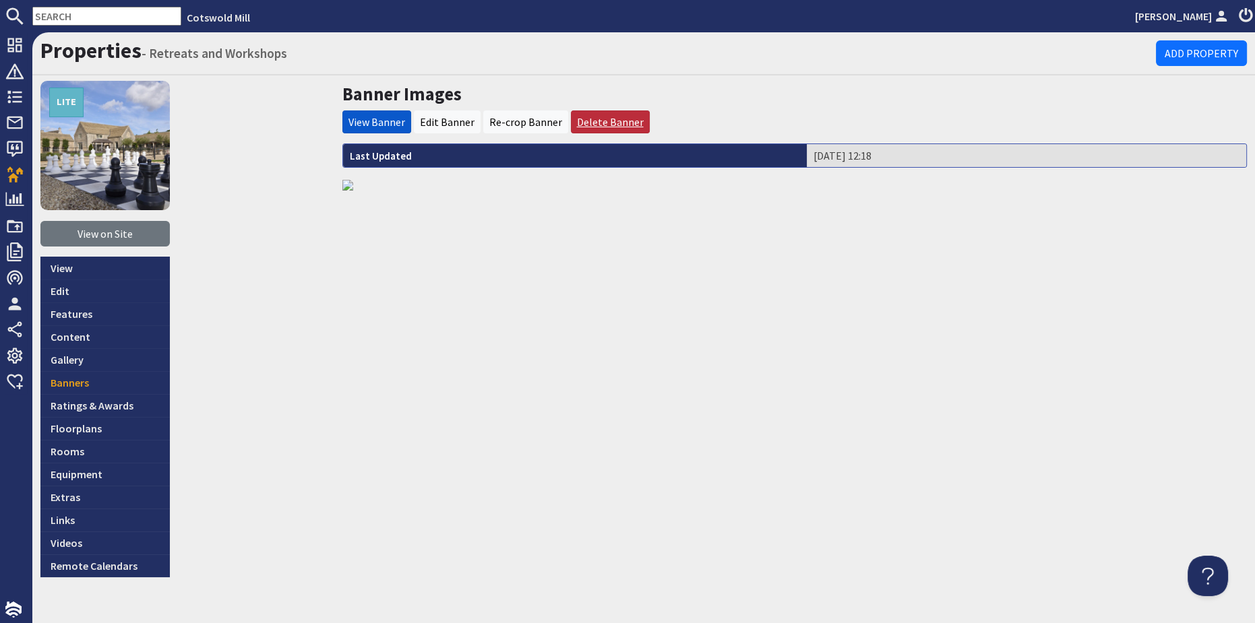
click at [617, 124] on link "Delete Banner" at bounding box center [610, 121] width 67 height 13
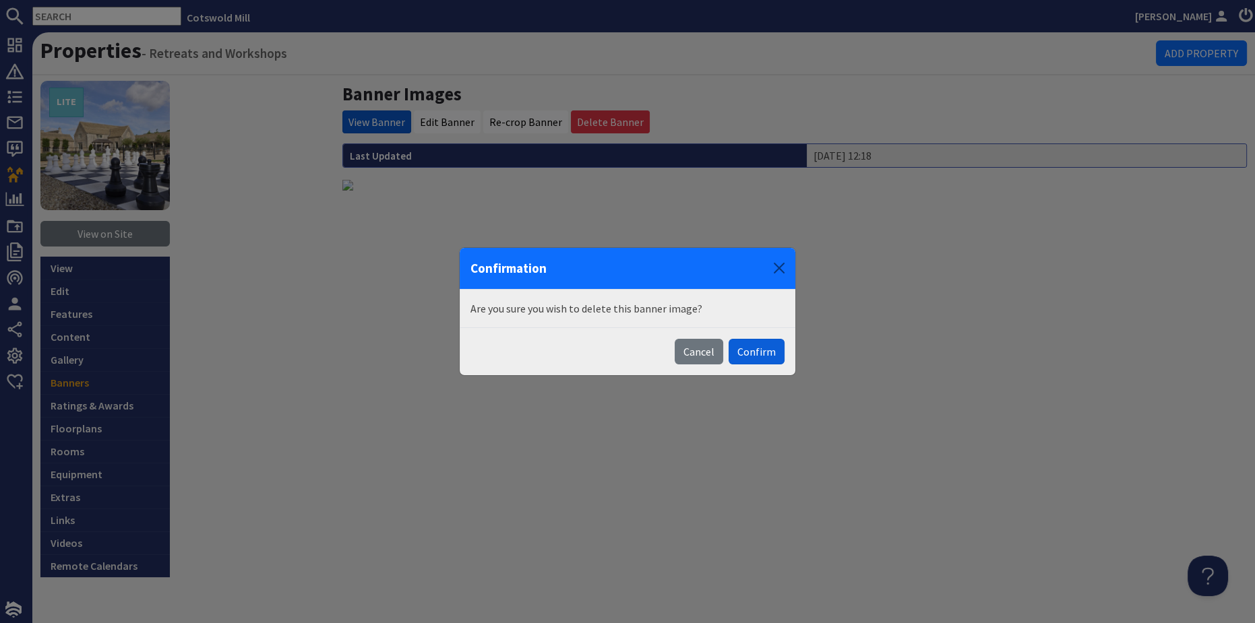
click at [772, 348] on button "Confirm" at bounding box center [757, 352] width 56 height 26
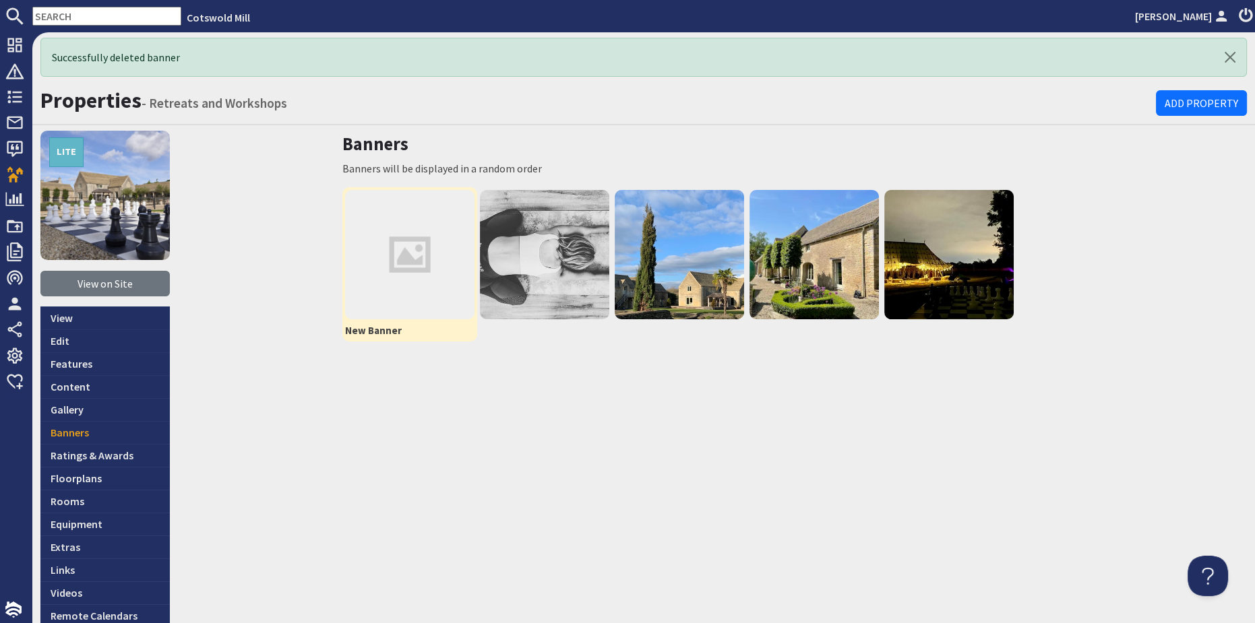
click at [368, 261] on img at bounding box center [409, 254] width 129 height 129
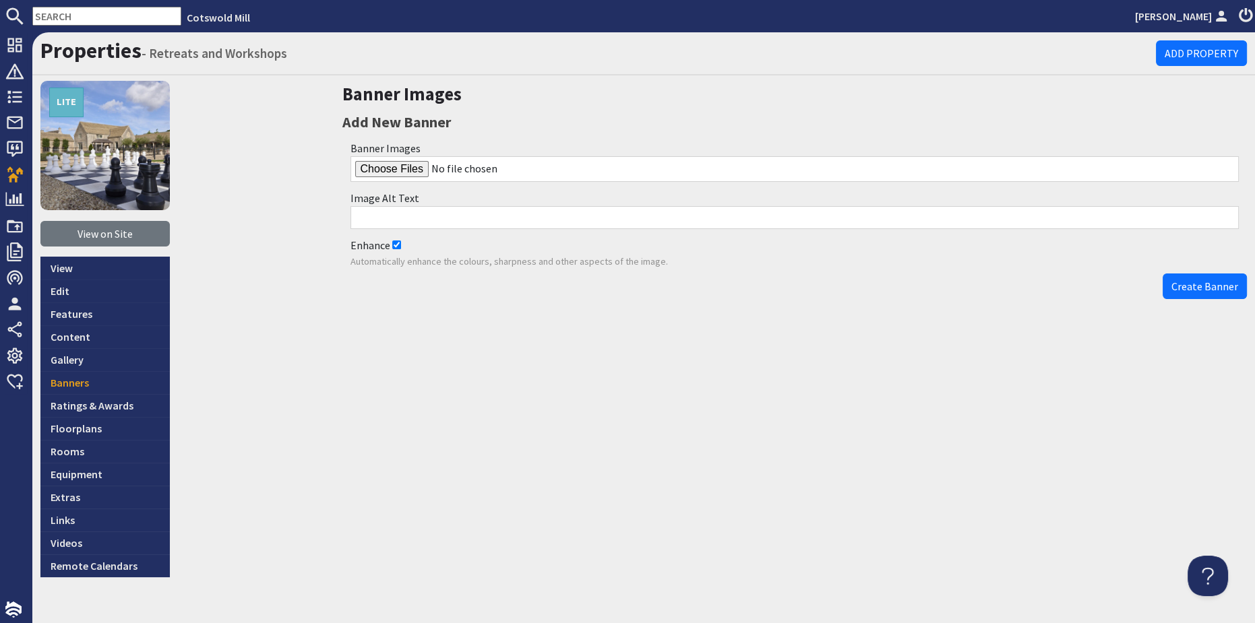
click at [372, 173] on input "file" at bounding box center [794, 169] width 889 height 26
type input "C:\fakepath\IMG_0270.HEIC"
click at [1191, 290] on span "Create Banner" at bounding box center [1204, 286] width 67 height 13
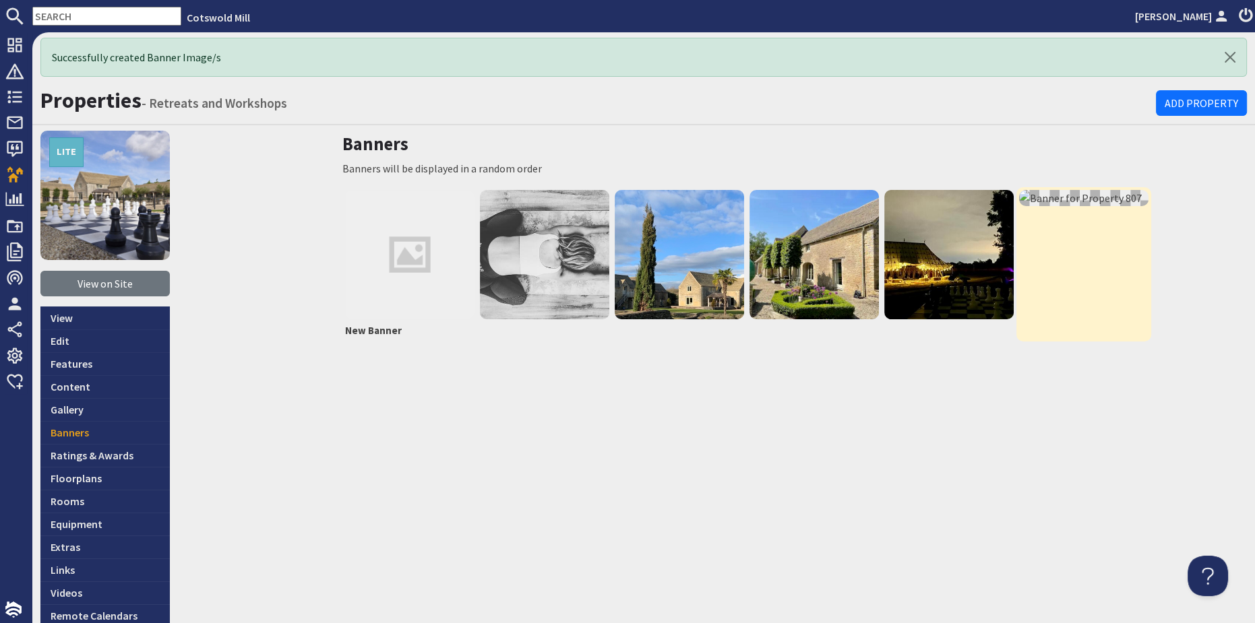
click at [1074, 256] on link at bounding box center [1083, 264] width 135 height 154
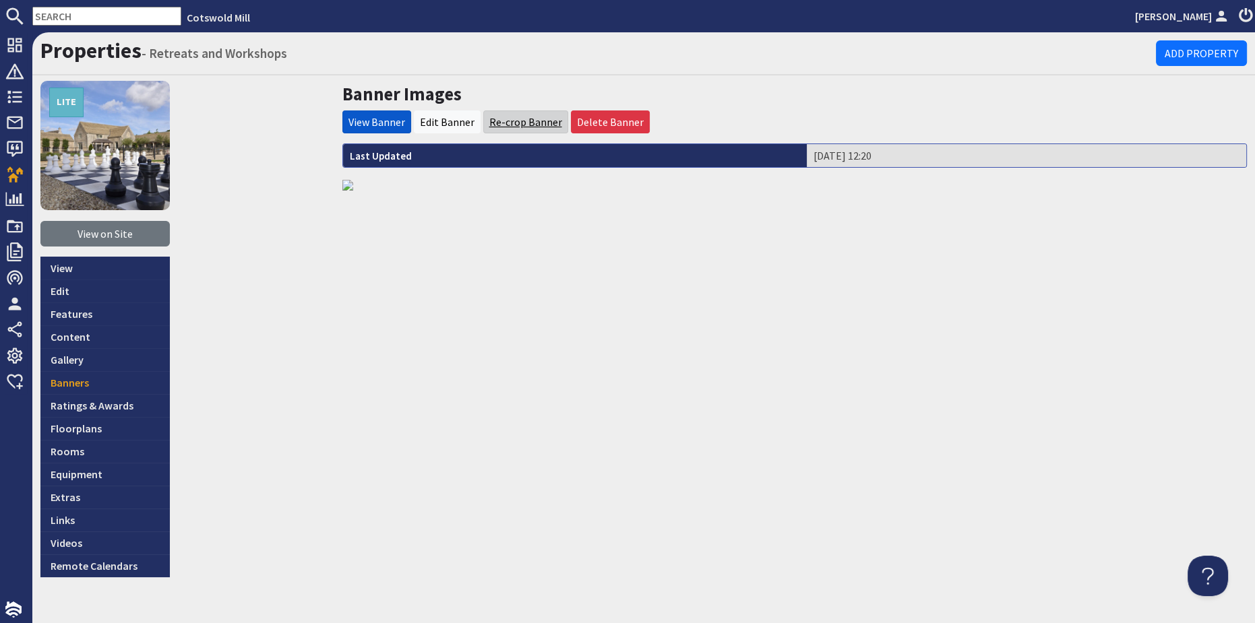
click at [495, 121] on link "Re-crop Banner" at bounding box center [525, 121] width 73 height 13
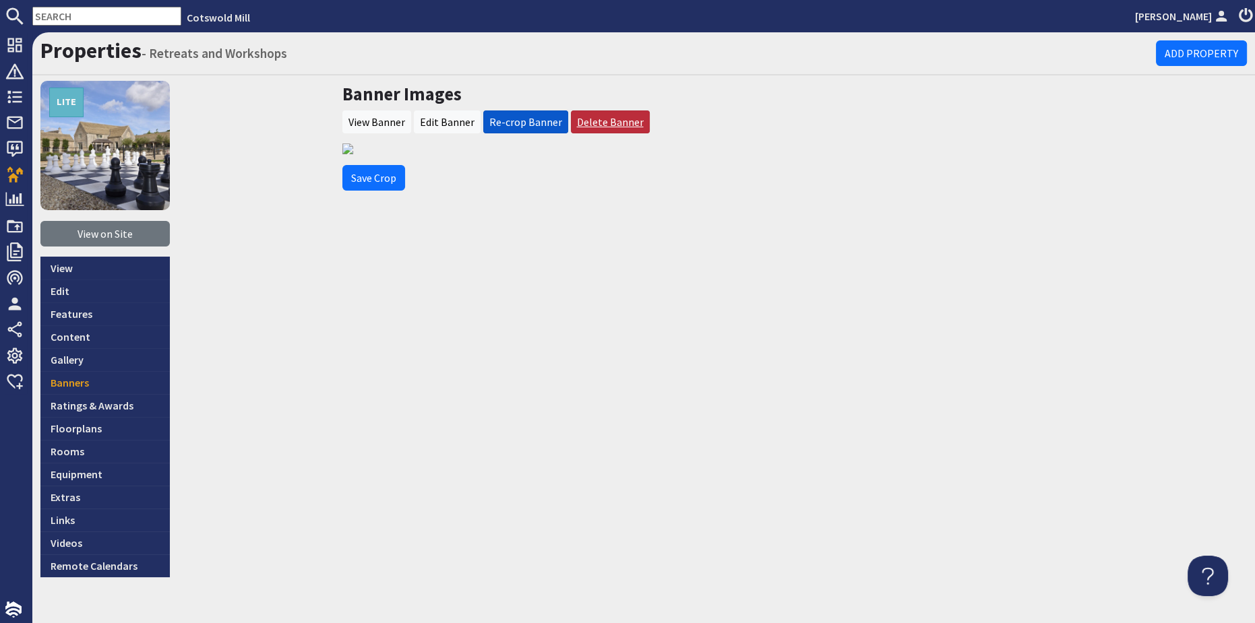
click at [607, 115] on link "Delete Banner" at bounding box center [610, 121] width 67 height 13
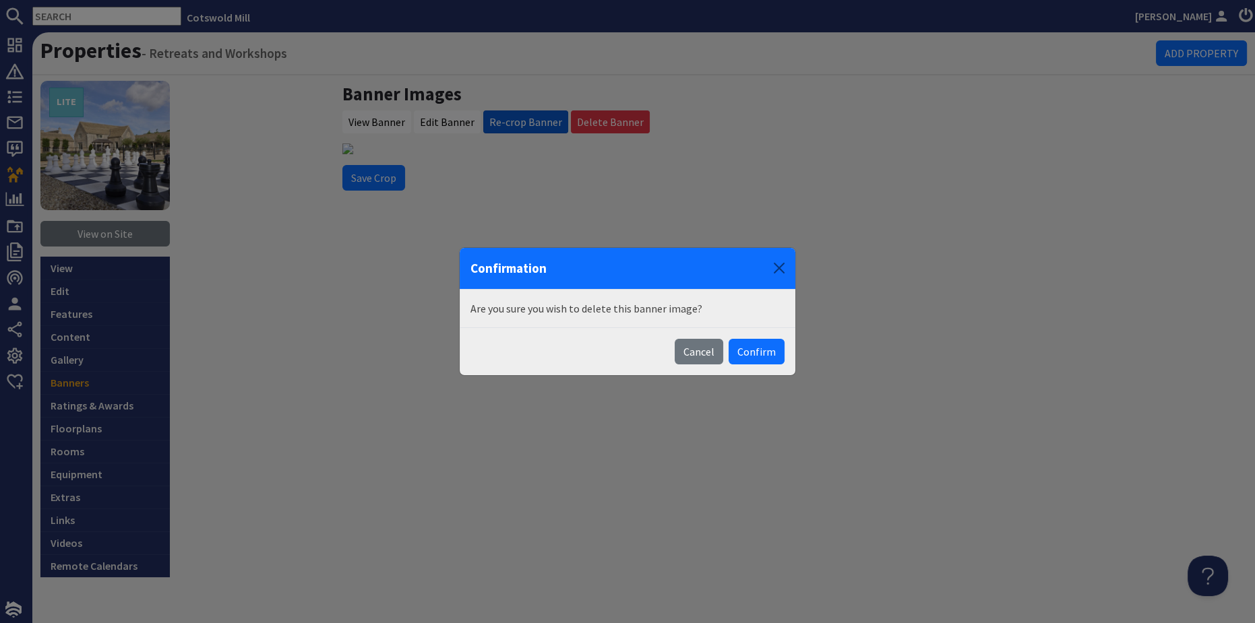
click at [752, 355] on button "Confirm" at bounding box center [757, 352] width 56 height 26
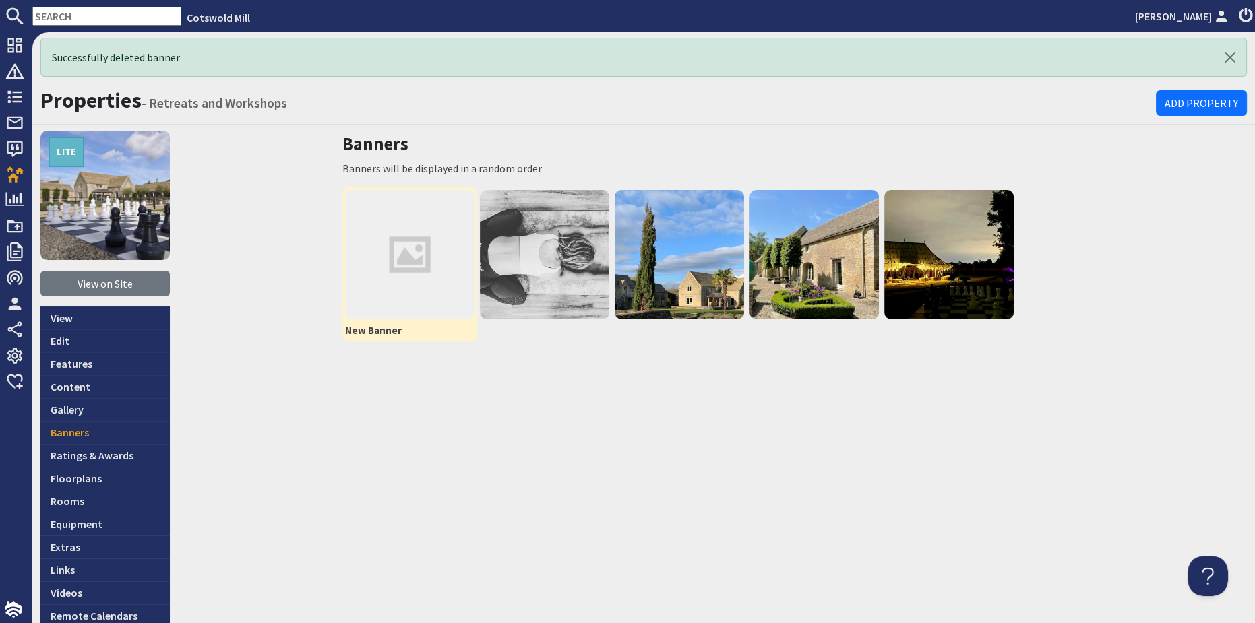
click at [411, 262] on img at bounding box center [409, 254] width 129 height 129
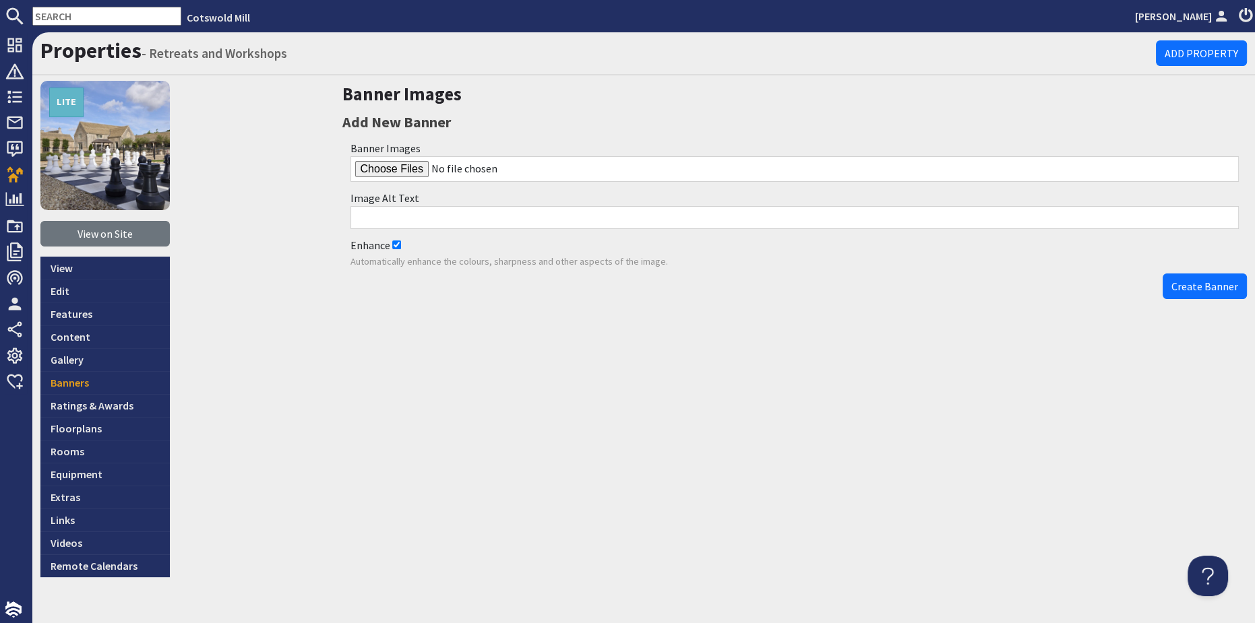
click at [385, 161] on input "file" at bounding box center [794, 169] width 889 height 26
type input "C:\fakepath\IMG_0266.HEIC"
click at [425, 218] on input "Image Alt Text" at bounding box center [794, 217] width 889 height 23
type input "Stone stage in the grounds"
click at [1184, 283] on span "Create Banner" at bounding box center [1204, 286] width 67 height 13
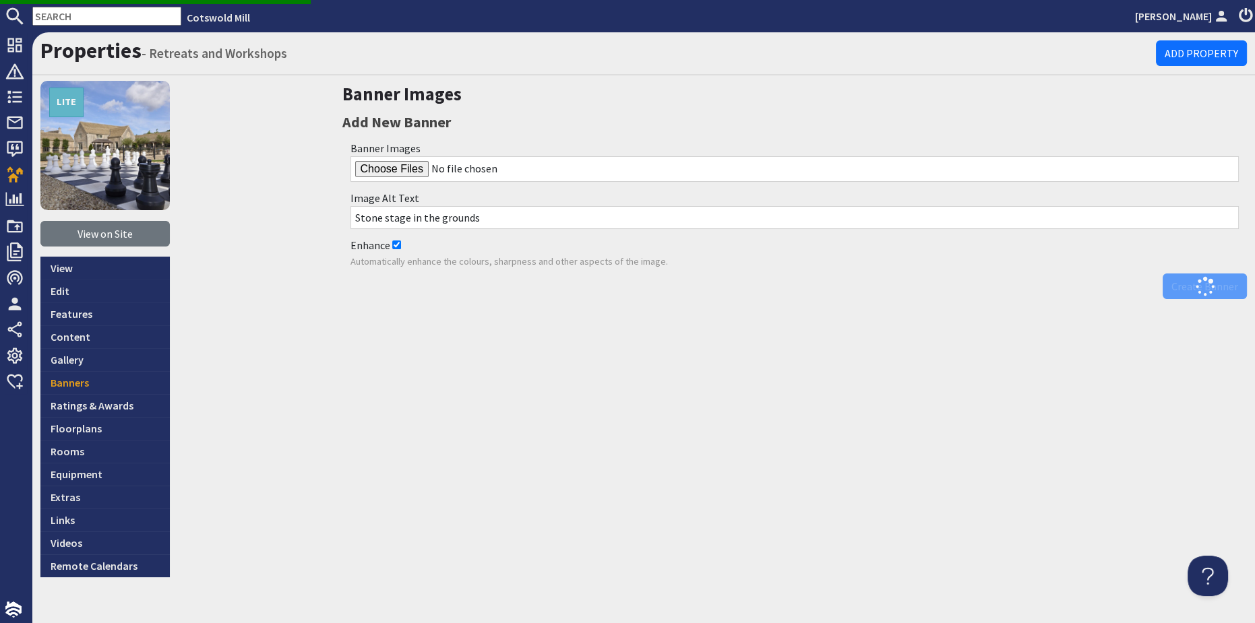
scroll to position [22, 0]
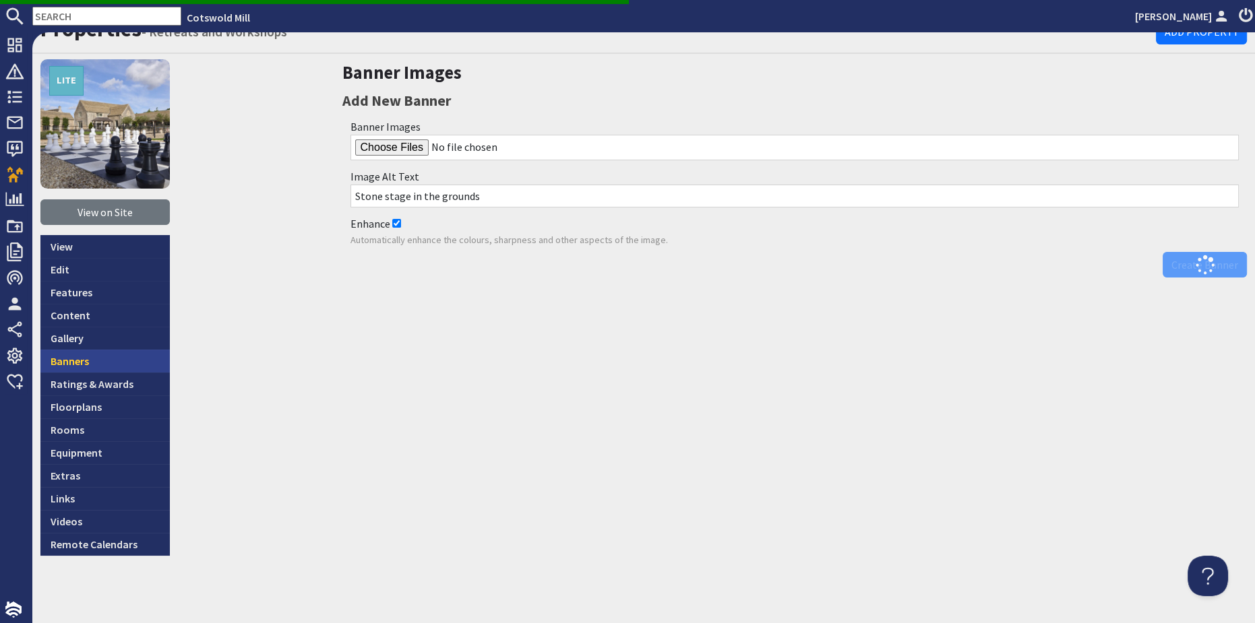
click at [54, 360] on link "Banners" at bounding box center [104, 361] width 129 height 23
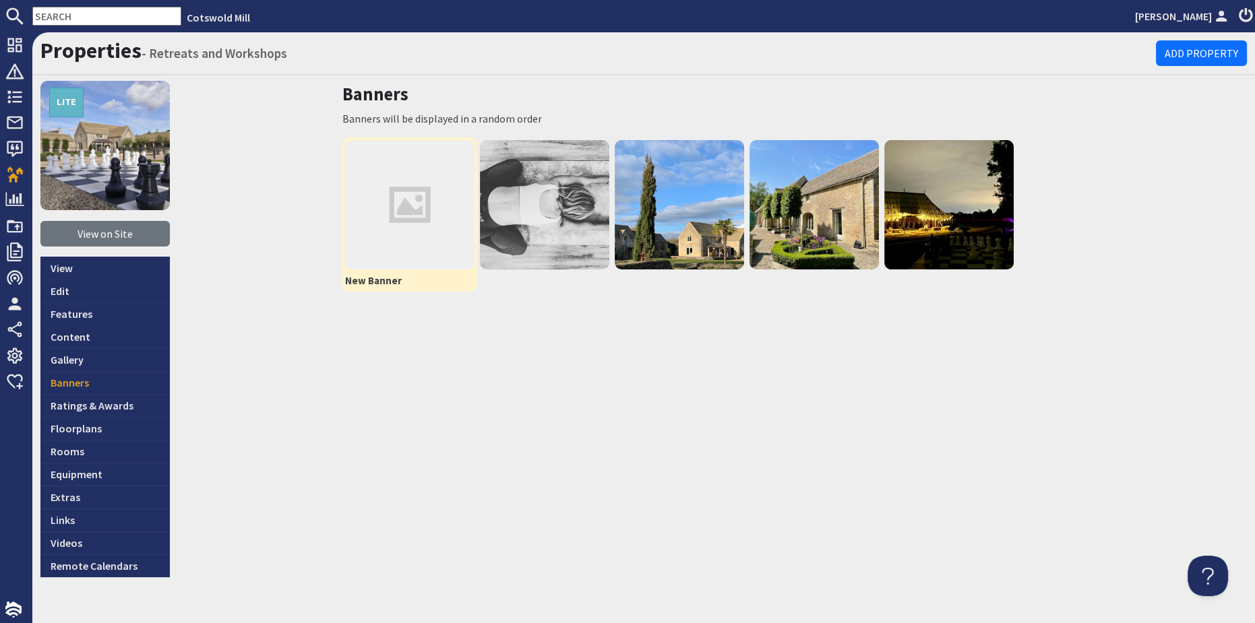
click at [371, 191] on img at bounding box center [409, 204] width 129 height 129
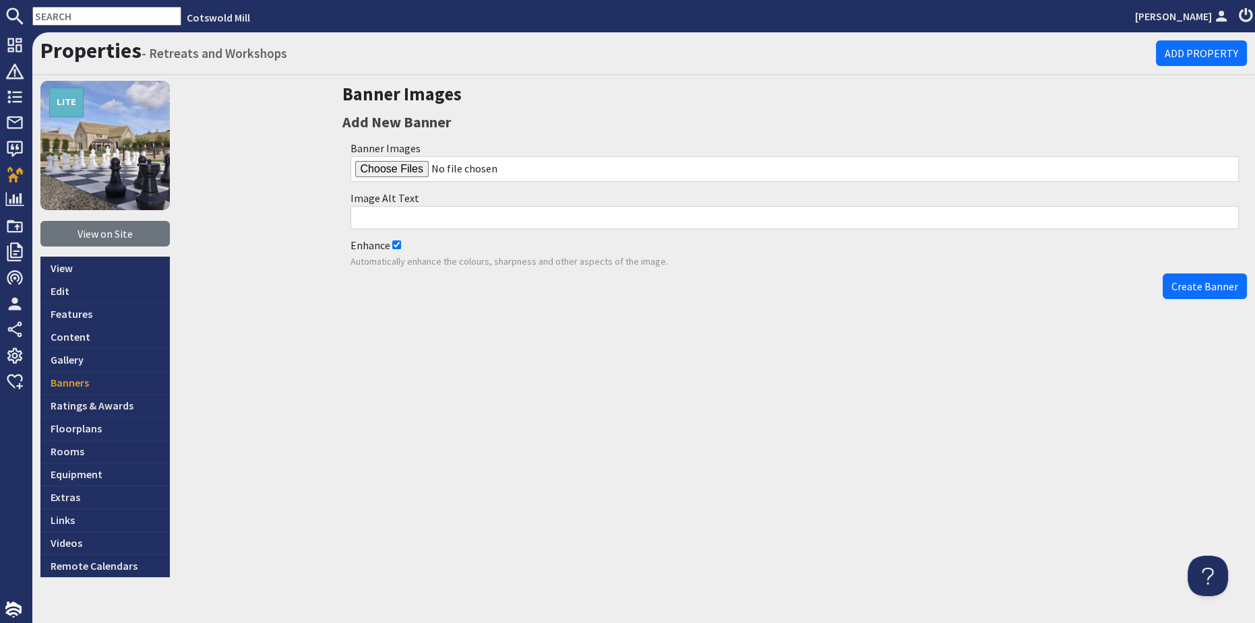
click at [384, 172] on input "file" at bounding box center [794, 169] width 889 height 26
type input "C:\fakepath\IMG_0262.HEIC"
click at [395, 222] on input "Image Alt Text" at bounding box center [794, 217] width 889 height 23
type input "In the barns"
click at [1163, 274] on button "Create Banner" at bounding box center [1205, 287] width 84 height 26
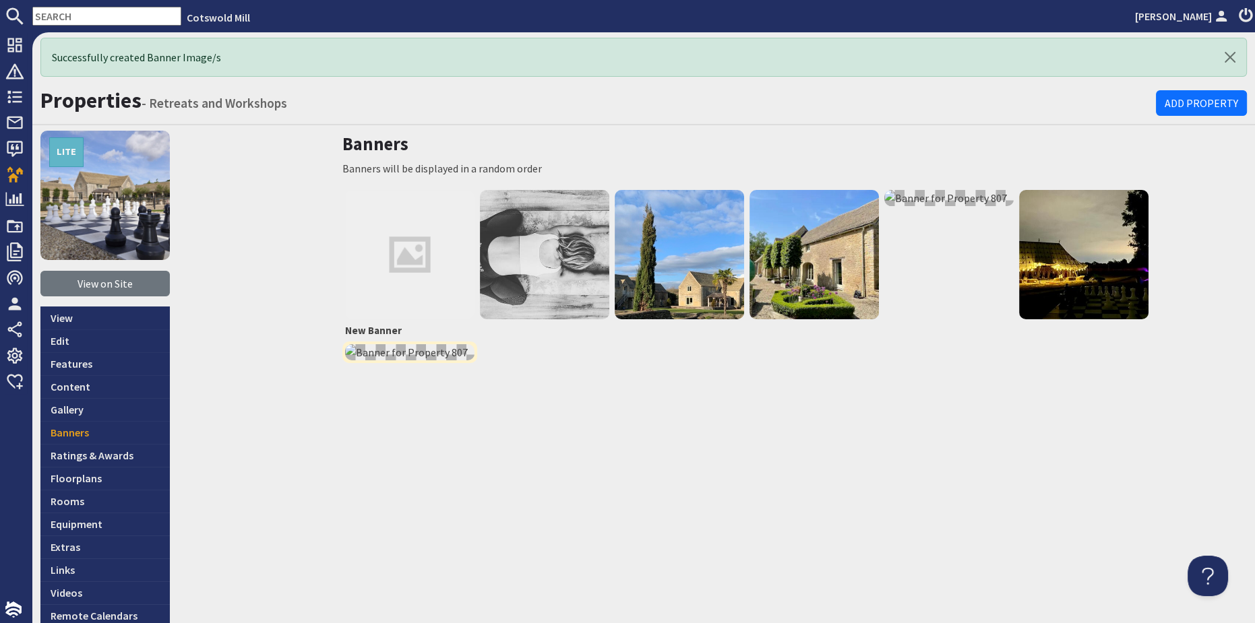
click at [416, 356] on img at bounding box center [409, 352] width 129 height 16
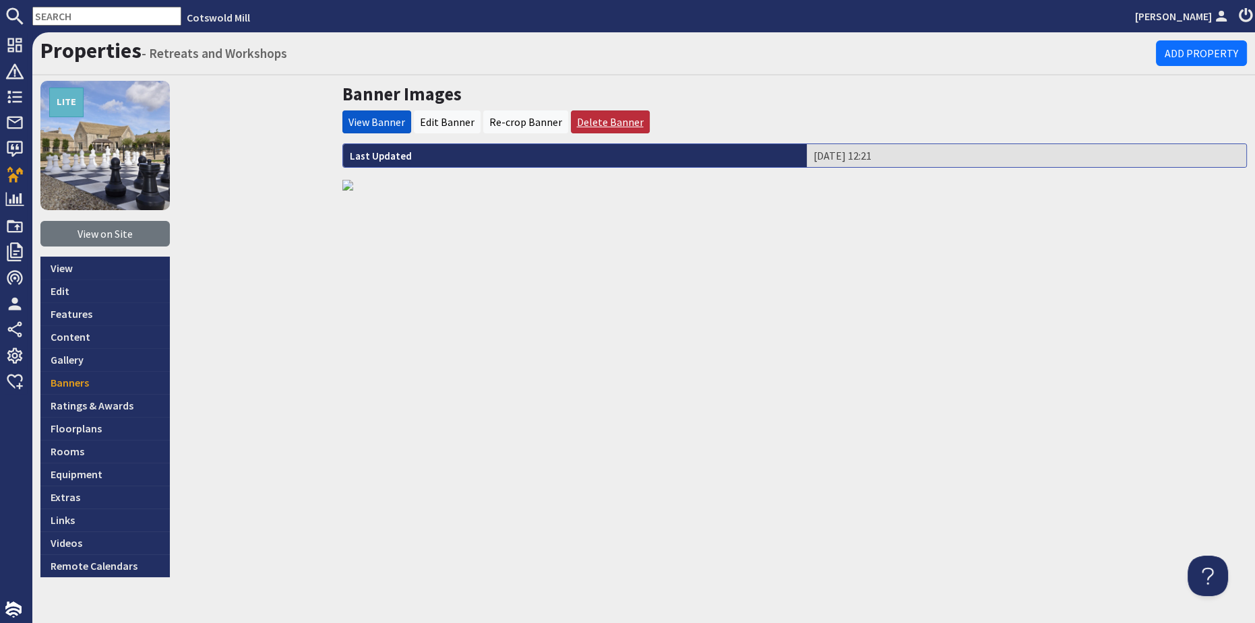
click at [621, 119] on link "Delete Banner" at bounding box center [610, 121] width 67 height 13
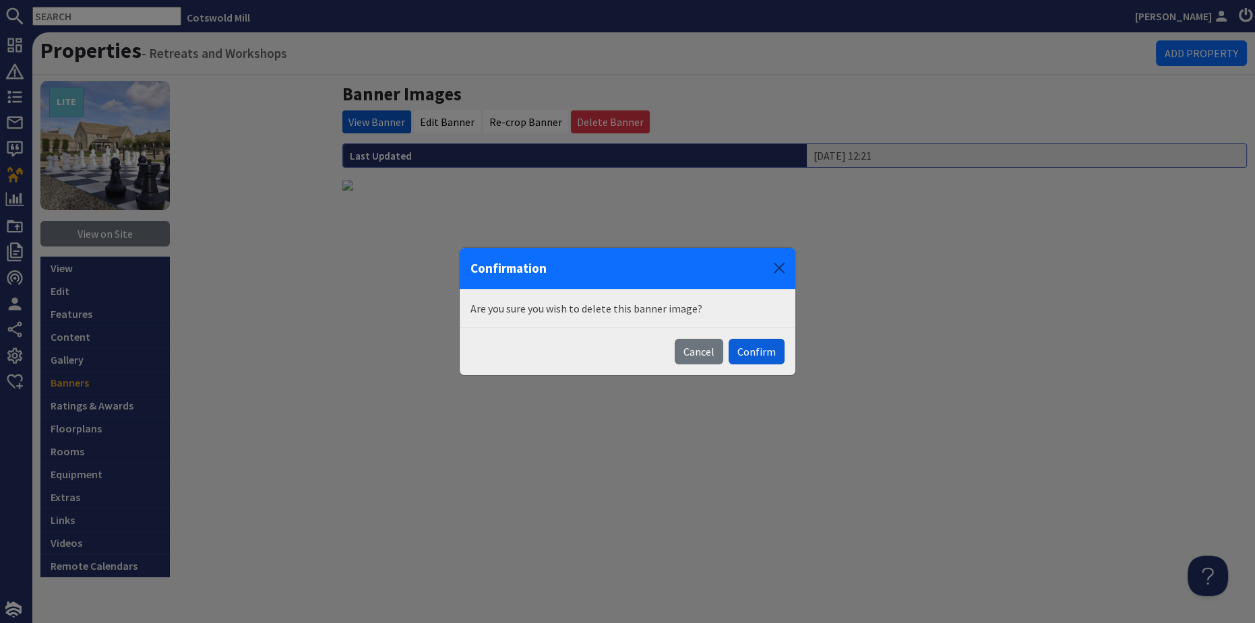
click at [760, 354] on button "Confirm" at bounding box center [757, 352] width 56 height 26
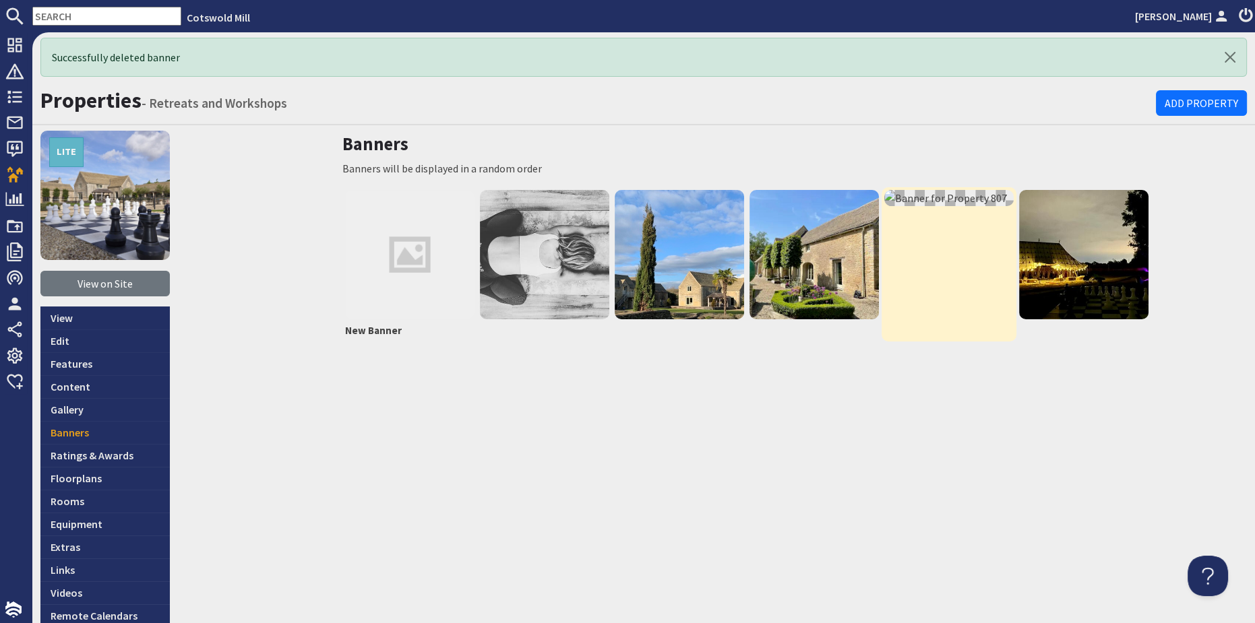
click at [968, 222] on link at bounding box center [949, 264] width 135 height 154
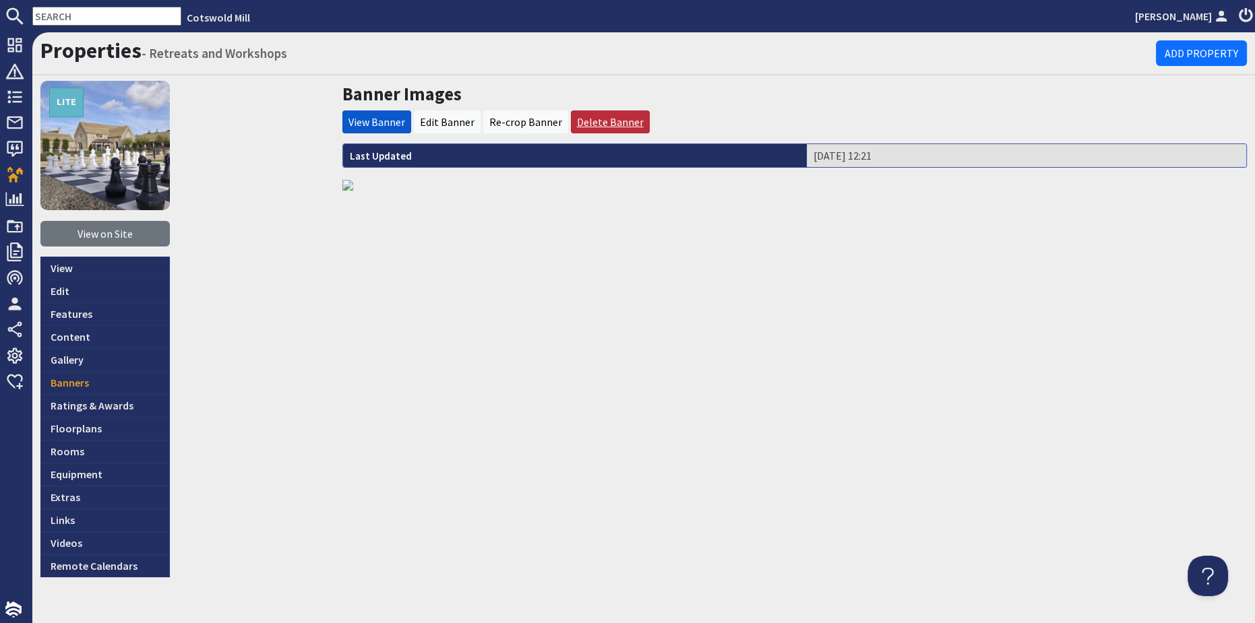
click at [598, 121] on link "Delete Banner" at bounding box center [610, 121] width 67 height 13
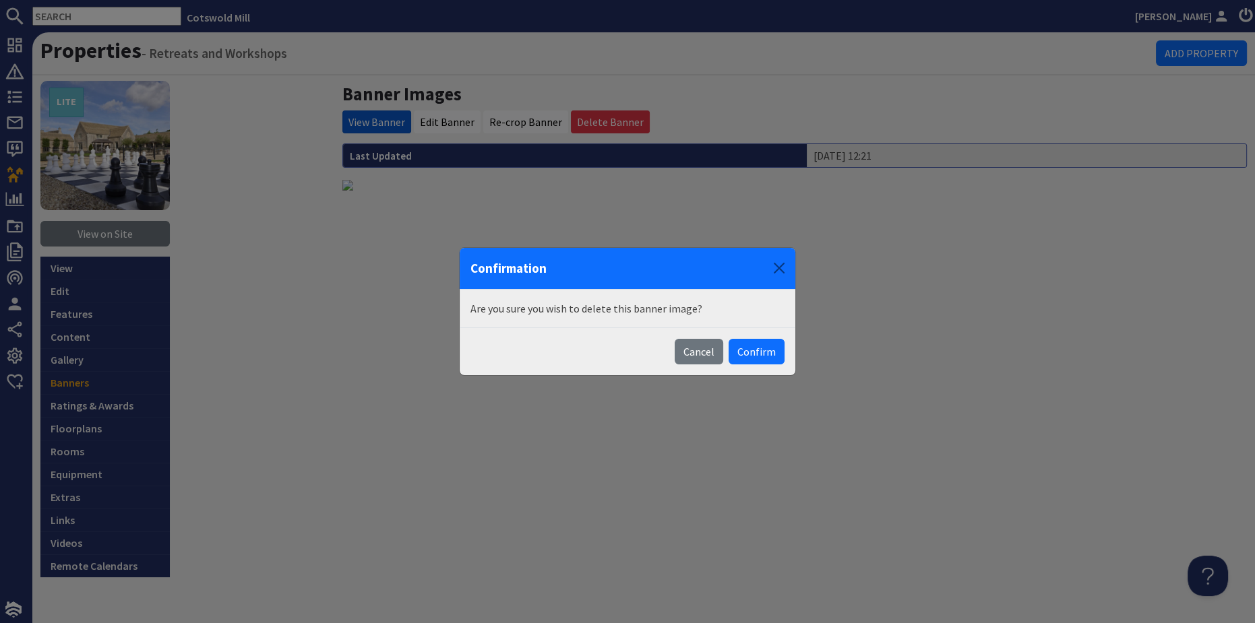
click at [770, 363] on button "Confirm" at bounding box center [757, 352] width 56 height 26
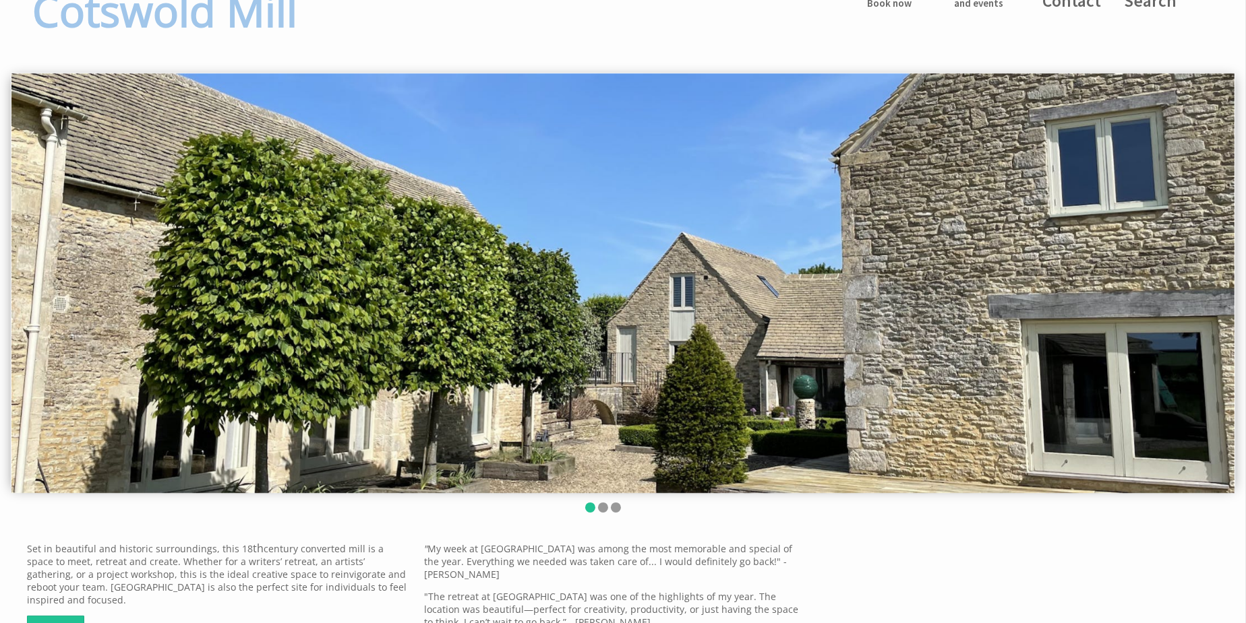
scroll to position [122, 0]
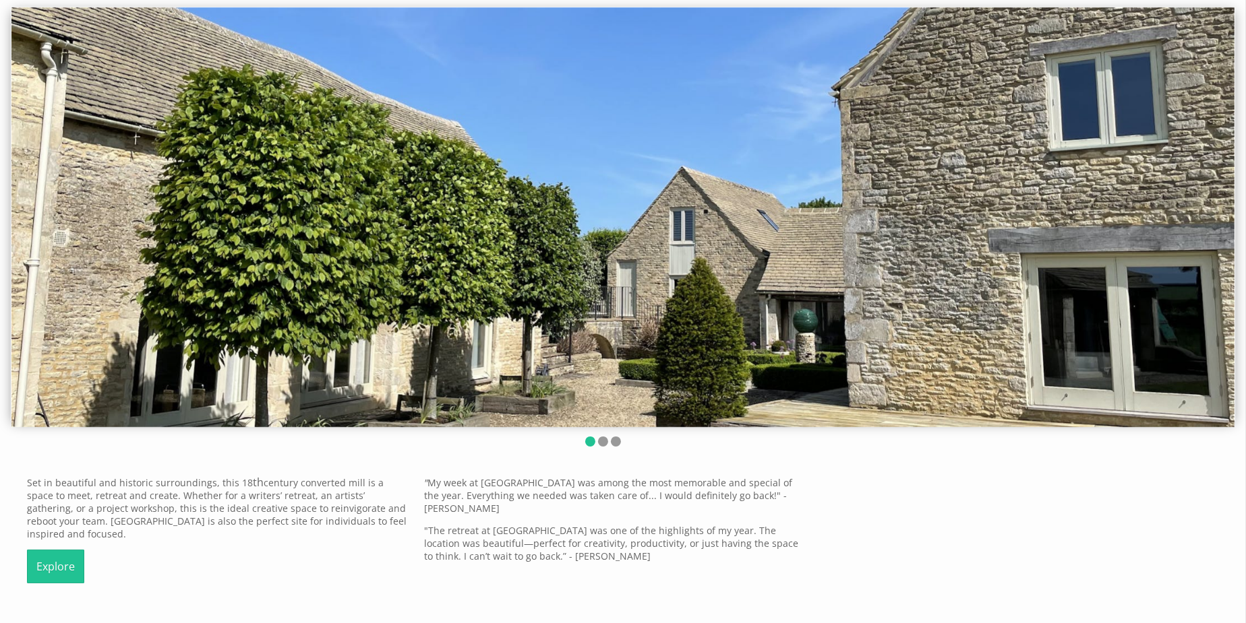
drag, startPoint x: 481, startPoint y: 303, endPoint x: 364, endPoint y: 307, distance: 116.6
click at [364, 307] on img at bounding box center [622, 217] width 1223 height 420
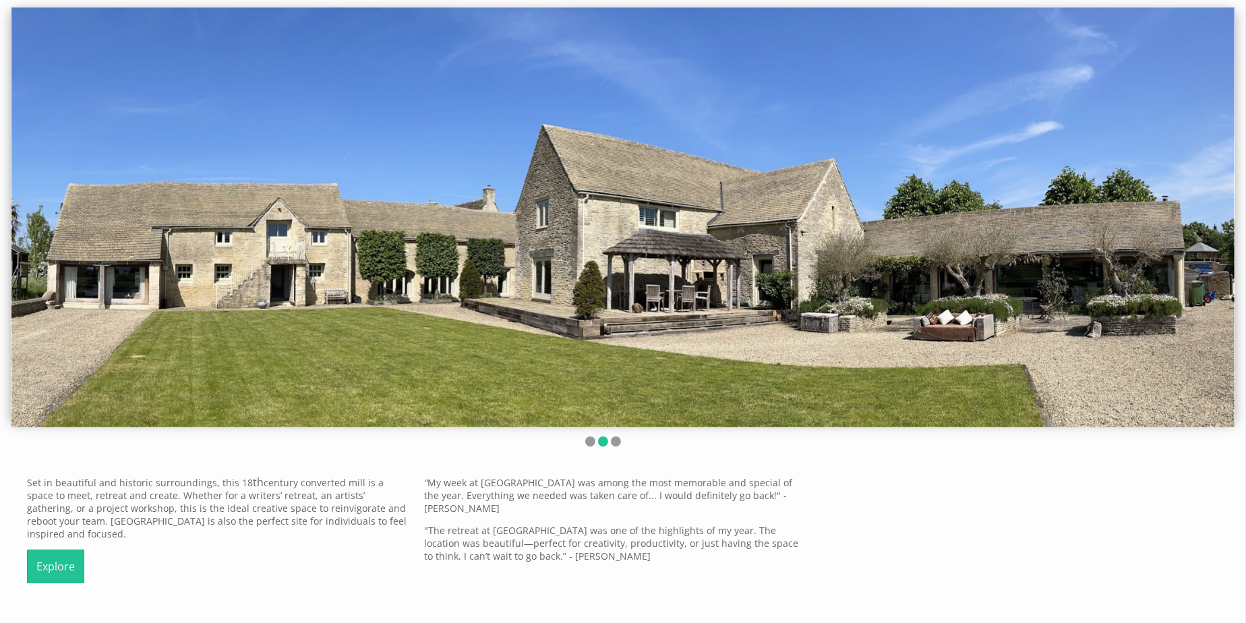
drag, startPoint x: 685, startPoint y: 319, endPoint x: 315, endPoint y: 334, distance: 371.0
click at [315, 334] on img at bounding box center [622, 217] width 1223 height 420
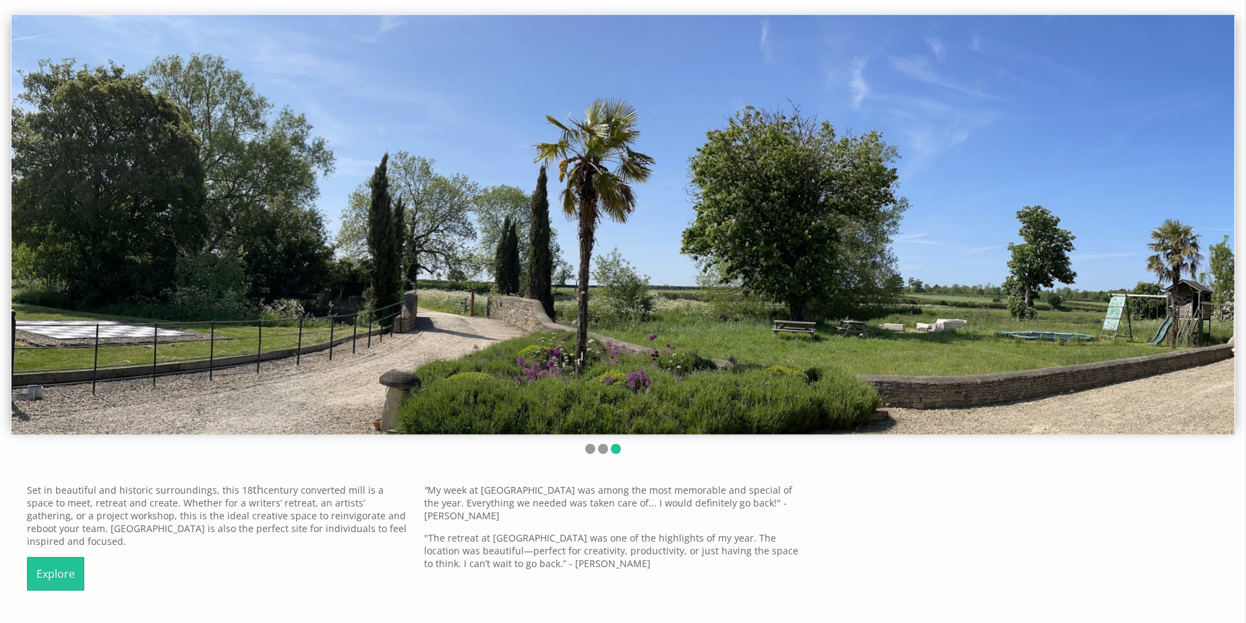
scroll to position [0, 0]
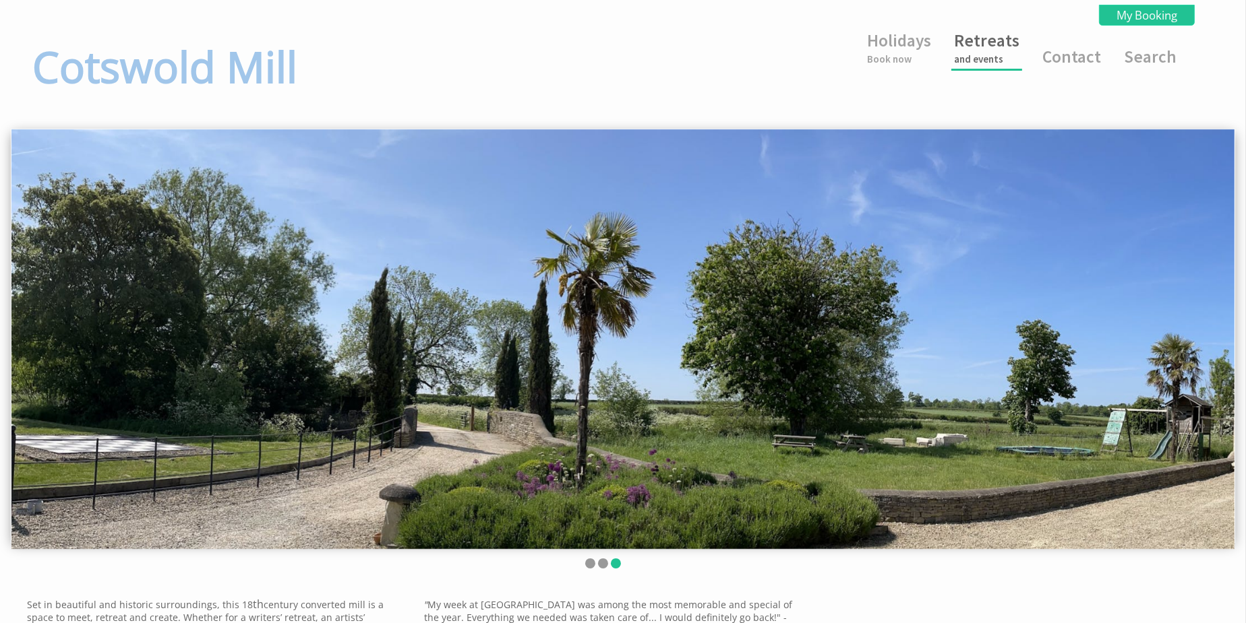
click at [983, 49] on link "Retreats and events" at bounding box center [986, 48] width 65 height 36
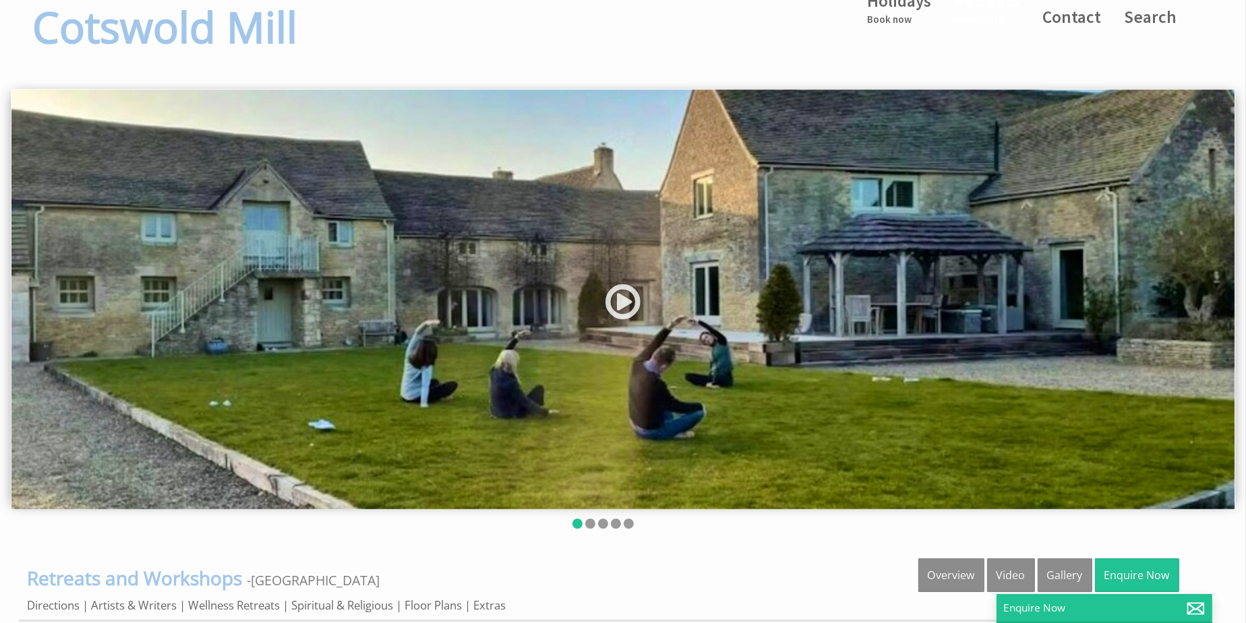
scroll to position [61, 0]
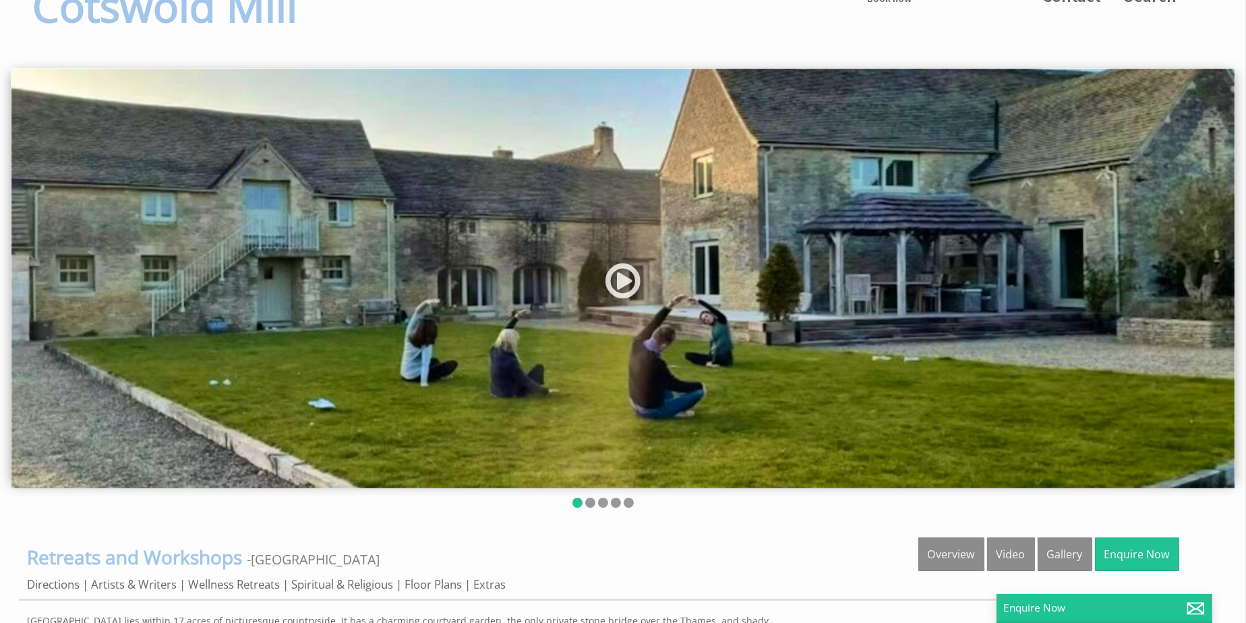
drag, startPoint x: 741, startPoint y: 404, endPoint x: 395, endPoint y: 424, distance: 347.0
click at [395, 424] on img at bounding box center [622, 279] width 1223 height 420
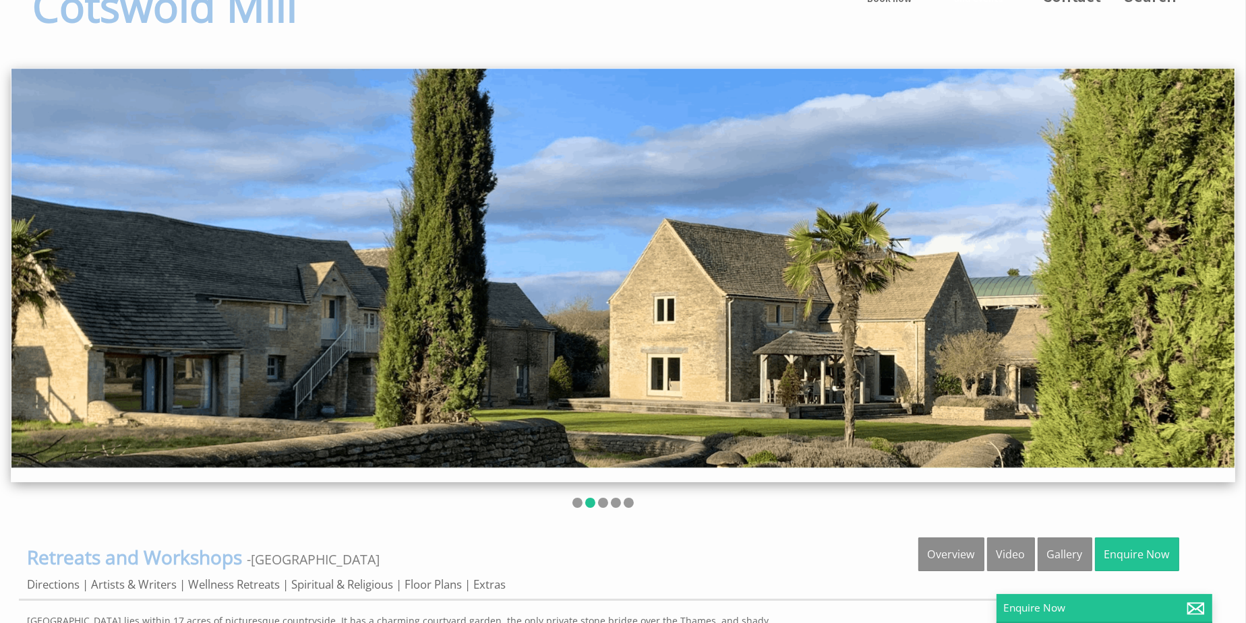
drag, startPoint x: 658, startPoint y: 388, endPoint x: 501, endPoint y: 385, distance: 157.8
click at [501, 385] on img at bounding box center [622, 279] width 1223 height 420
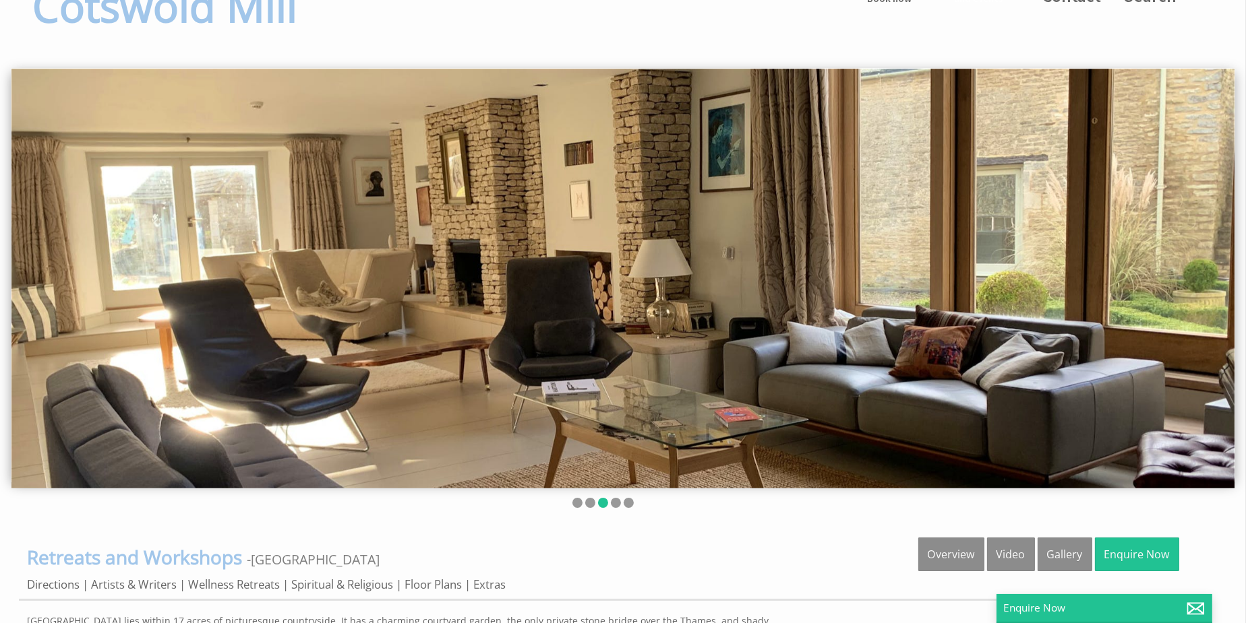
drag, startPoint x: 725, startPoint y: 385, endPoint x: 444, endPoint y: 383, distance: 280.4
click at [444, 383] on img at bounding box center [622, 279] width 1223 height 420
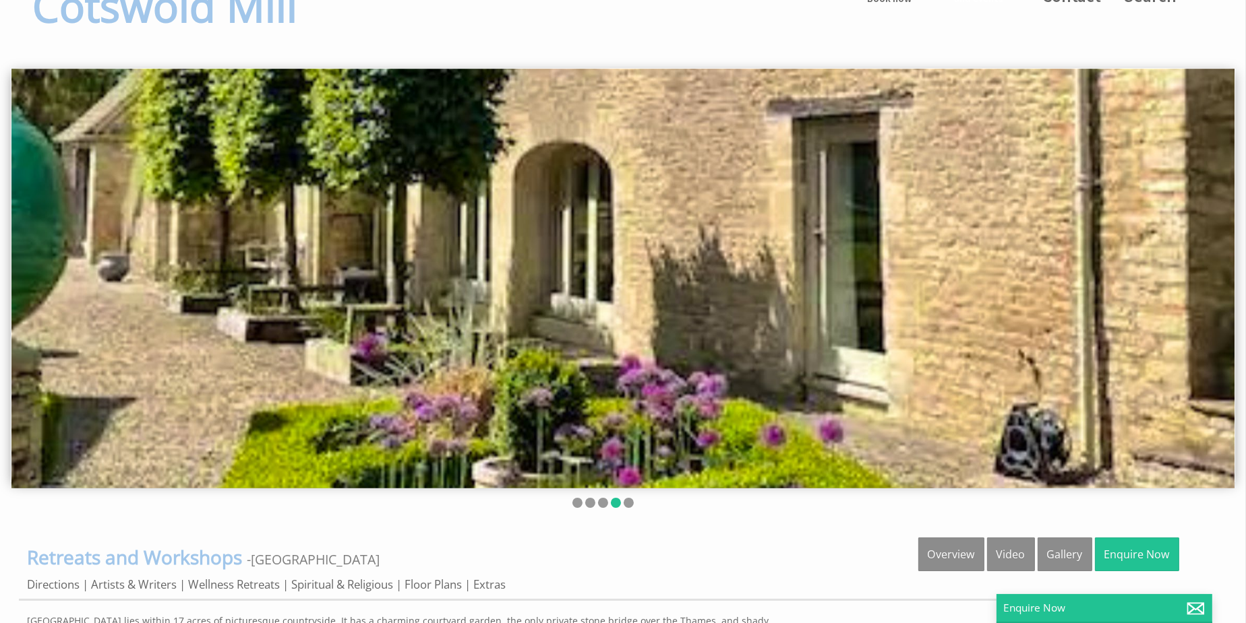
drag, startPoint x: 801, startPoint y: 375, endPoint x: 417, endPoint y: 369, distance: 384.2
click at [428, 371] on img at bounding box center [622, 279] width 1223 height 420
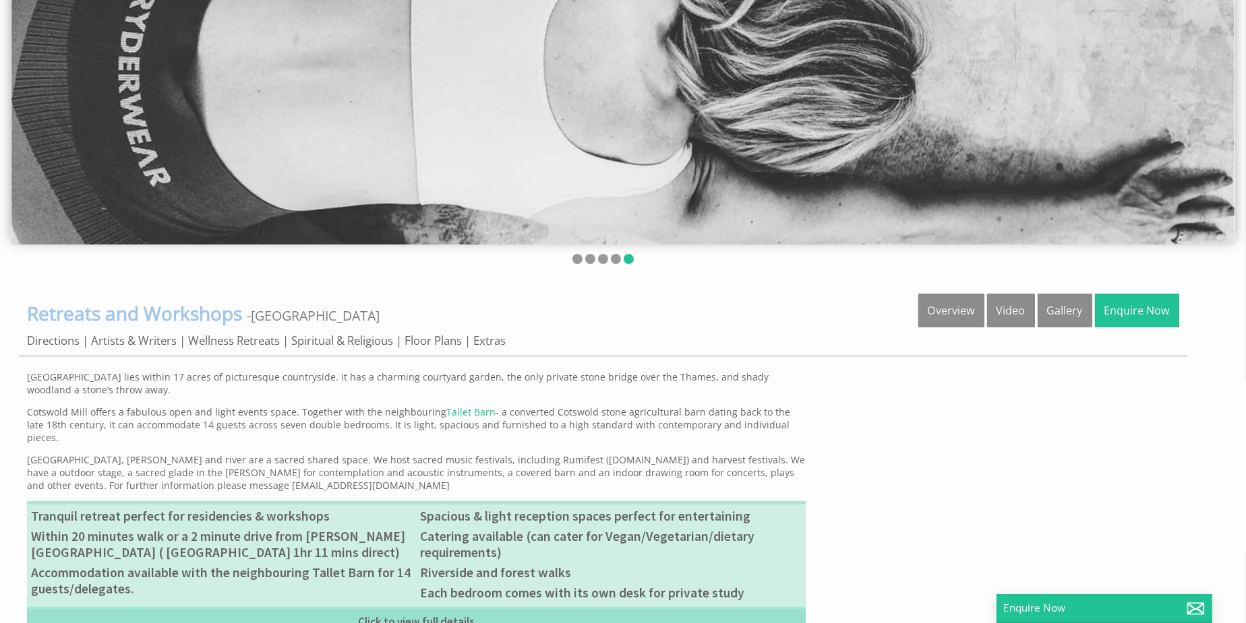
scroll to position [259, 0]
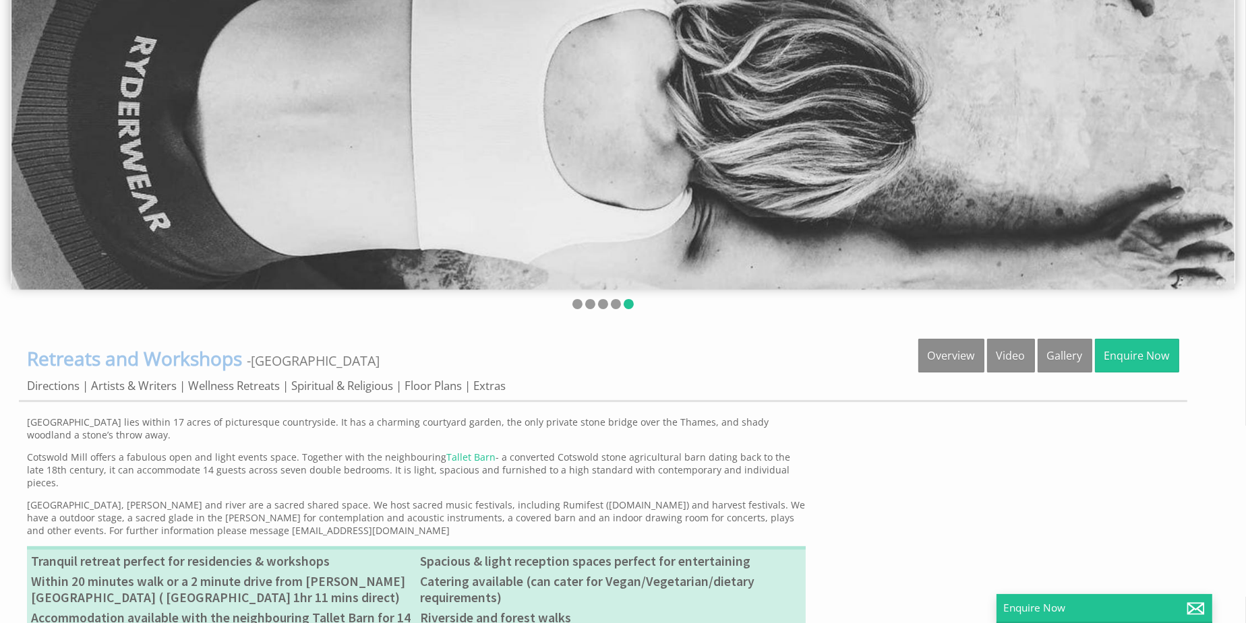
drag, startPoint x: 402, startPoint y: 233, endPoint x: 807, endPoint y: 266, distance: 405.7
click at [806, 266] on img at bounding box center [622, 80] width 1223 height 420
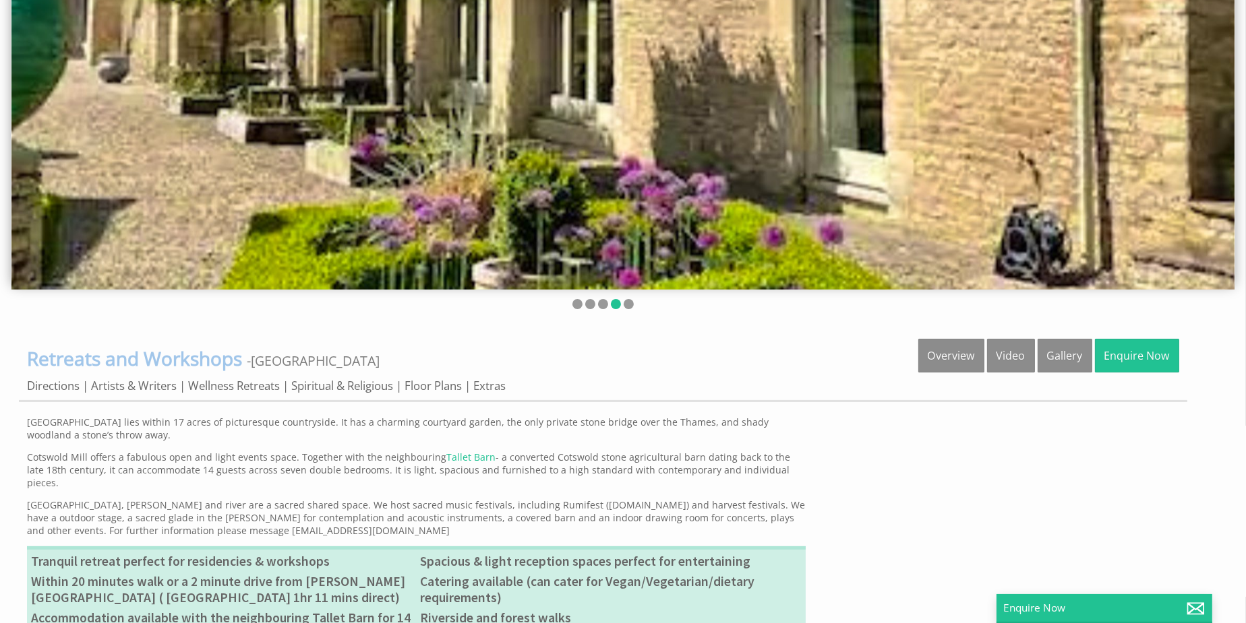
drag, startPoint x: 561, startPoint y: 244, endPoint x: 1091, endPoint y: 256, distance: 530.6
click at [1091, 256] on img at bounding box center [622, 80] width 1223 height 420
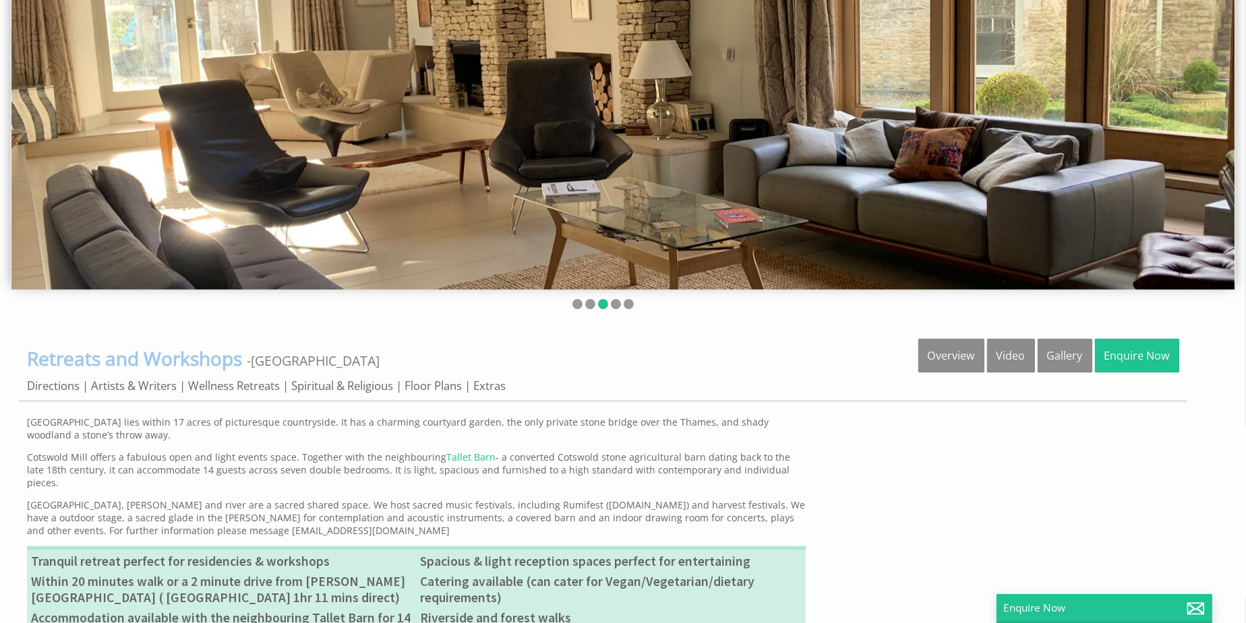
drag, startPoint x: 644, startPoint y: 204, endPoint x: 1182, endPoint y: 221, distance: 538.1
click at [1180, 221] on img at bounding box center [622, 80] width 1223 height 420
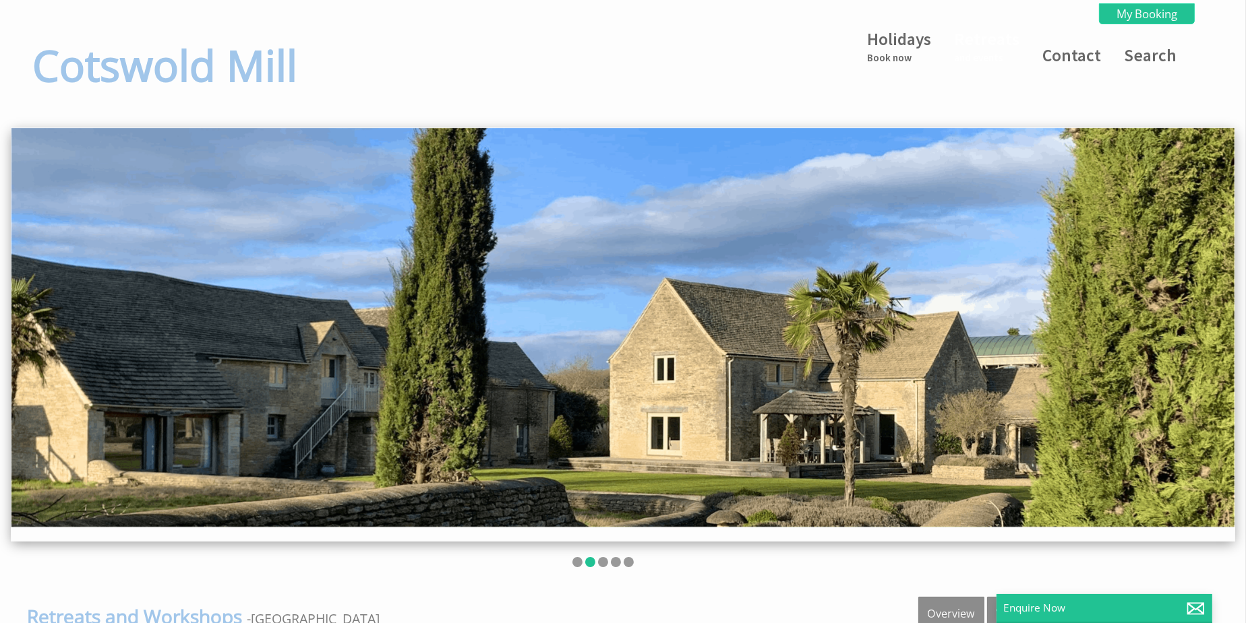
scroll to position [0, 0]
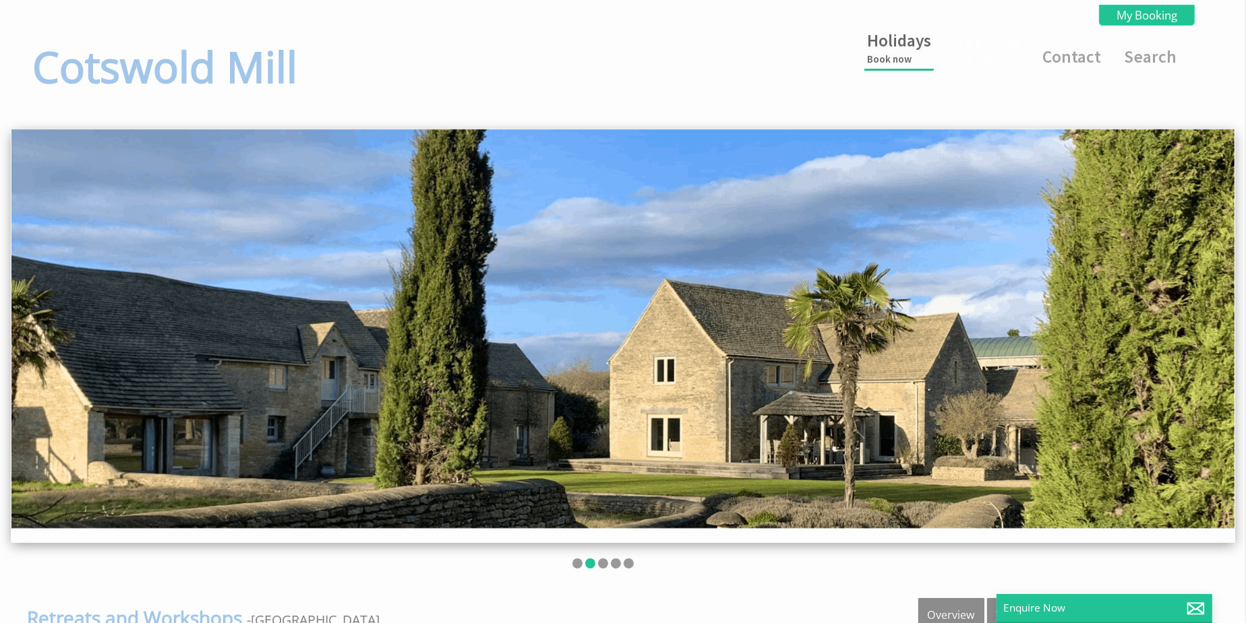
click at [907, 53] on small "Book now" at bounding box center [899, 59] width 64 height 13
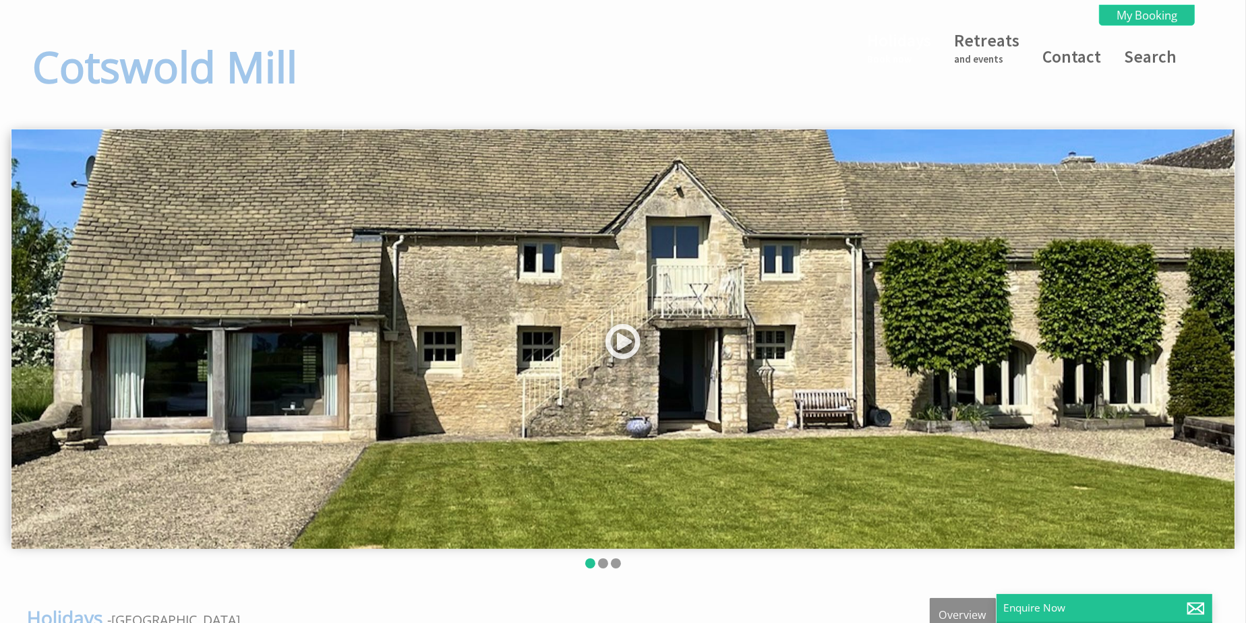
drag, startPoint x: 895, startPoint y: 323, endPoint x: 267, endPoint y: 363, distance: 629.4
click at [267, 363] on img at bounding box center [622, 339] width 1223 height 420
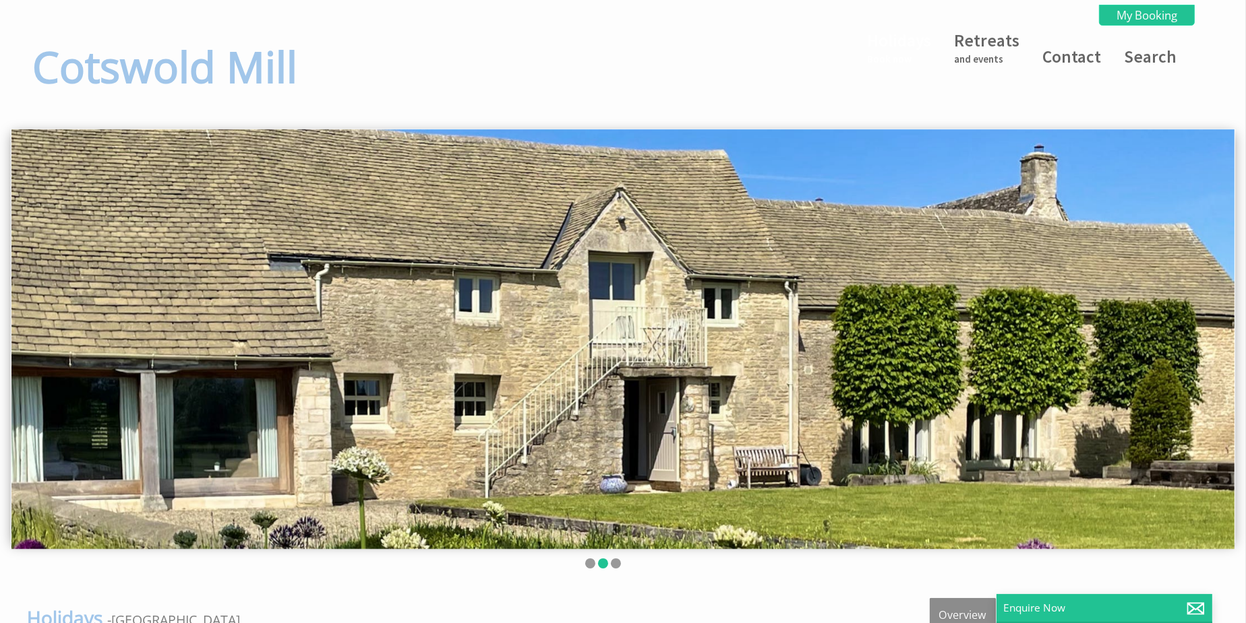
drag, startPoint x: 900, startPoint y: 375, endPoint x: 258, endPoint y: 377, distance: 642.3
click at [252, 375] on img at bounding box center [622, 339] width 1223 height 420
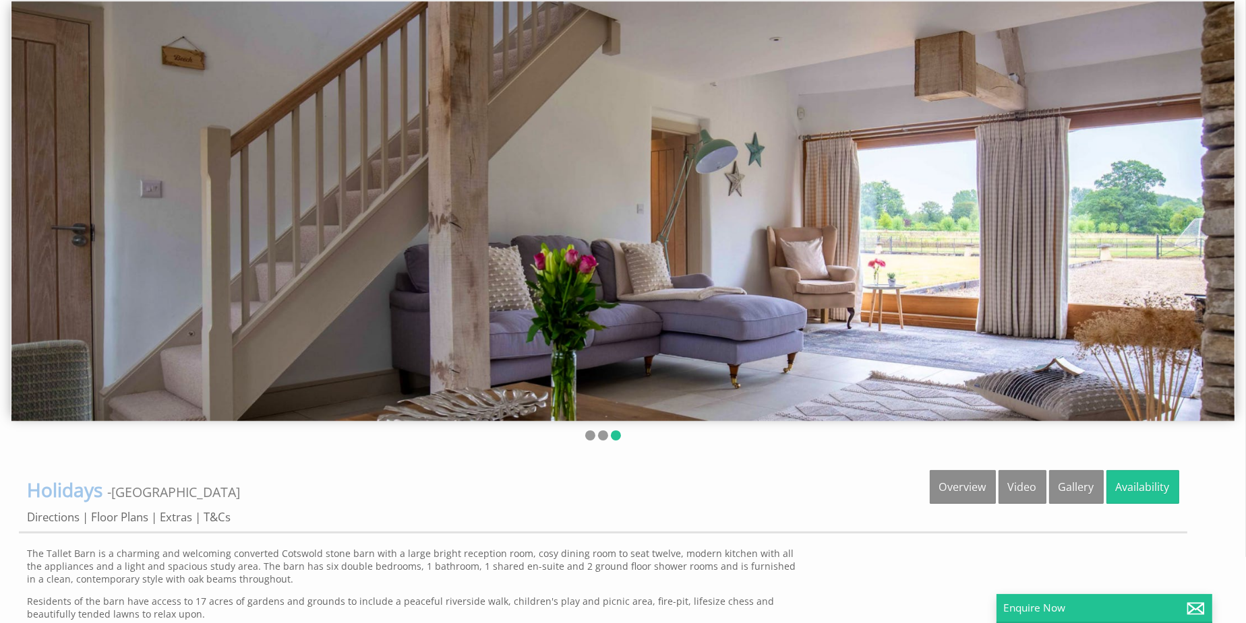
scroll to position [122, 0]
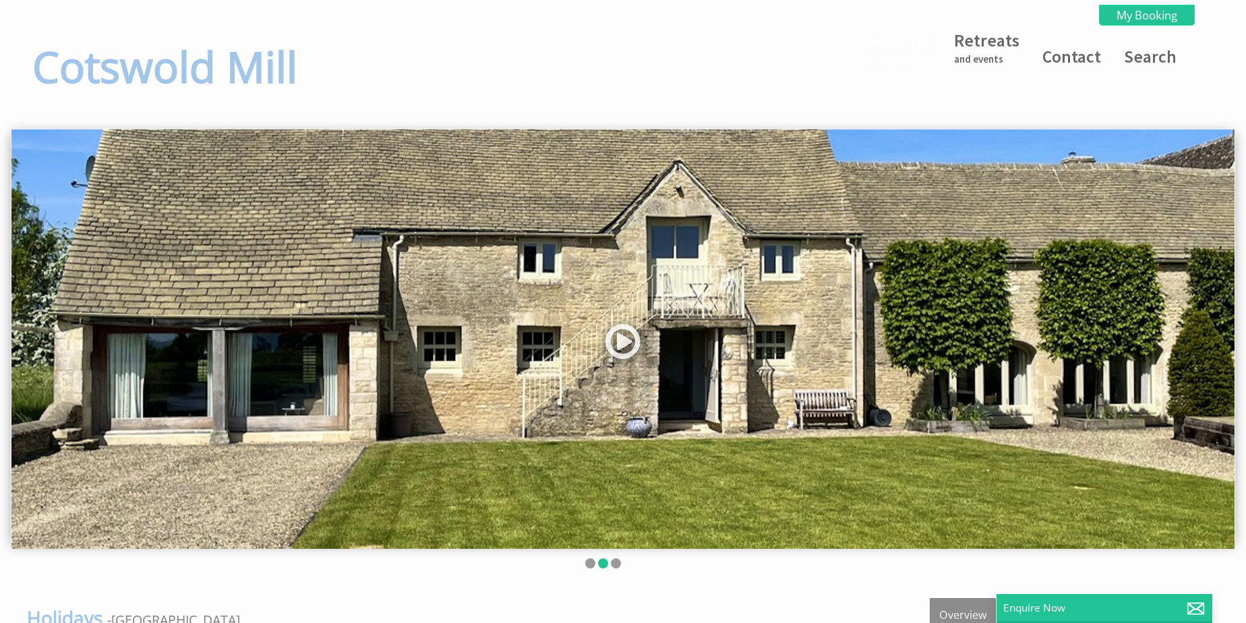
click at [585, 373] on img at bounding box center [622, 339] width 1223 height 420
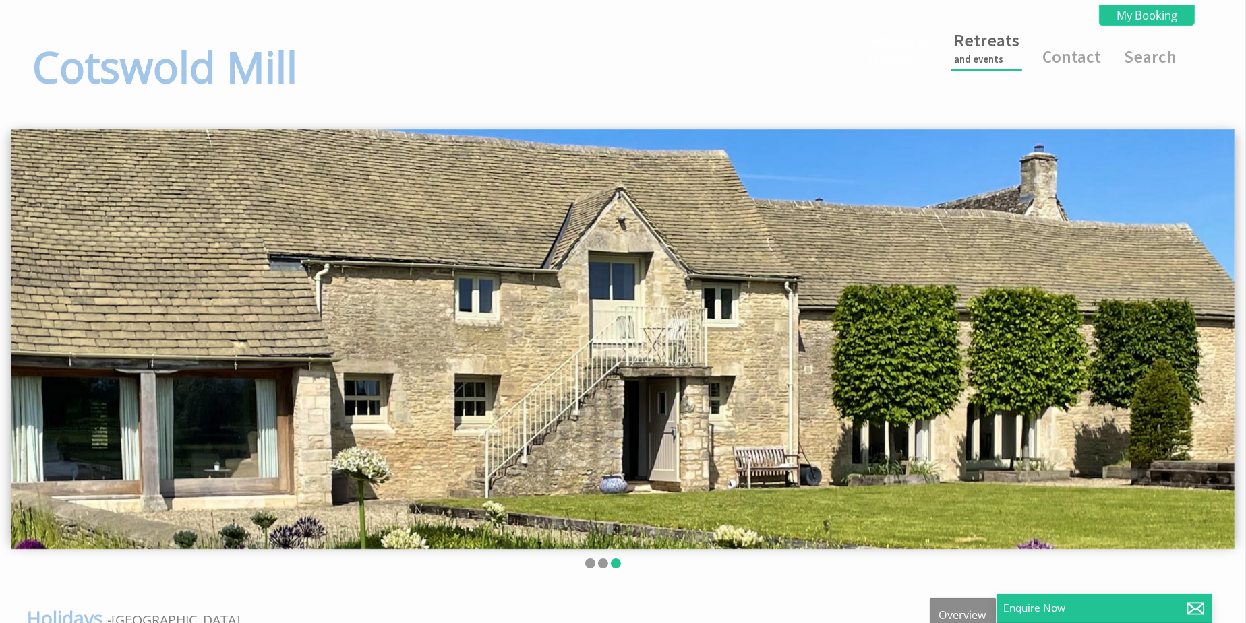
click at [988, 43] on link "Retreats and events" at bounding box center [986, 48] width 65 height 36
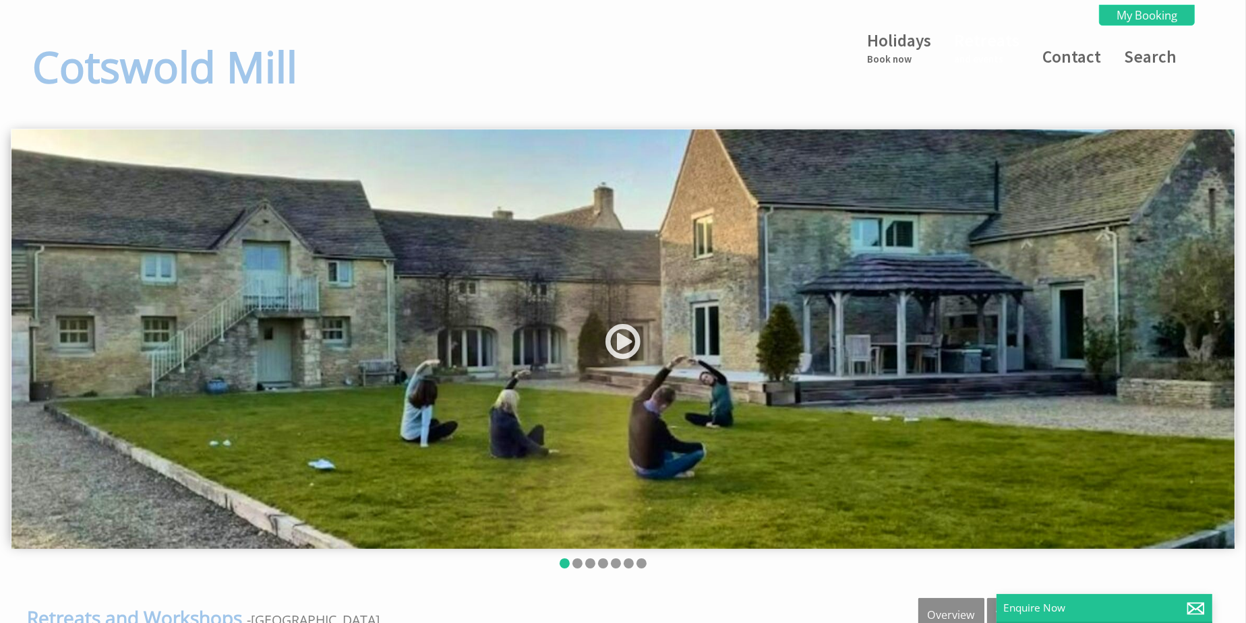
drag, startPoint x: 936, startPoint y: 300, endPoint x: 532, endPoint y: 348, distance: 406.0
click at [536, 348] on img at bounding box center [622, 339] width 1223 height 420
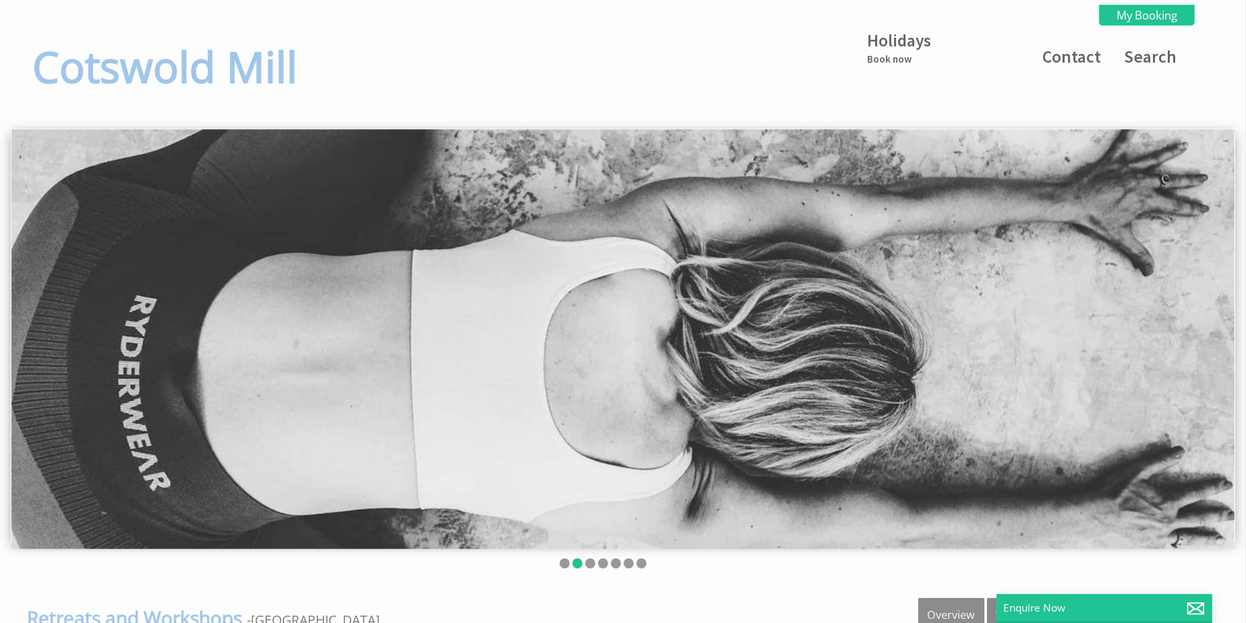
drag, startPoint x: 698, startPoint y: 344, endPoint x: 576, endPoint y: 357, distance: 123.4
click at [577, 357] on img at bounding box center [622, 339] width 1223 height 420
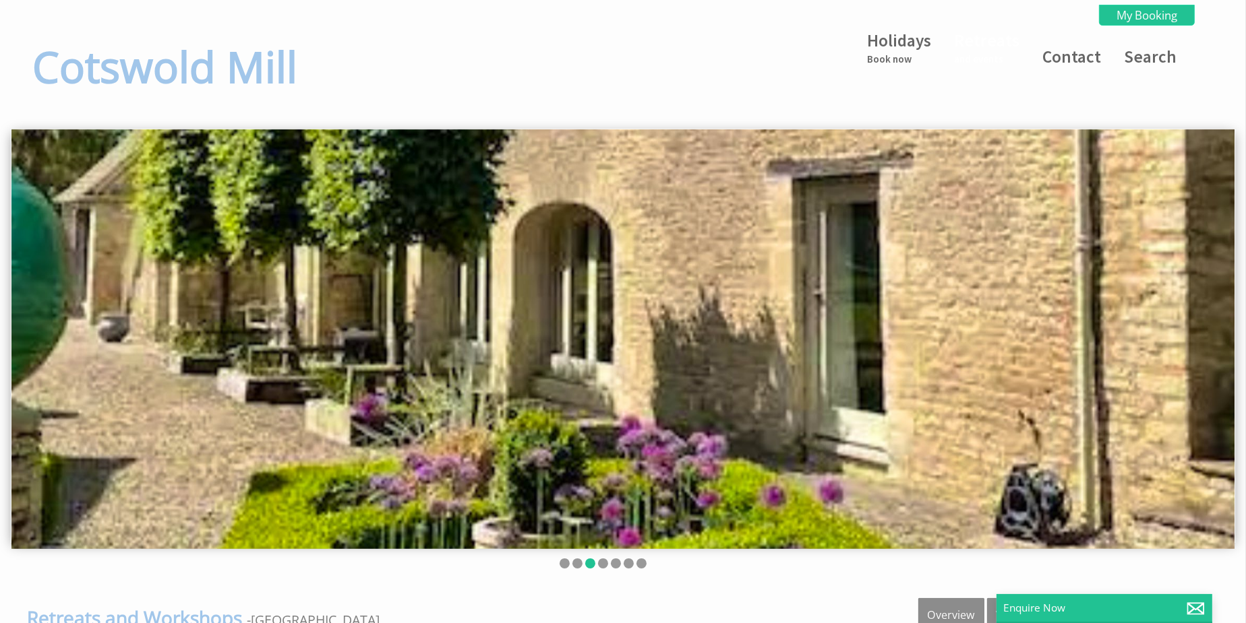
drag, startPoint x: 948, startPoint y: 348, endPoint x: 831, endPoint y: 345, distance: 117.3
click at [522, 384] on img at bounding box center [622, 339] width 1223 height 420
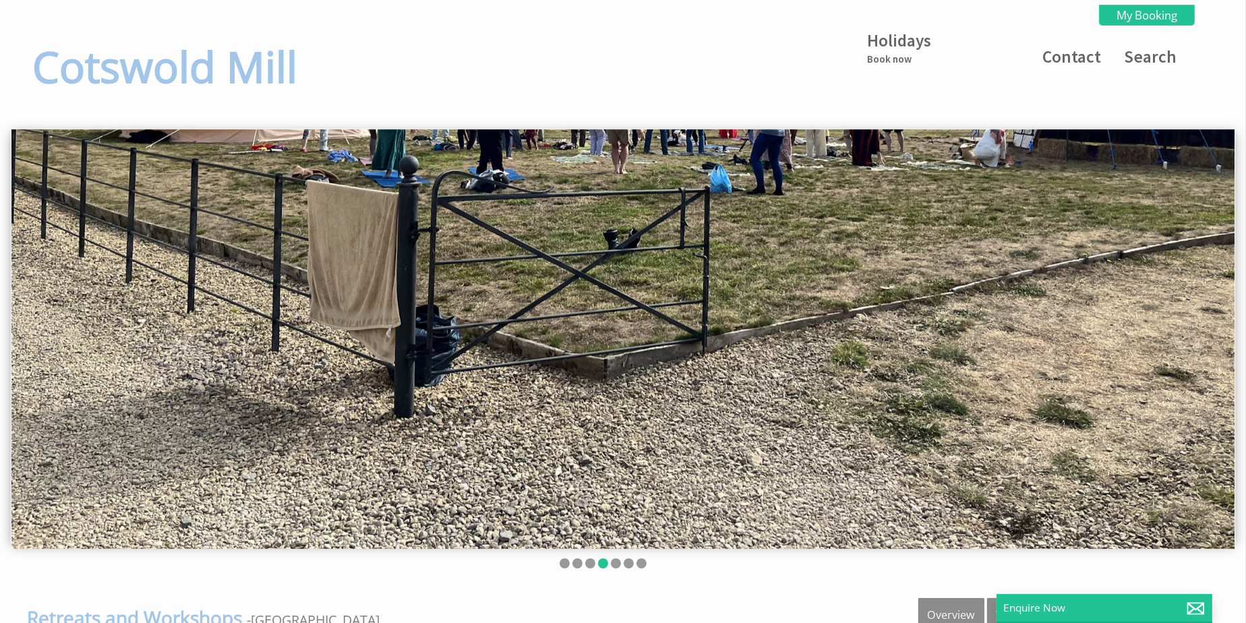
drag, startPoint x: 884, startPoint y: 369, endPoint x: 491, endPoint y: 384, distance: 393.2
click at [492, 384] on img at bounding box center [622, 339] width 1223 height 420
drag, startPoint x: 489, startPoint y: 388, endPoint x: 947, endPoint y: 402, distance: 458.5
click at [944, 403] on img at bounding box center [622, 339] width 1223 height 420
drag, startPoint x: 947, startPoint y: 402, endPoint x: 296, endPoint y: 385, distance: 651.3
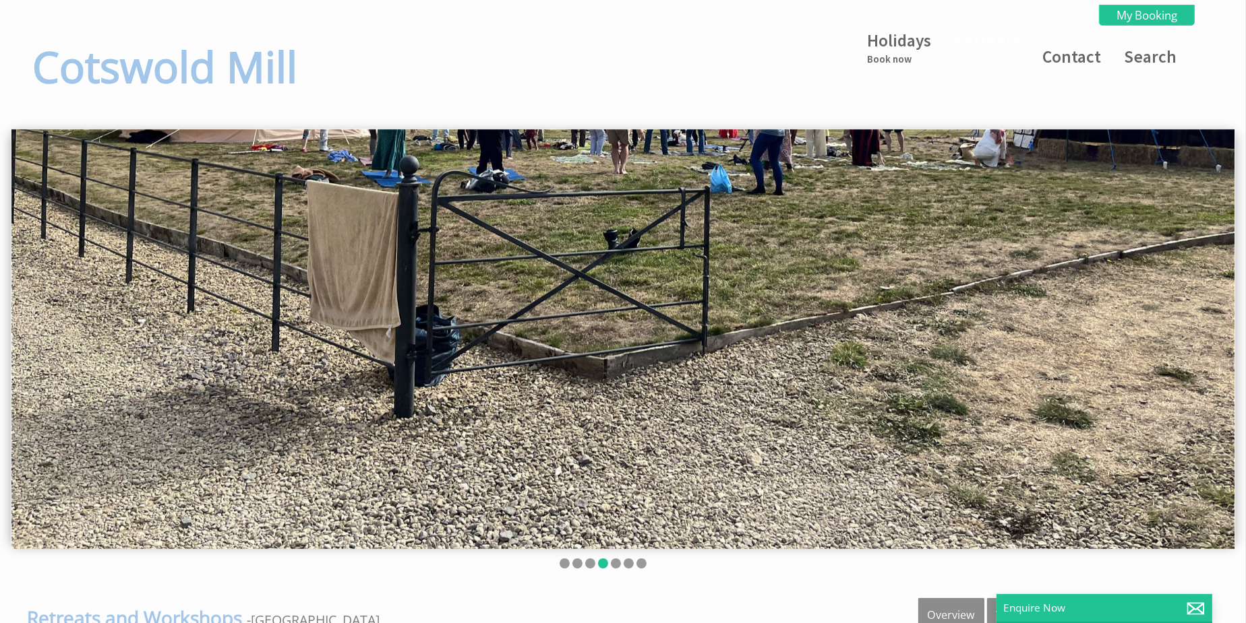
click at [304, 384] on img at bounding box center [622, 339] width 1223 height 420
drag, startPoint x: 607, startPoint y: 360, endPoint x: 17, endPoint y: 309, distance: 592.6
click at [32, 316] on img at bounding box center [622, 339] width 1223 height 420
